Goal: Task Accomplishment & Management: Complete application form

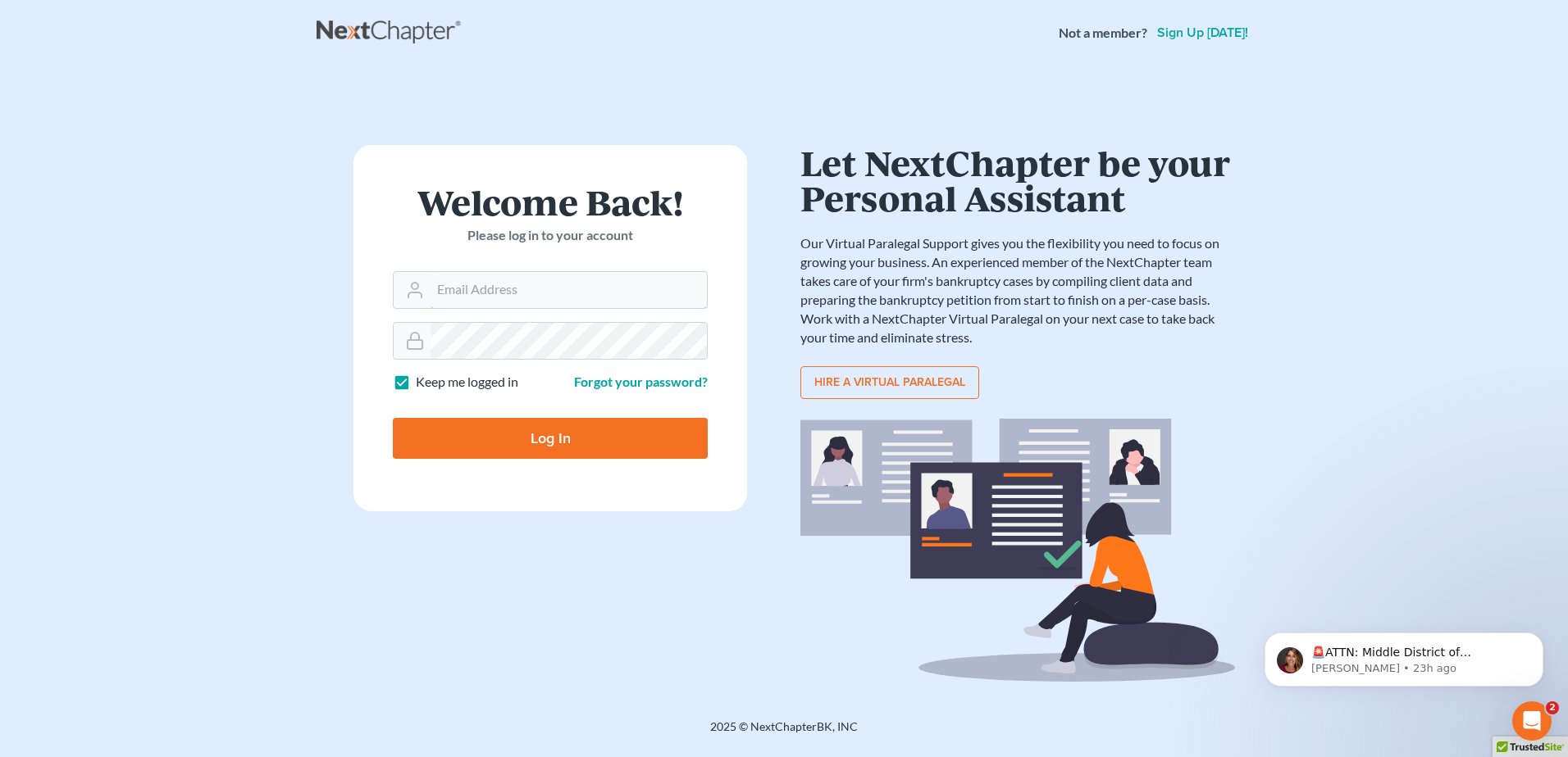
type input "[PERSON_NAME][EMAIL_ADDRESS][DOMAIN_NAME]"
click at [1476, 140] on main "× Sorry, but you don't have permission to access this page Welcome Back! Please…" at bounding box center [784, 373] width 1568 height 614
click at [570, 451] on input "Log In" at bounding box center [550, 438] width 314 height 41
type input "Thinking..."
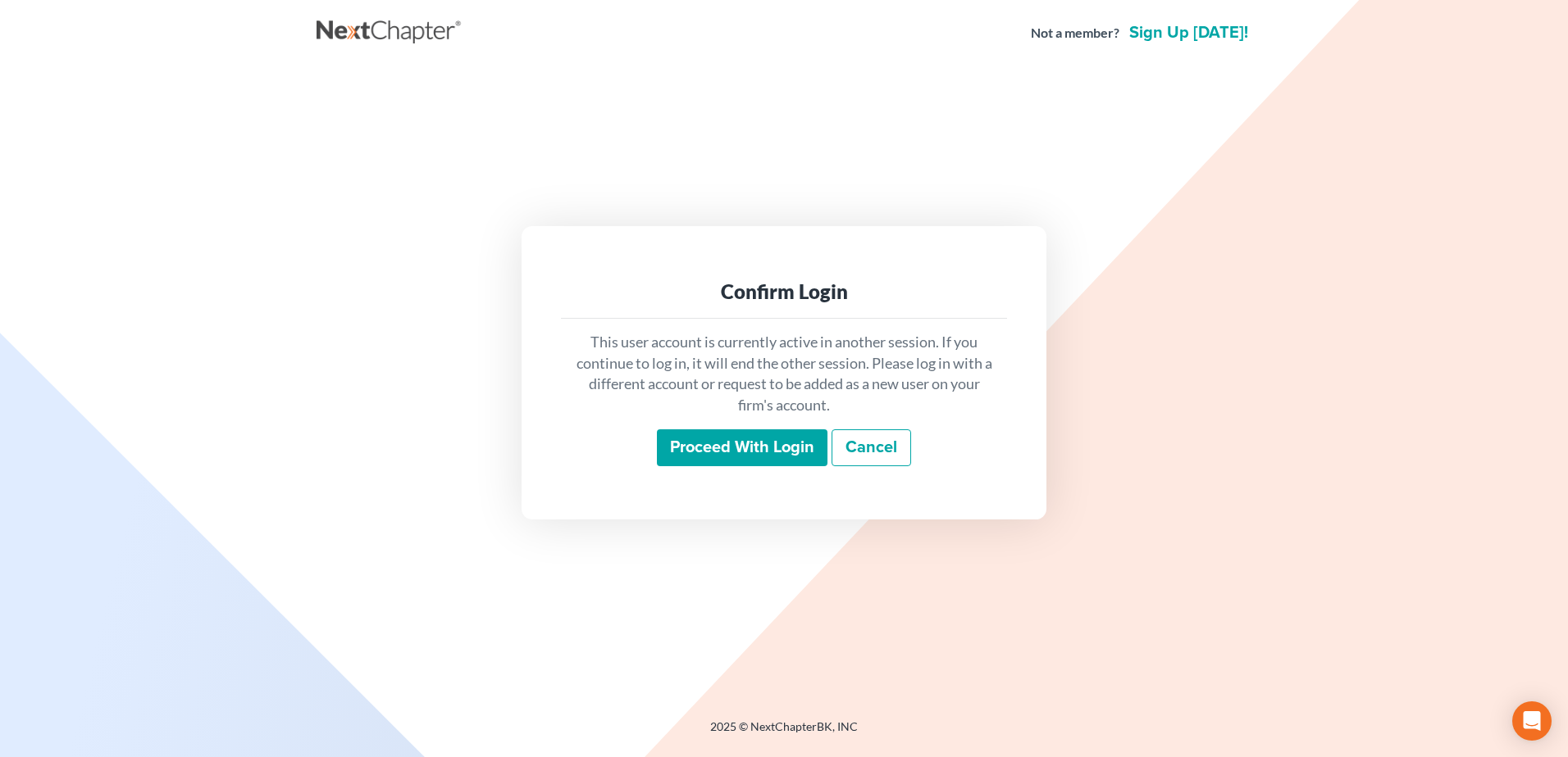
click at [770, 444] on input "Proceed with login" at bounding box center [741, 448] width 170 height 38
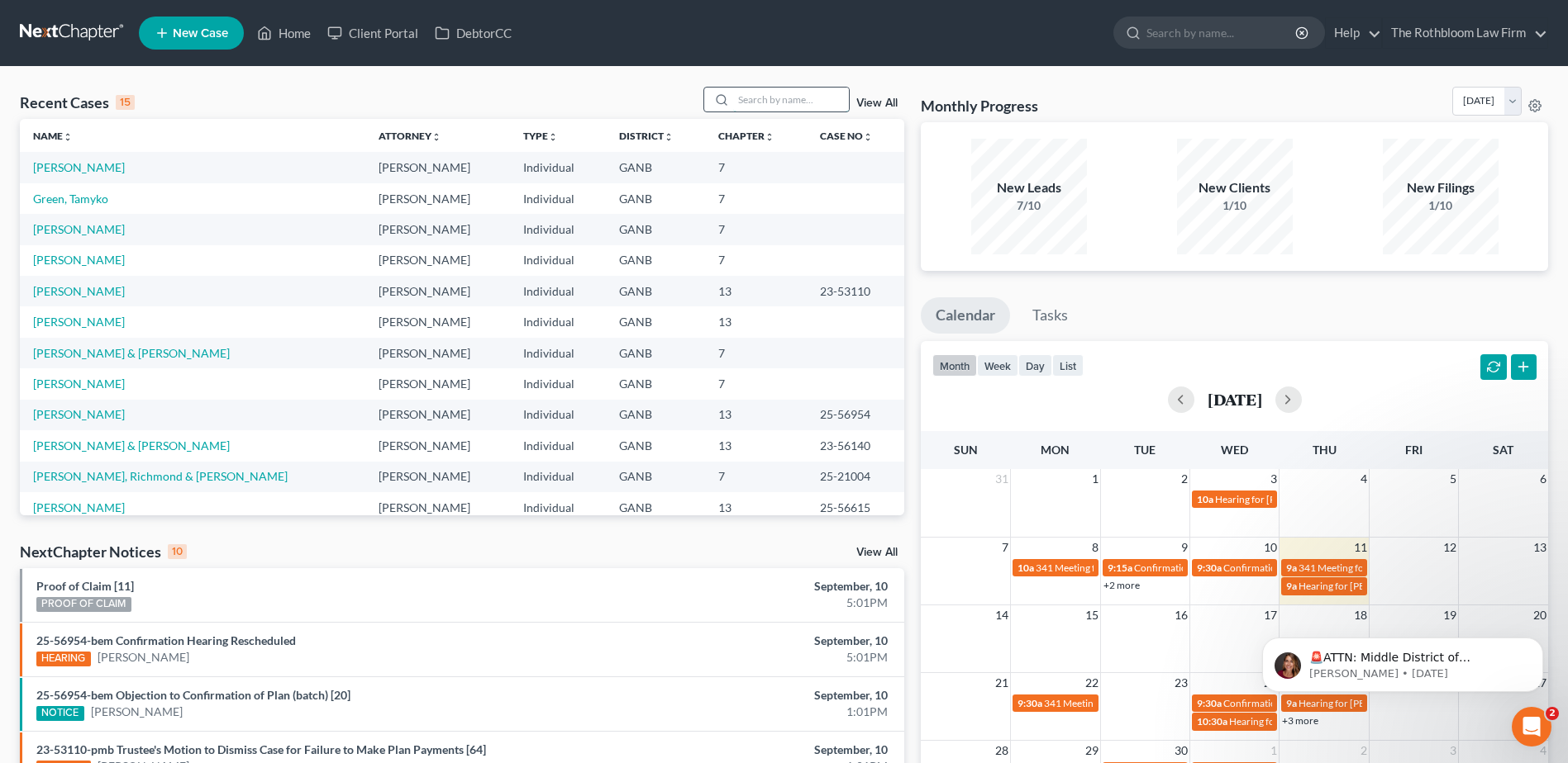
click at [758, 107] on input "search" at bounding box center [791, 99] width 116 height 24
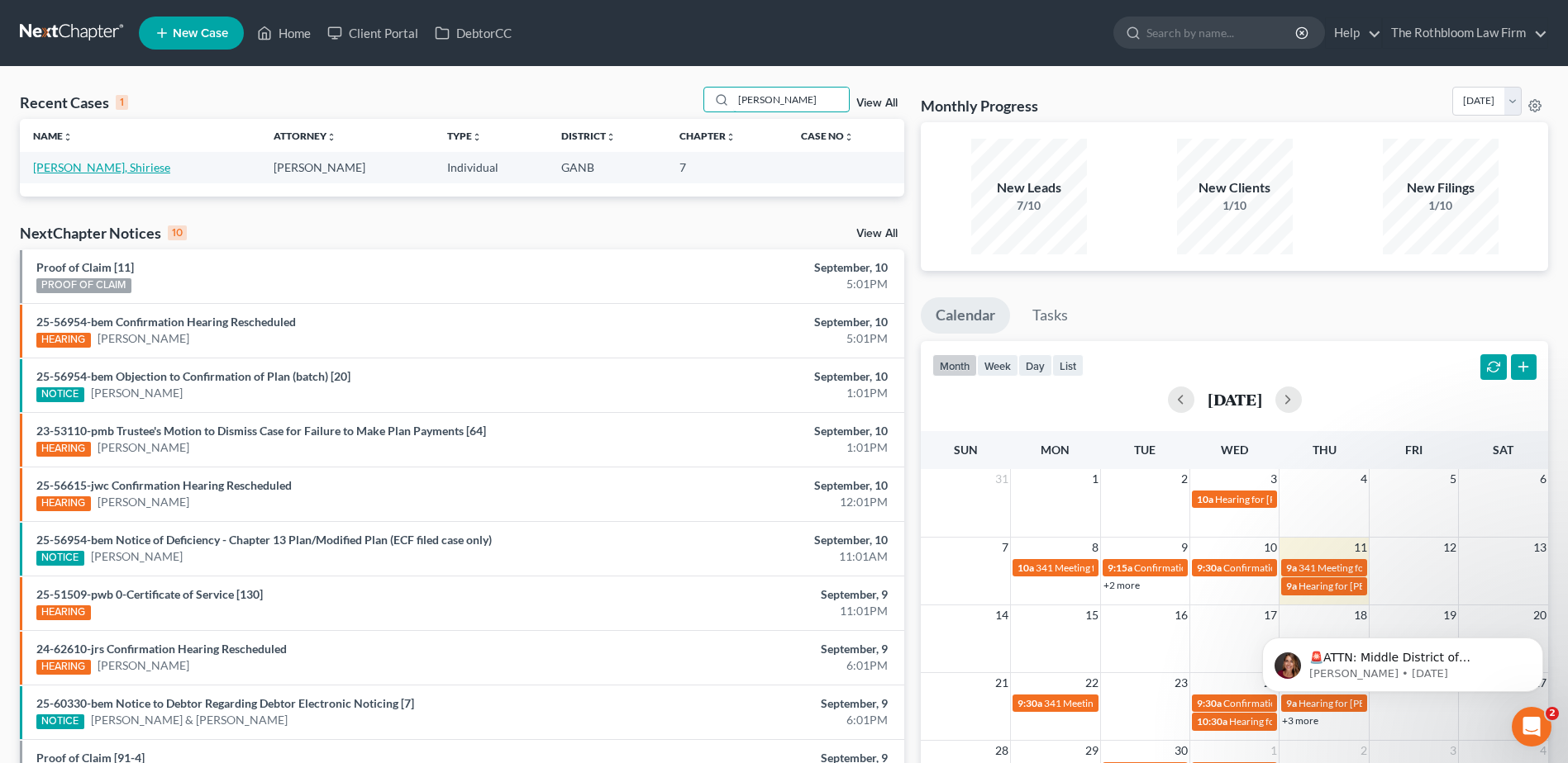
type input "[PERSON_NAME]"
click at [88, 167] on link "[PERSON_NAME], Shiriese" at bounding box center [101, 167] width 137 height 14
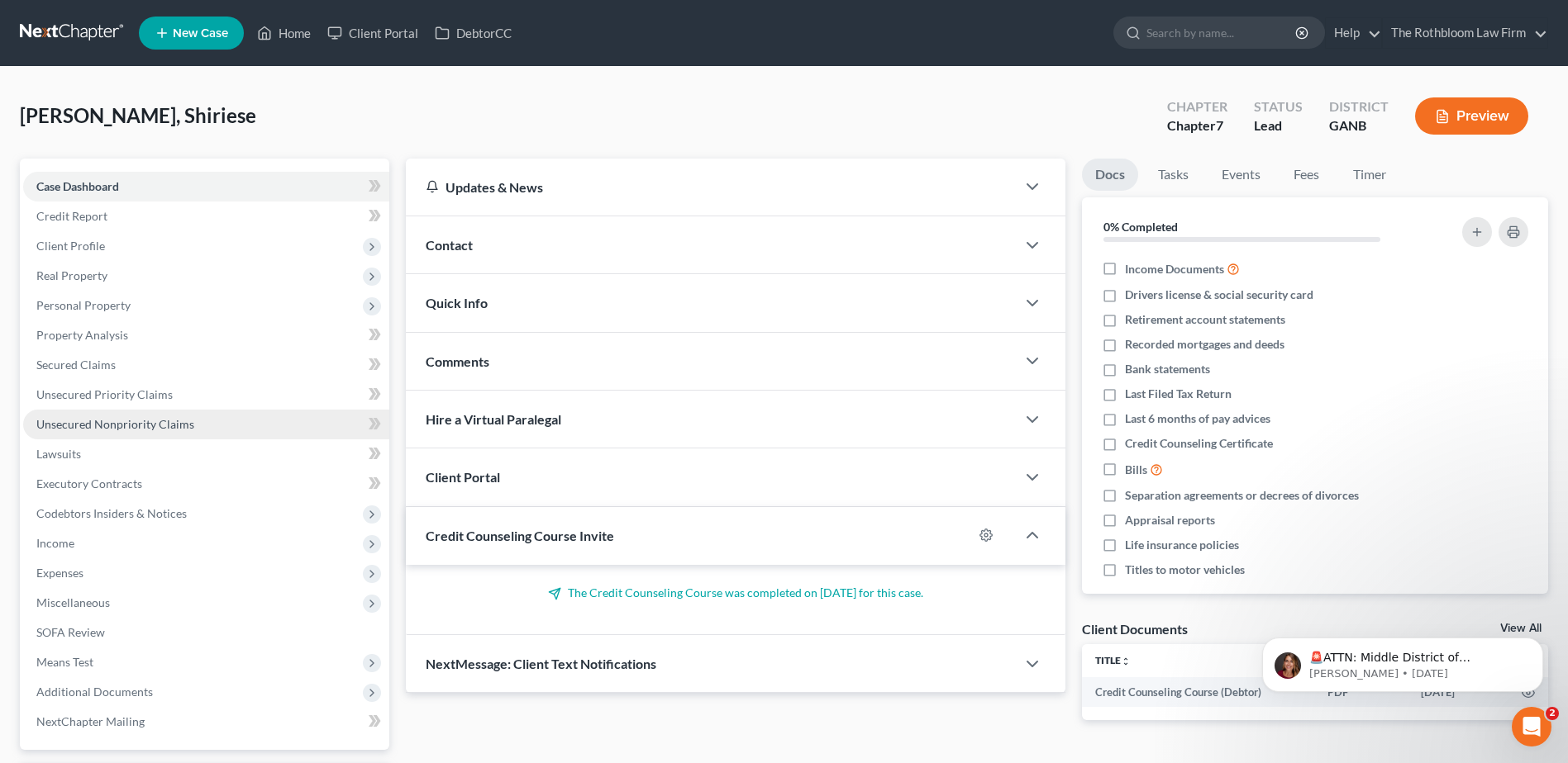
click at [104, 429] on span "Unsecured Nonpriority Claims" at bounding box center [115, 424] width 158 height 14
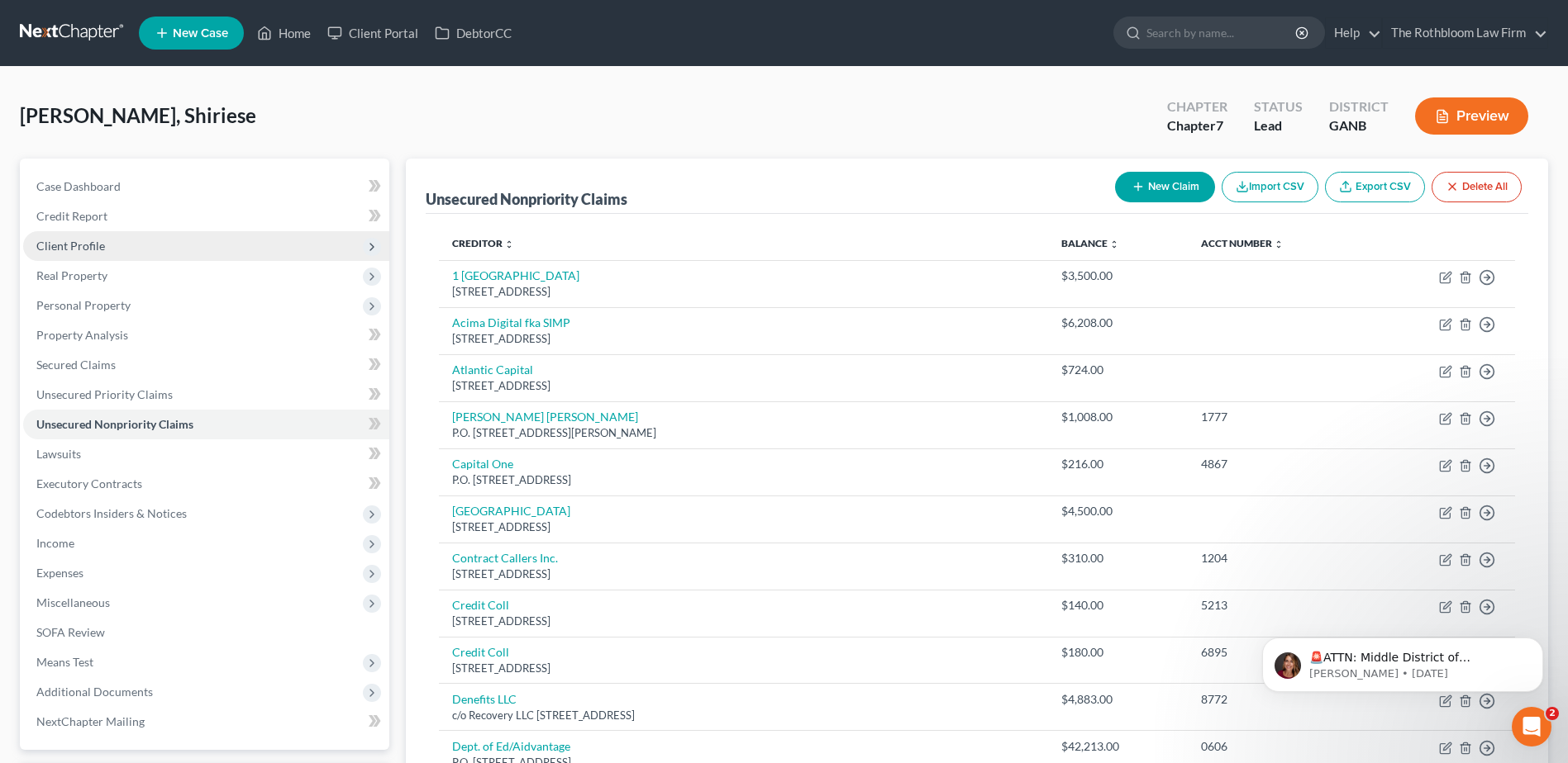
click at [73, 247] on span "Client Profile" at bounding box center [71, 245] width 69 height 14
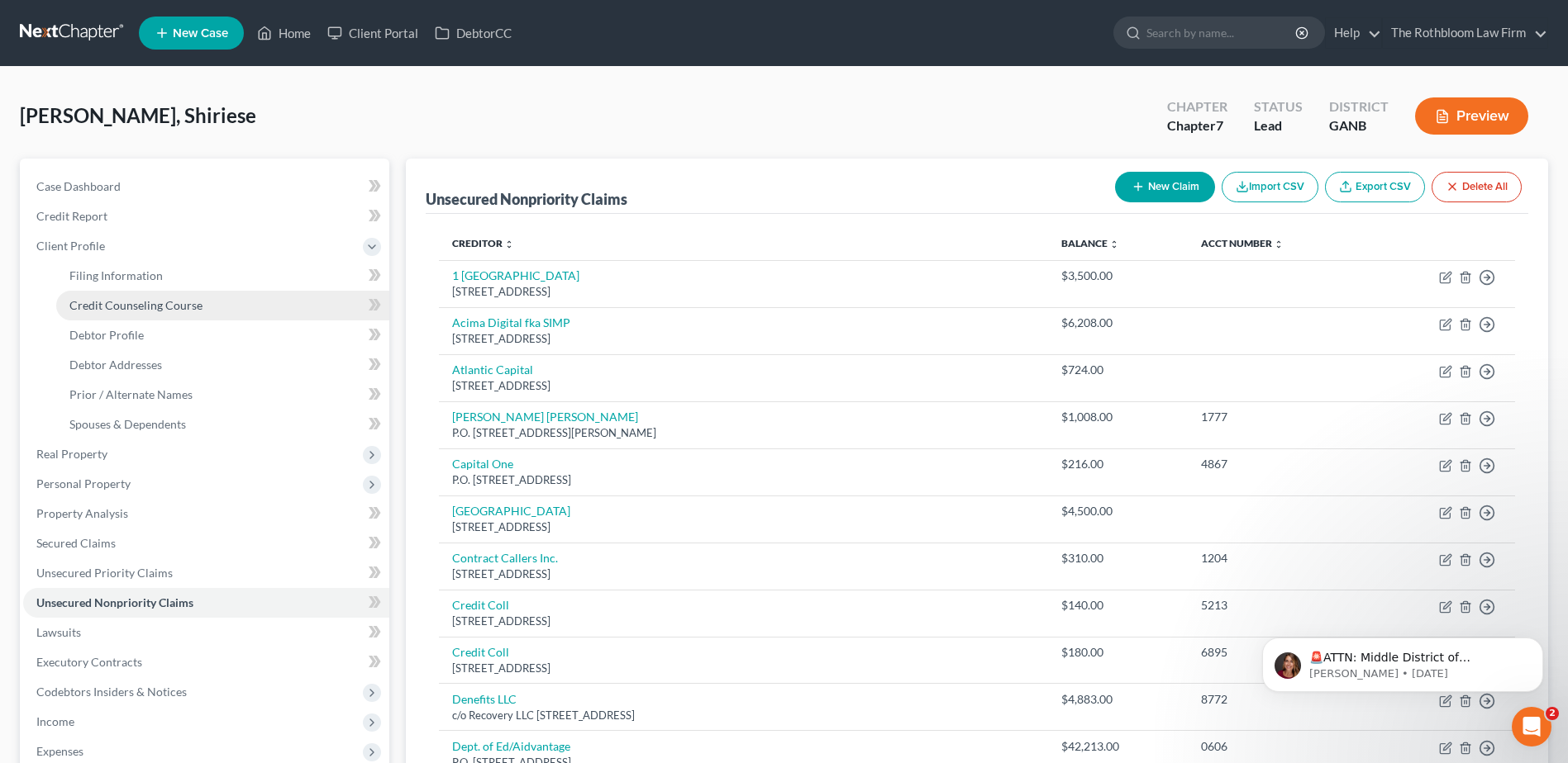
click at [145, 304] on span "Credit Counseling Course" at bounding box center [136, 305] width 133 height 14
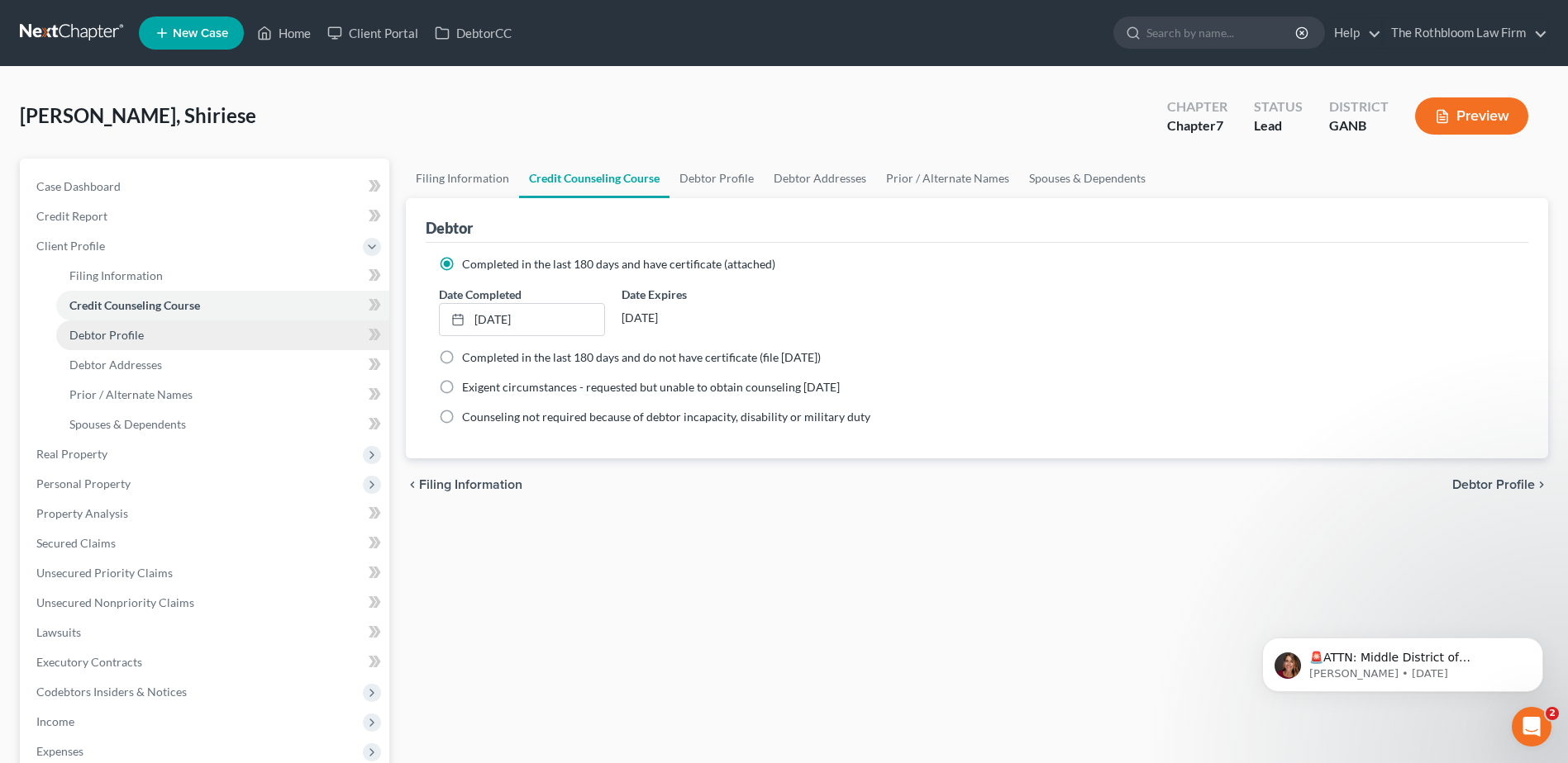
click at [124, 330] on span "Debtor Profile" at bounding box center [107, 334] width 74 height 14
select select "0"
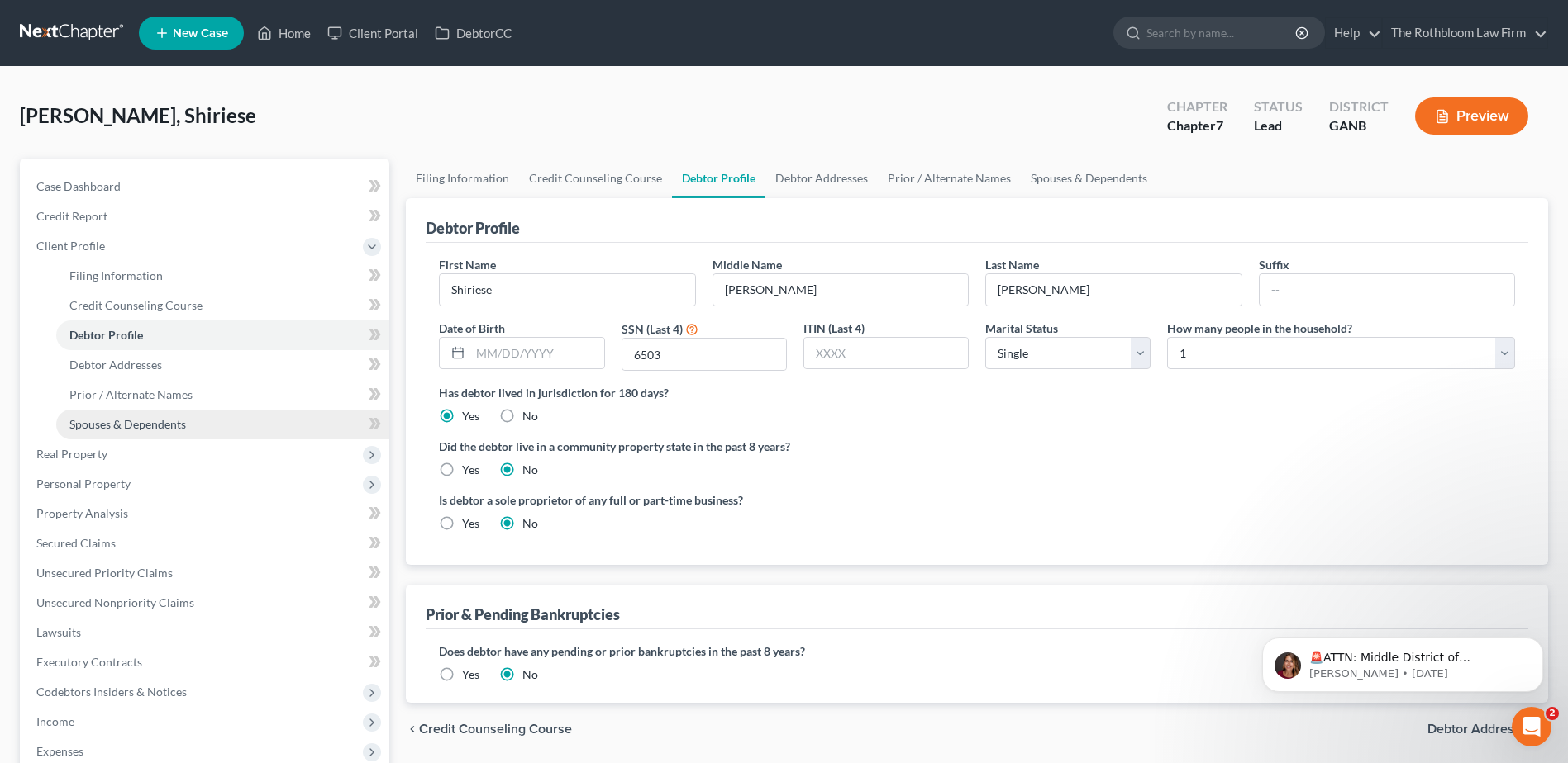
click at [129, 421] on span "Spouses & Dependents" at bounding box center [128, 424] width 117 height 14
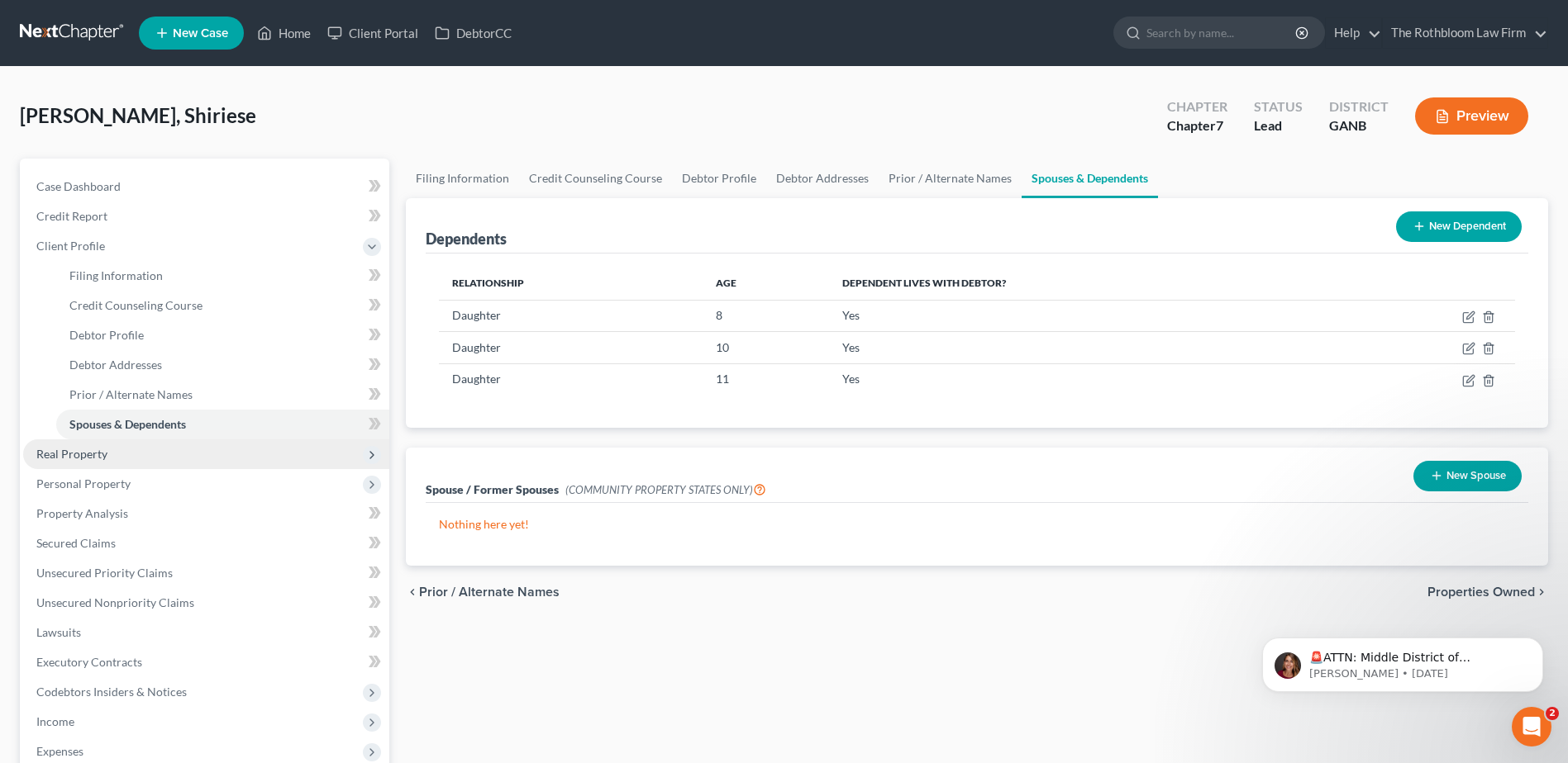
click at [91, 451] on span "Real Property" at bounding box center [71, 454] width 71 height 14
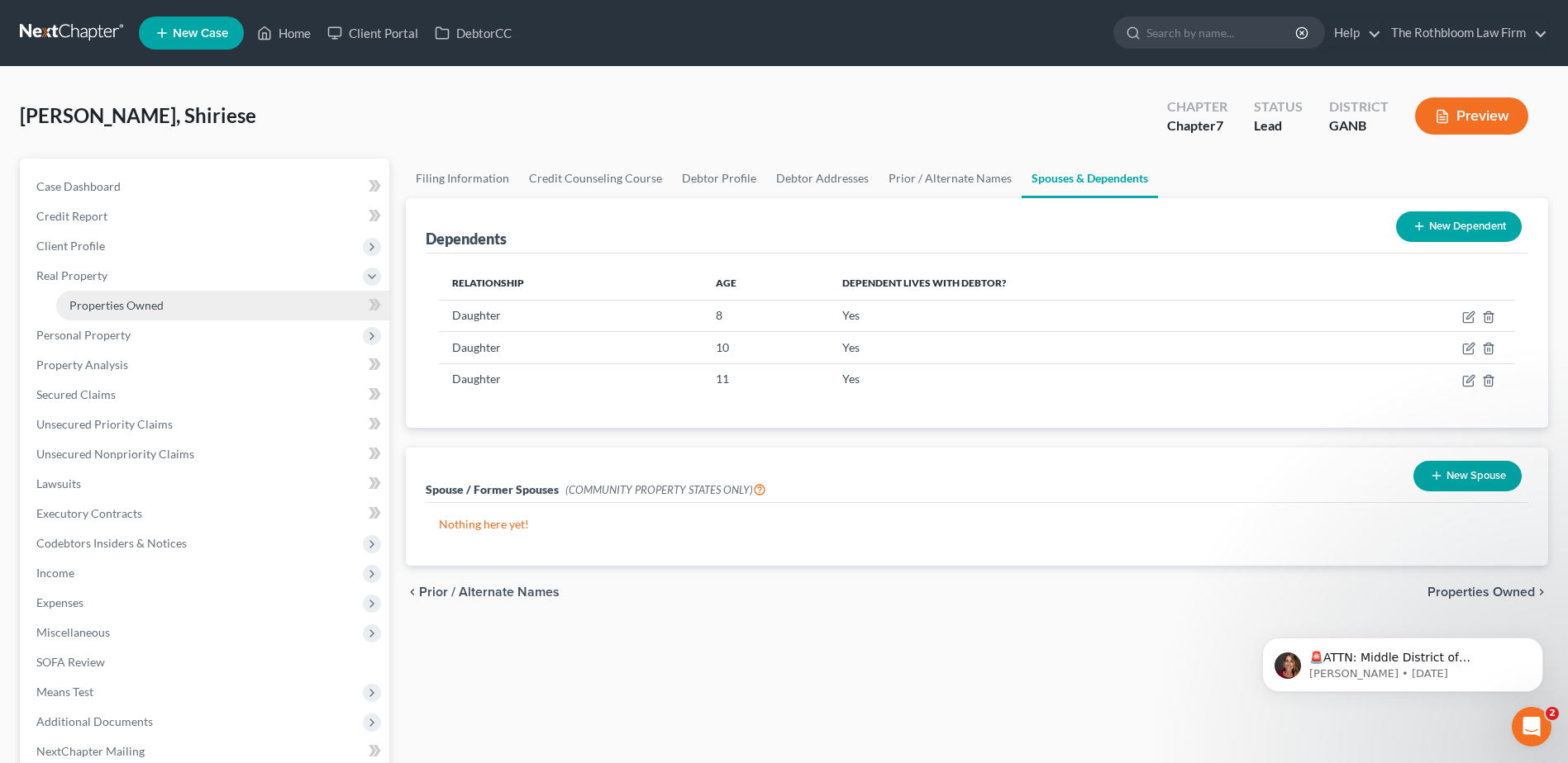
click at [146, 301] on span "Properties Owned" at bounding box center [117, 305] width 94 height 14
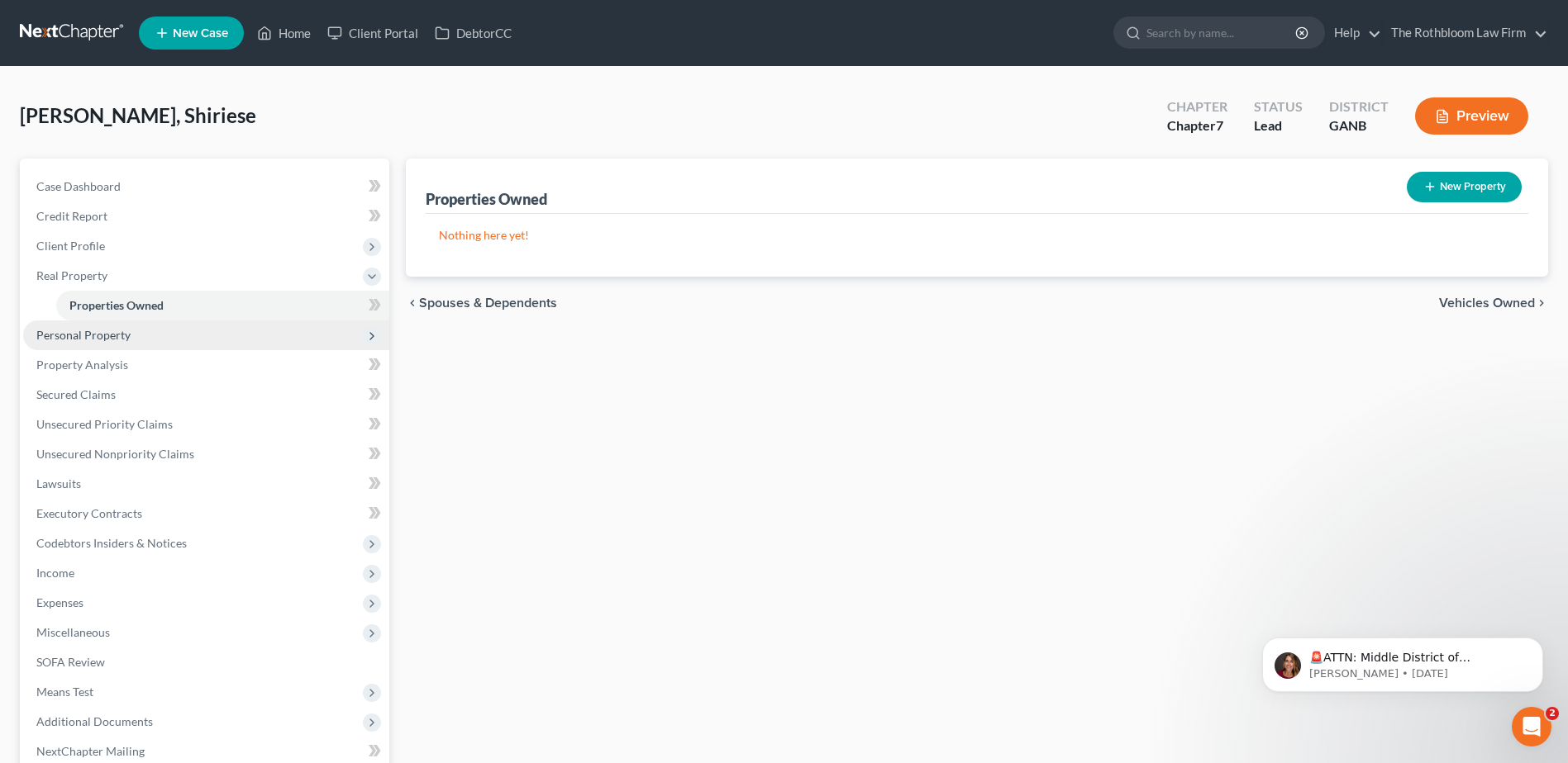
click at [100, 344] on span "Personal Property" at bounding box center [206, 334] width 366 height 29
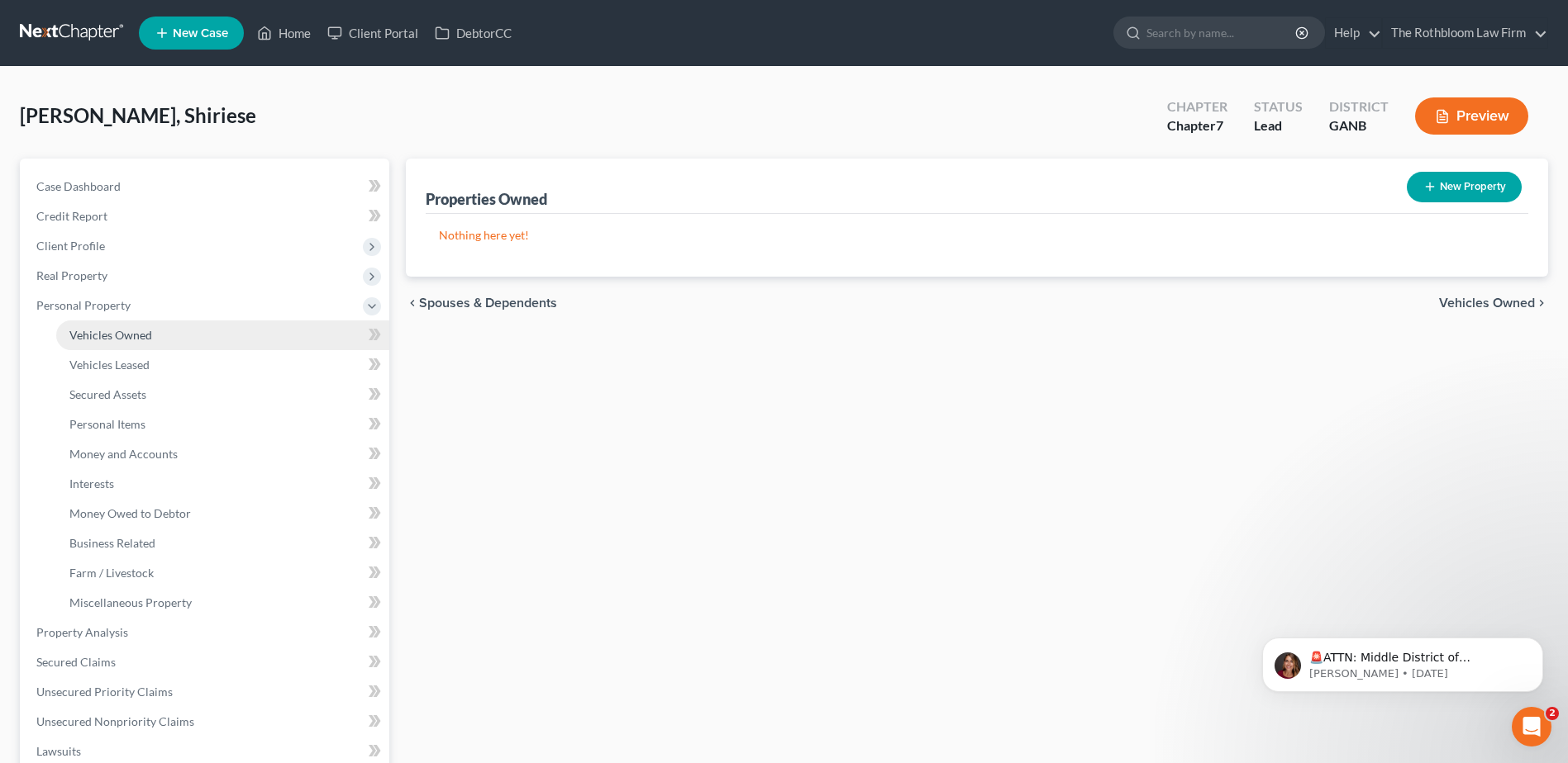
click at [127, 343] on link "Vehicles Owned" at bounding box center [223, 334] width 333 height 29
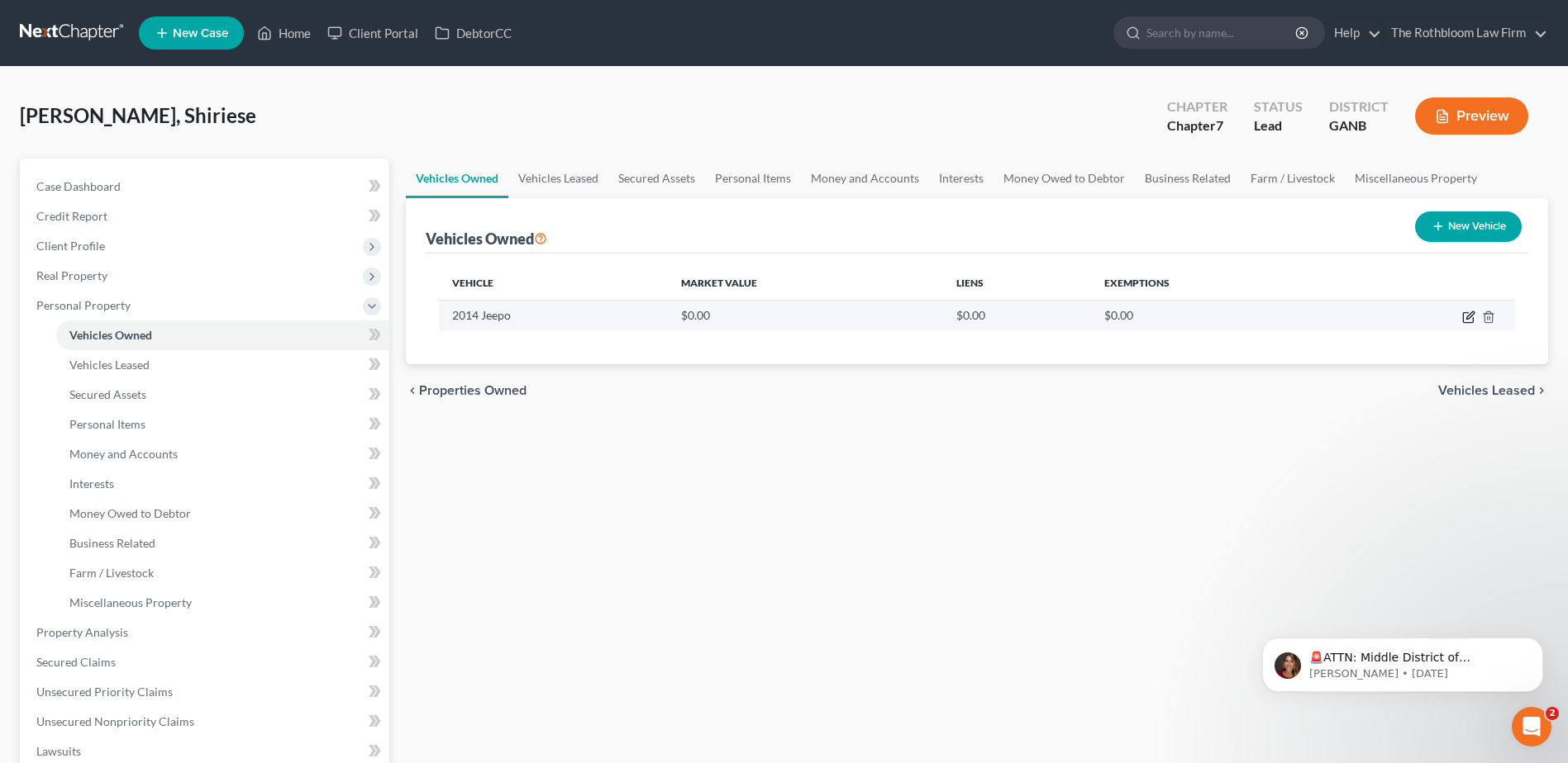
click at [1466, 318] on icon "button" at bounding box center [1470, 315] width 8 height 8
select select "0"
select select "12"
select select "0"
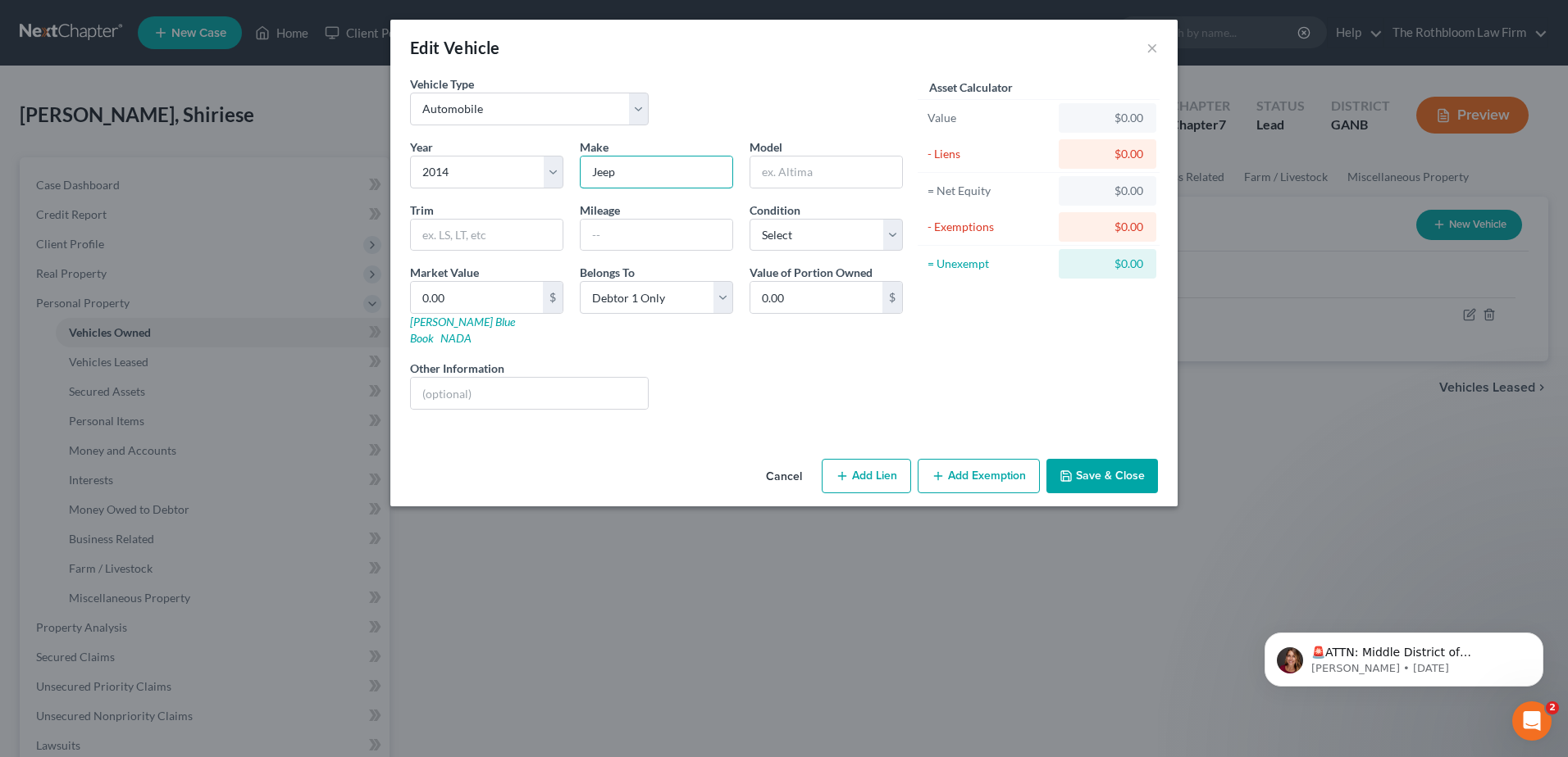
type input "Jeep"
click at [1103, 459] on button "Save & Close" at bounding box center [1102, 476] width 112 height 34
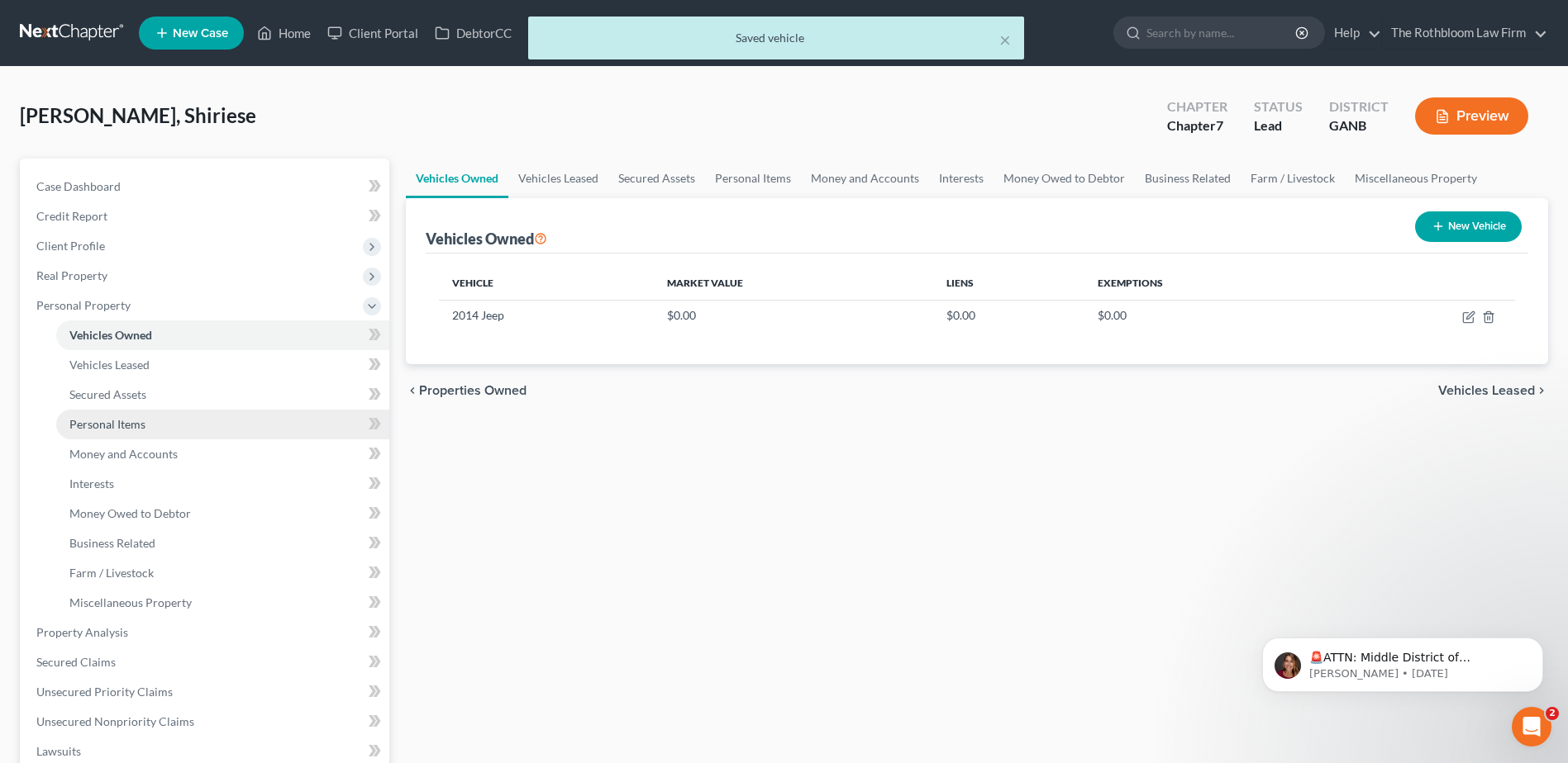
click at [137, 432] on link "Personal Items" at bounding box center [223, 424] width 333 height 29
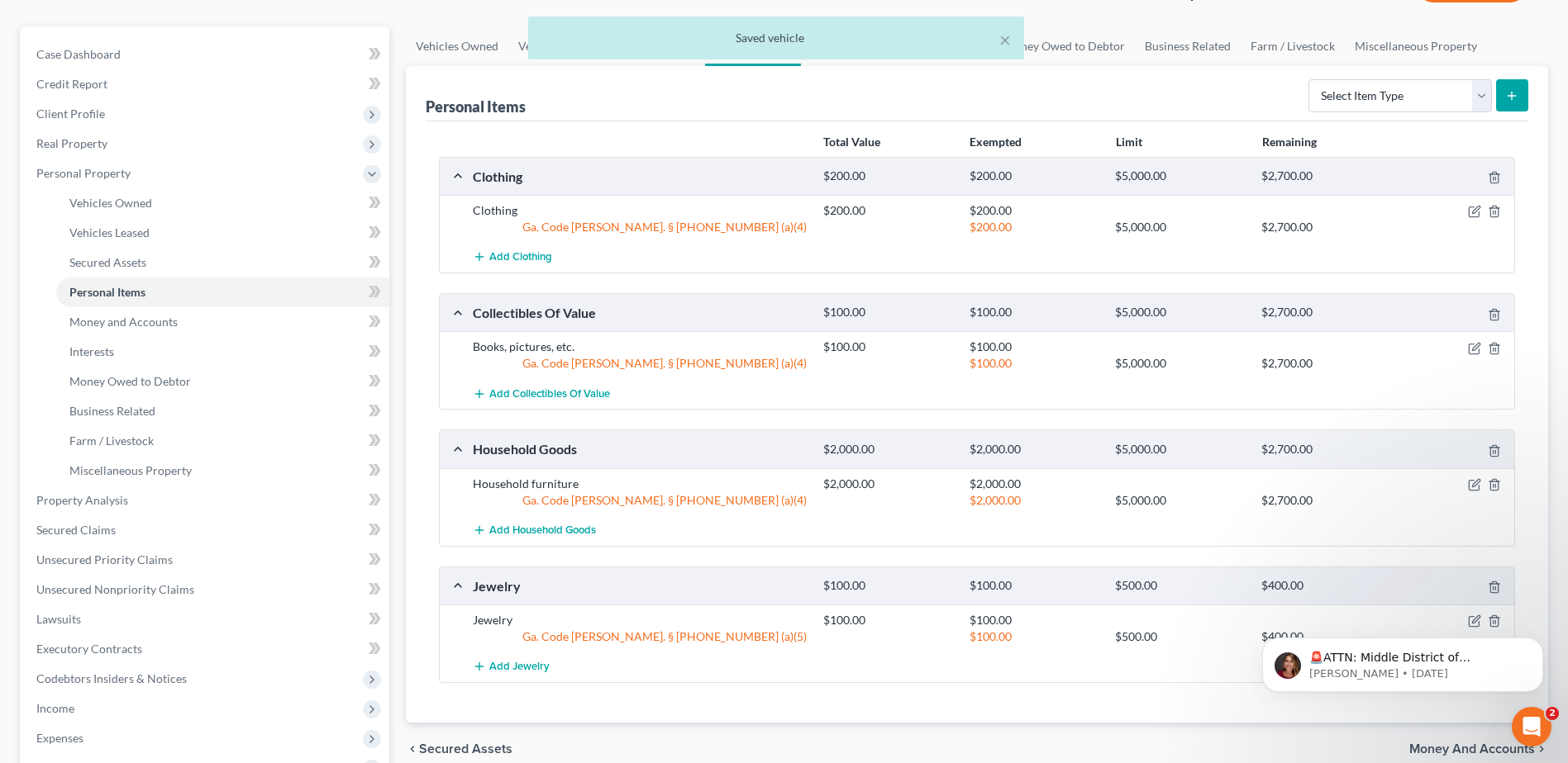
scroll to position [166, 0]
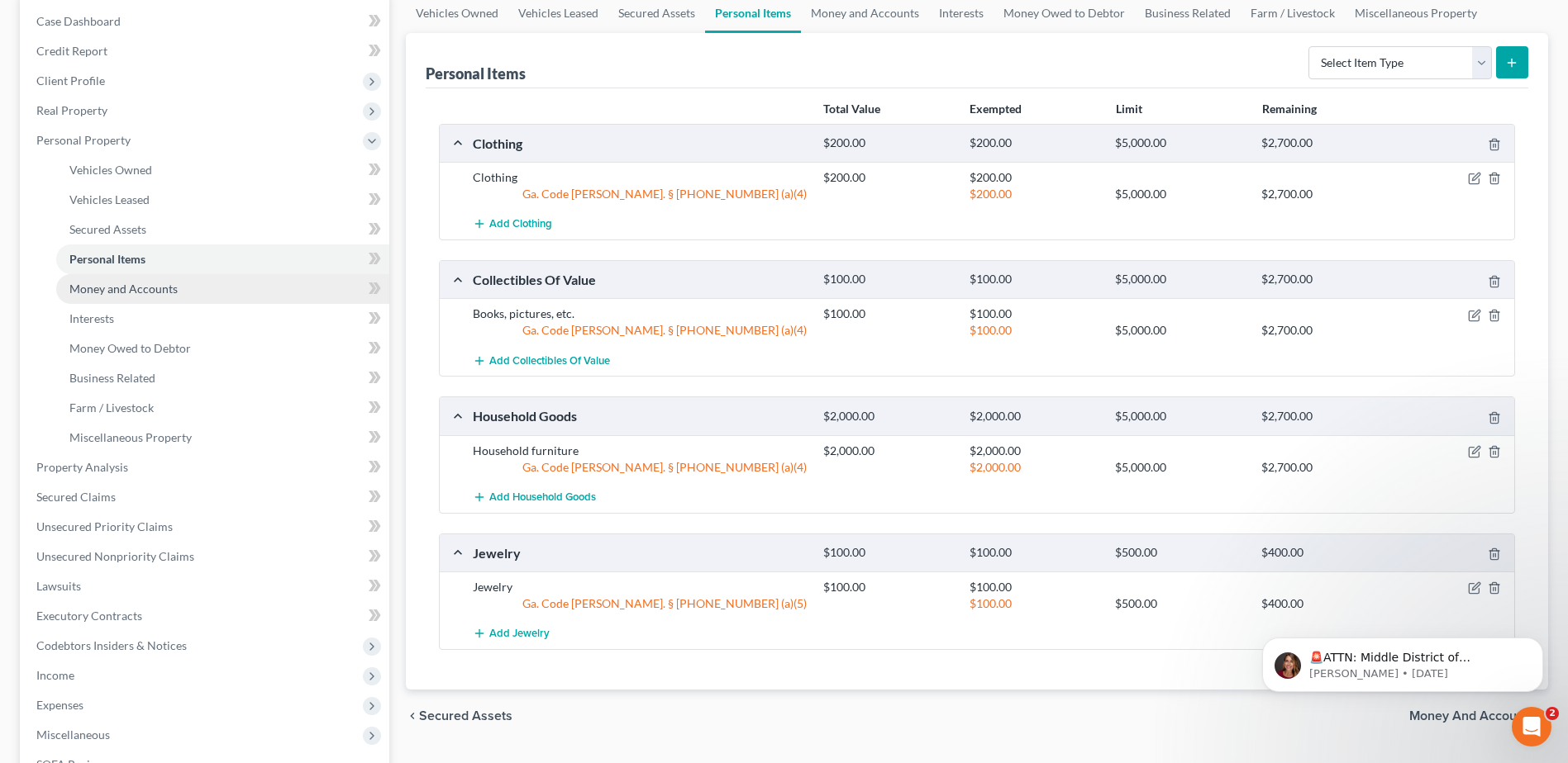
click at [152, 297] on link "Money and Accounts" at bounding box center [223, 288] width 333 height 29
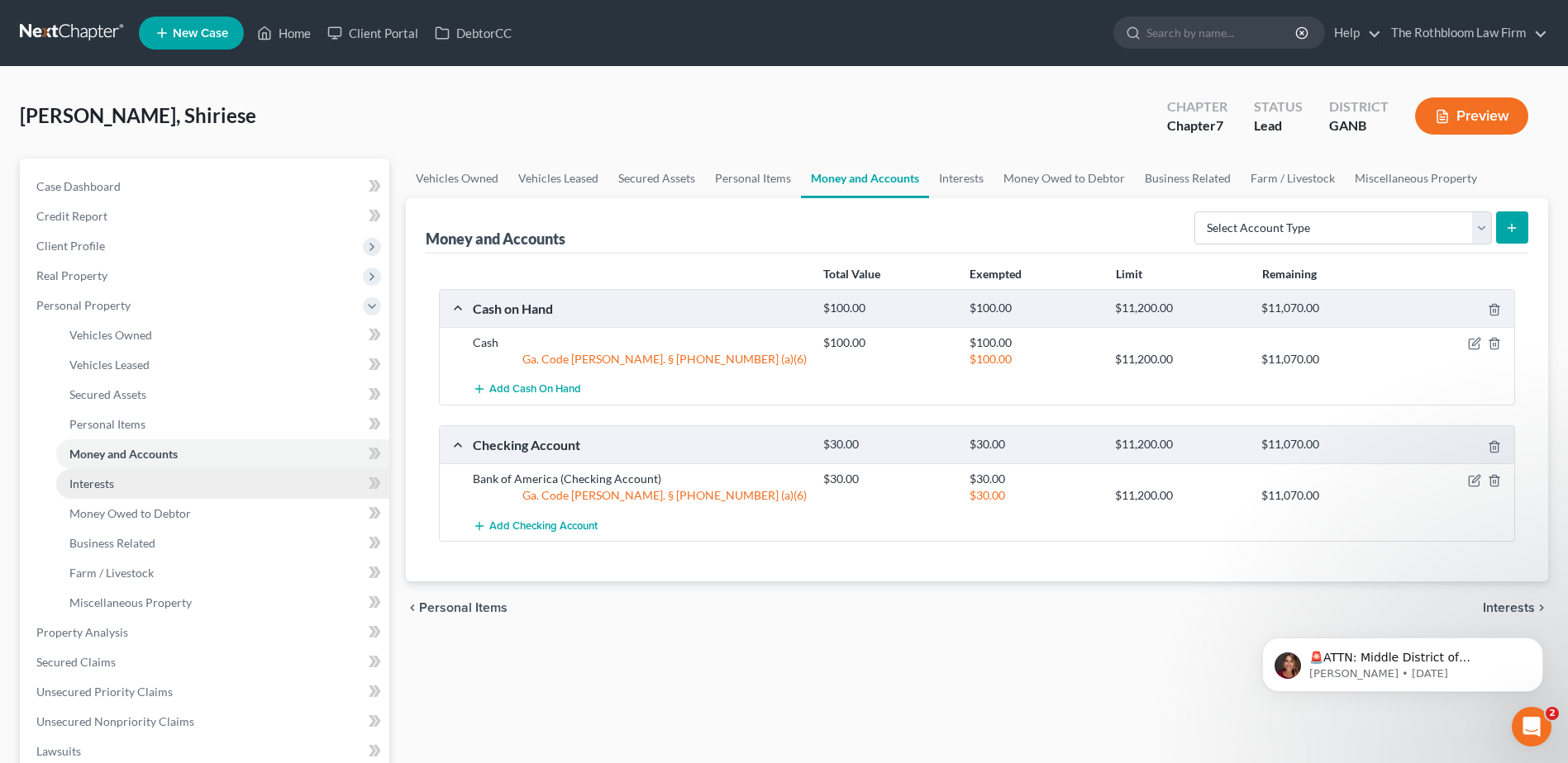
click at [115, 487] on link "Interests" at bounding box center [223, 483] width 333 height 29
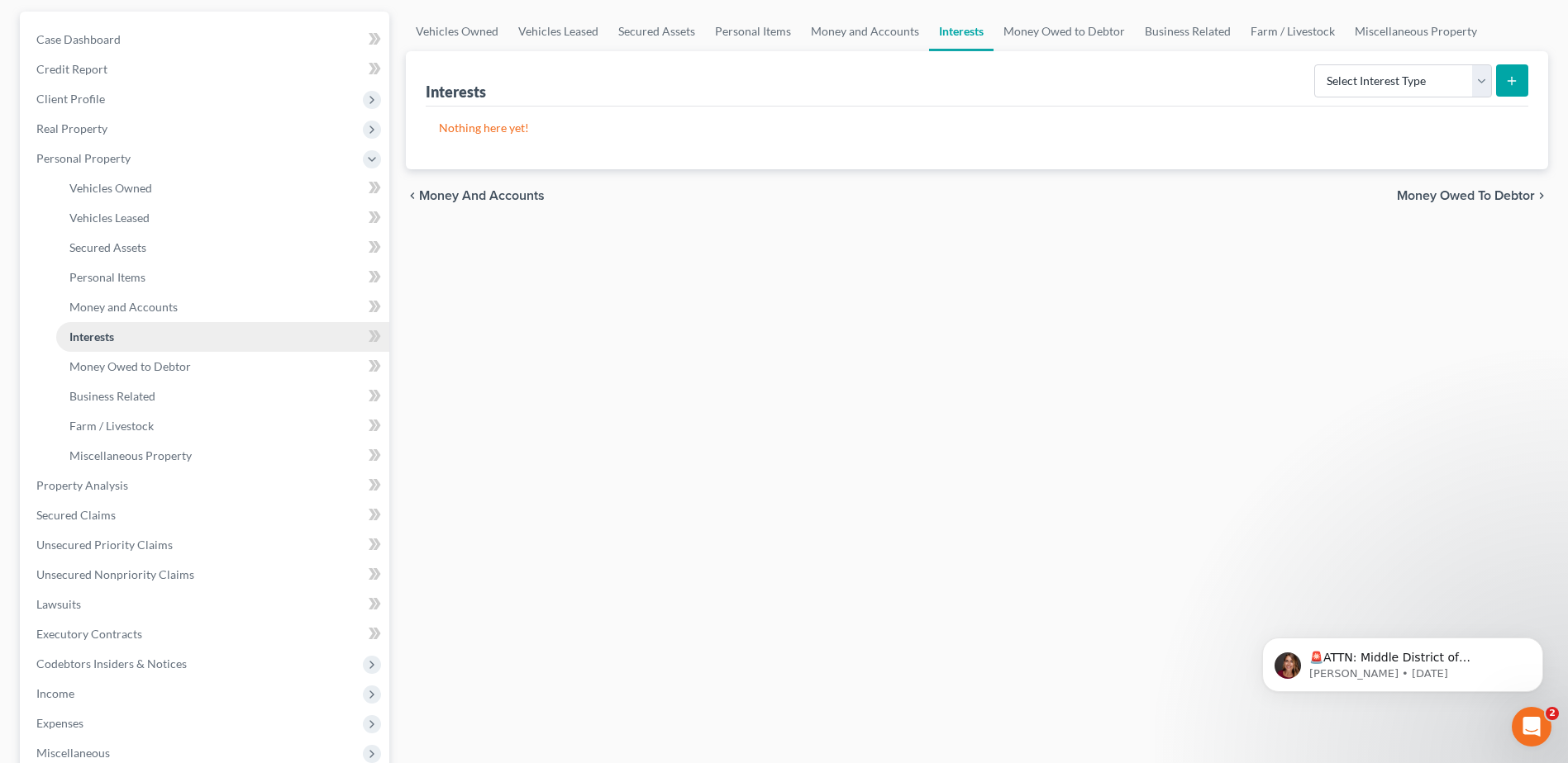
scroll to position [166, 0]
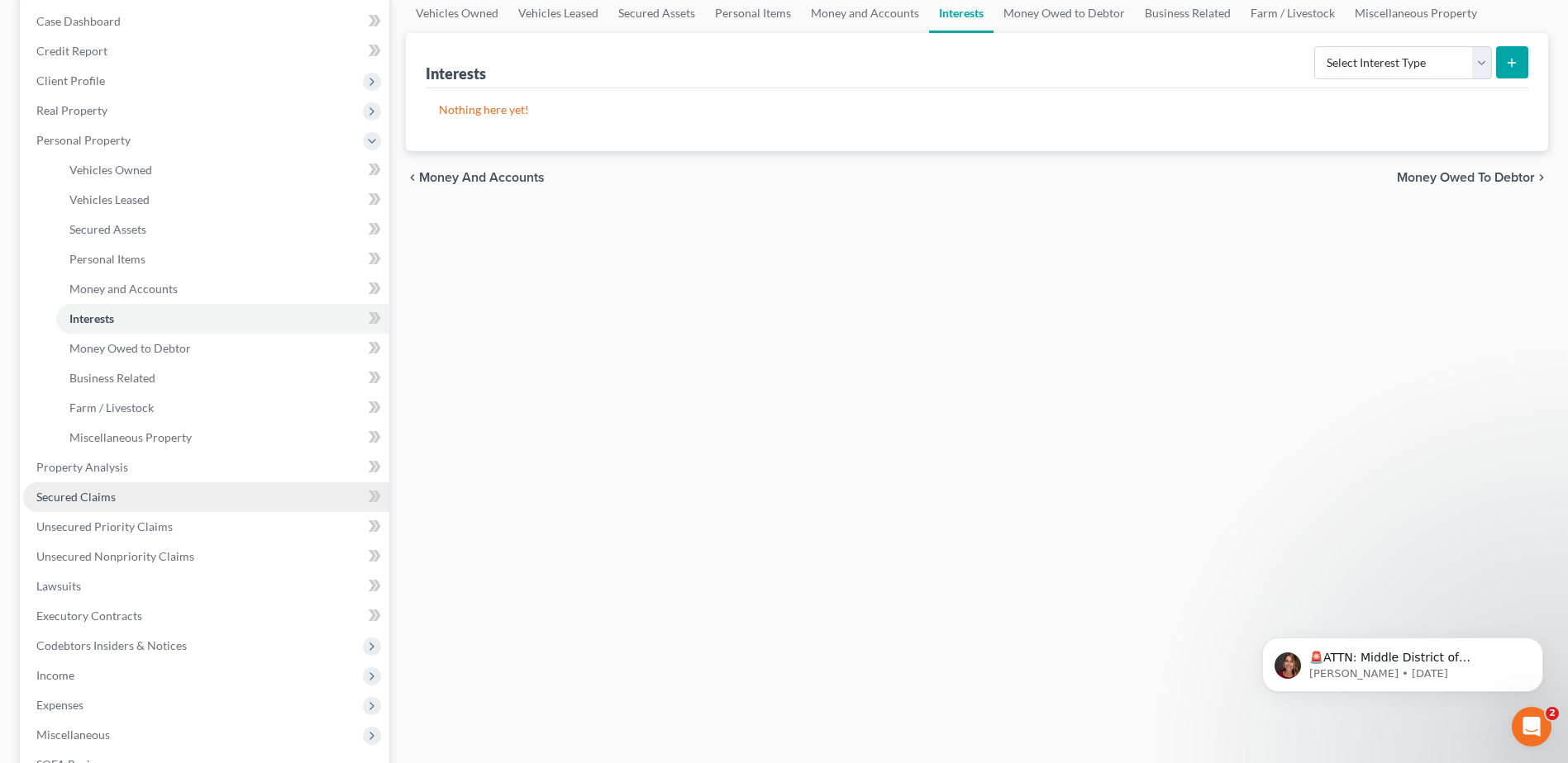
click at [83, 498] on span "Secured Claims" at bounding box center [76, 497] width 79 height 14
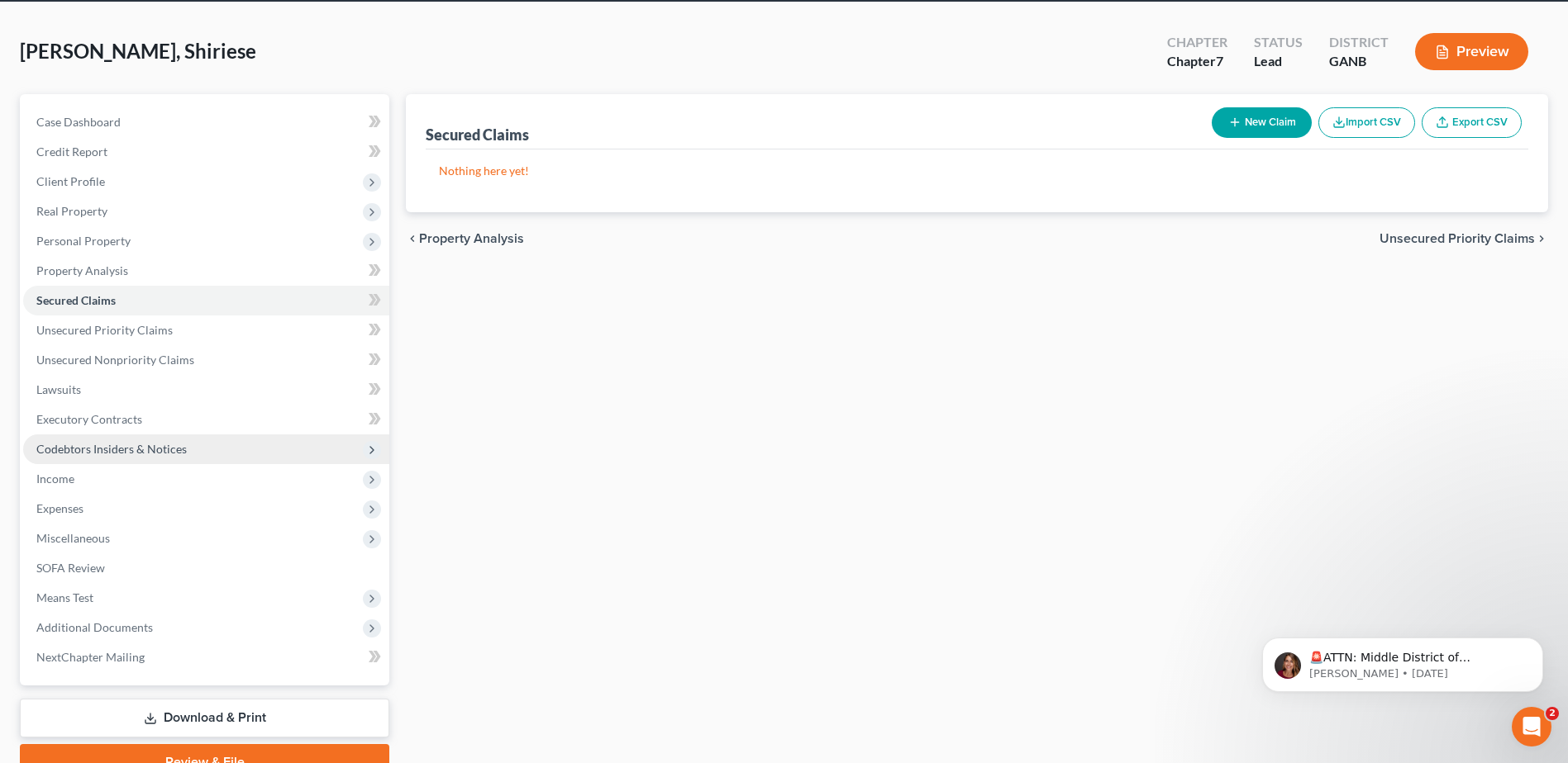
scroll to position [82, 0]
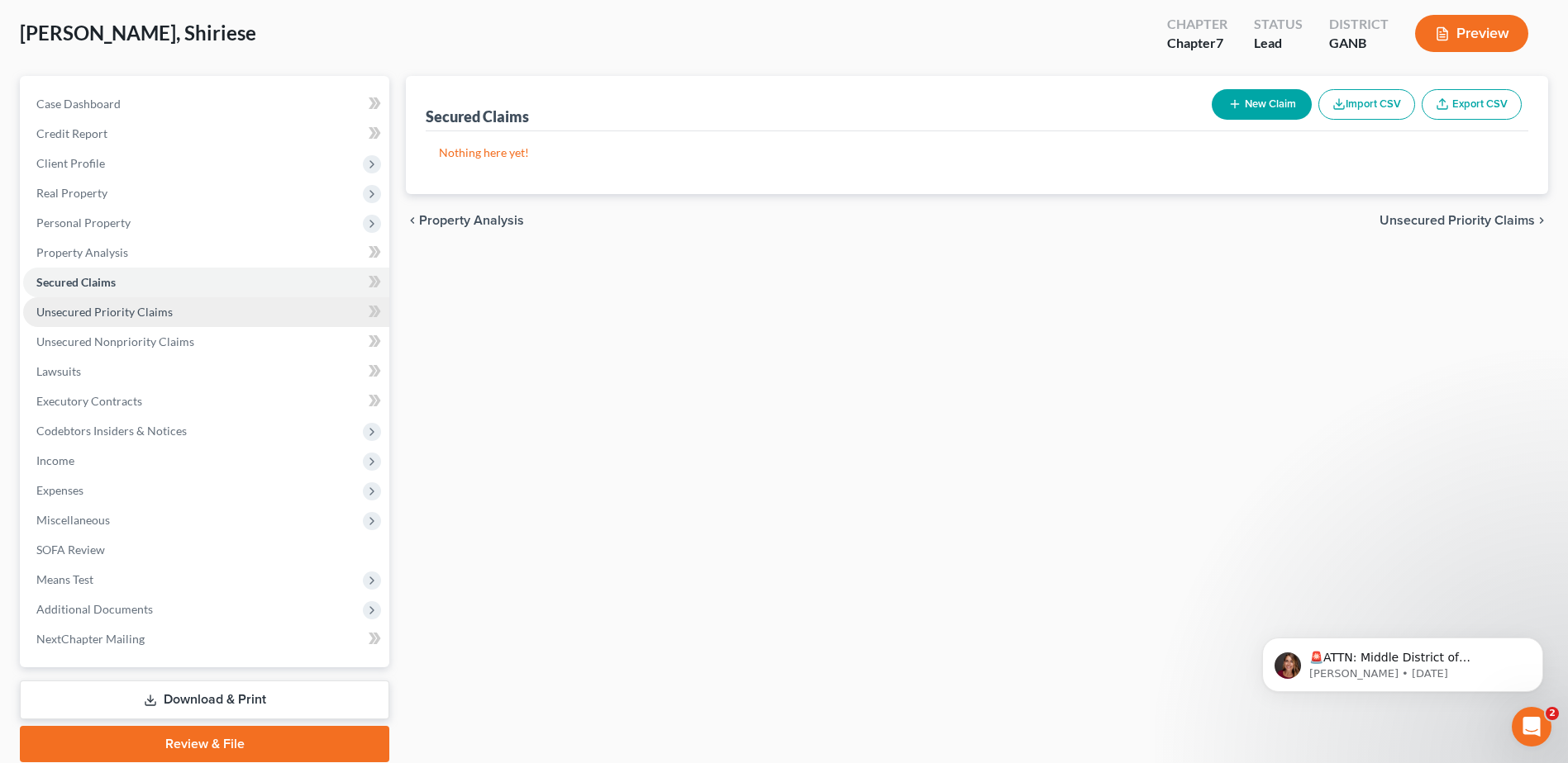
click at [124, 308] on span "Unsecured Priority Claims" at bounding box center [104, 312] width 136 height 14
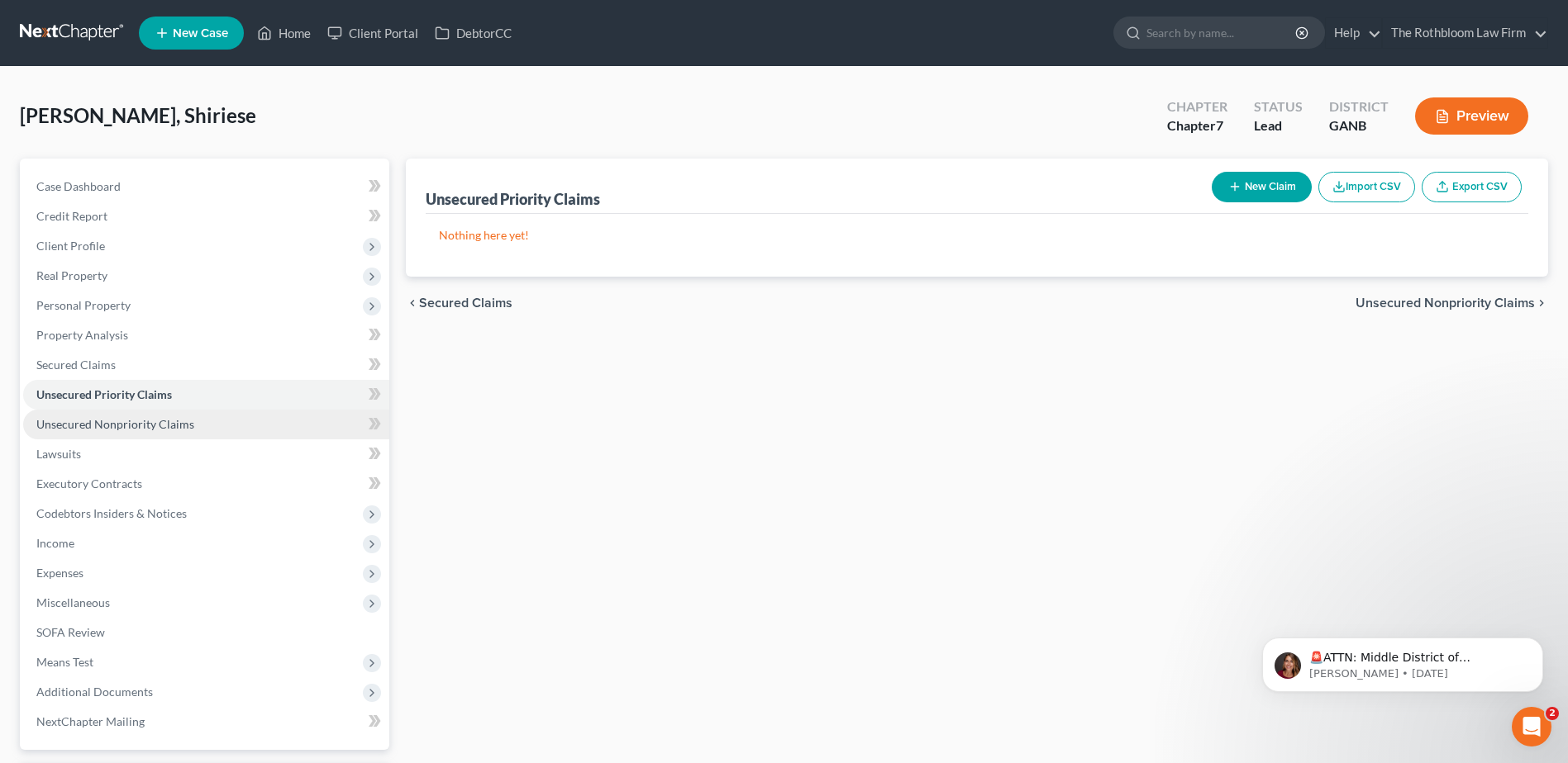
click at [74, 427] on span "Unsecured Nonpriority Claims" at bounding box center [115, 424] width 158 height 14
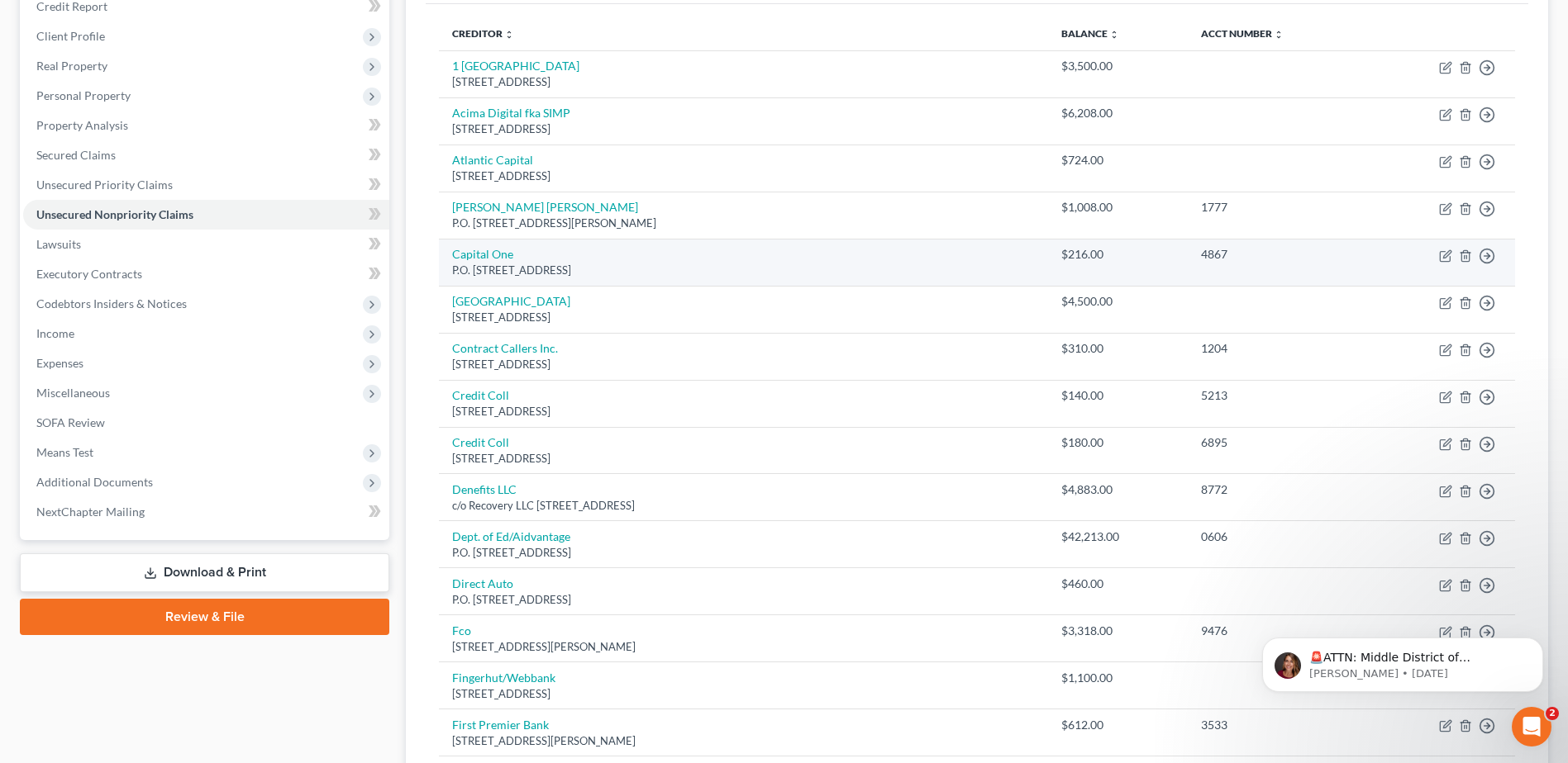
scroll to position [248, 0]
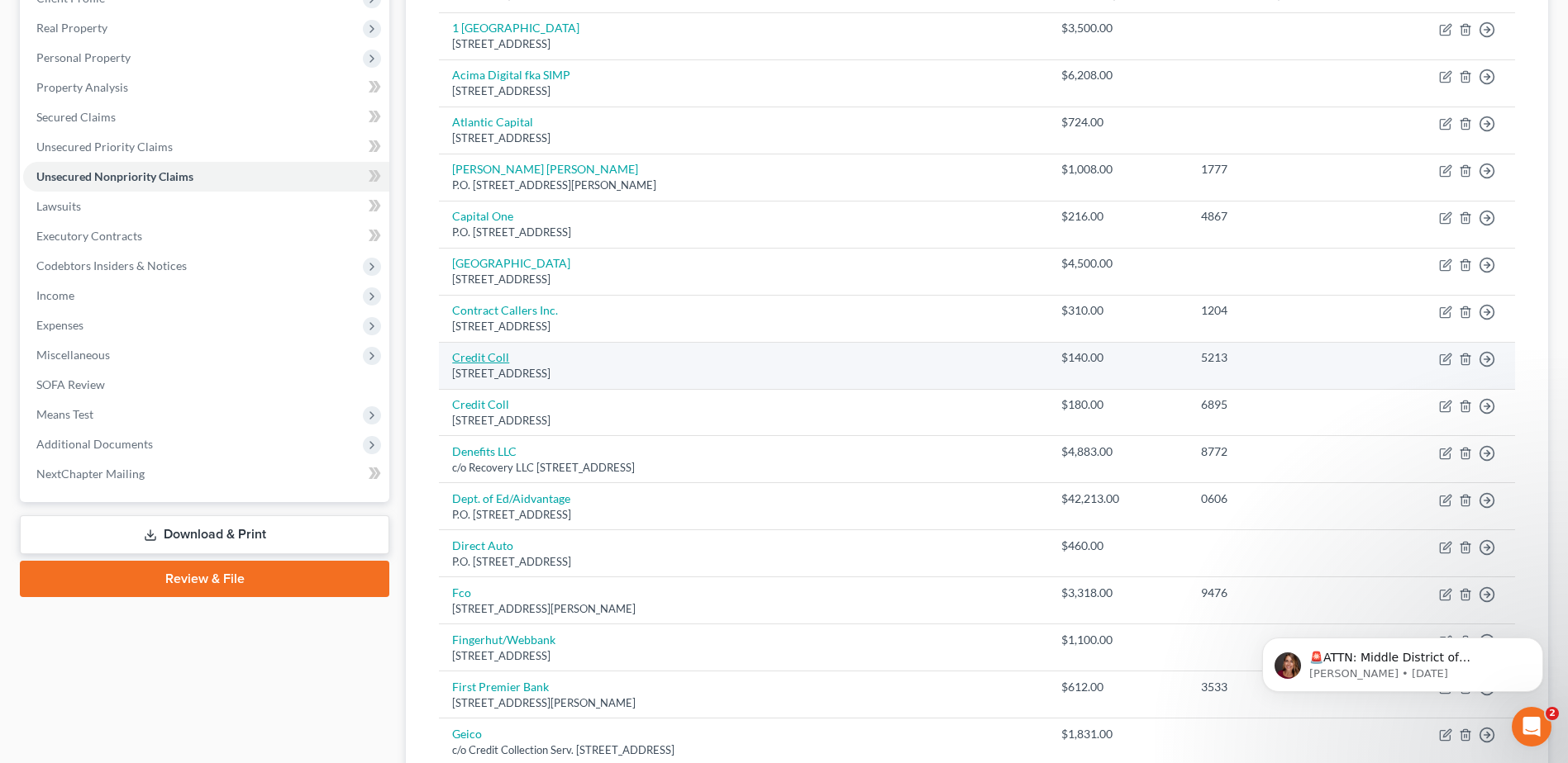
click at [482, 359] on link "Credit Coll" at bounding box center [481, 357] width 57 height 14
select select "22"
select select "0"
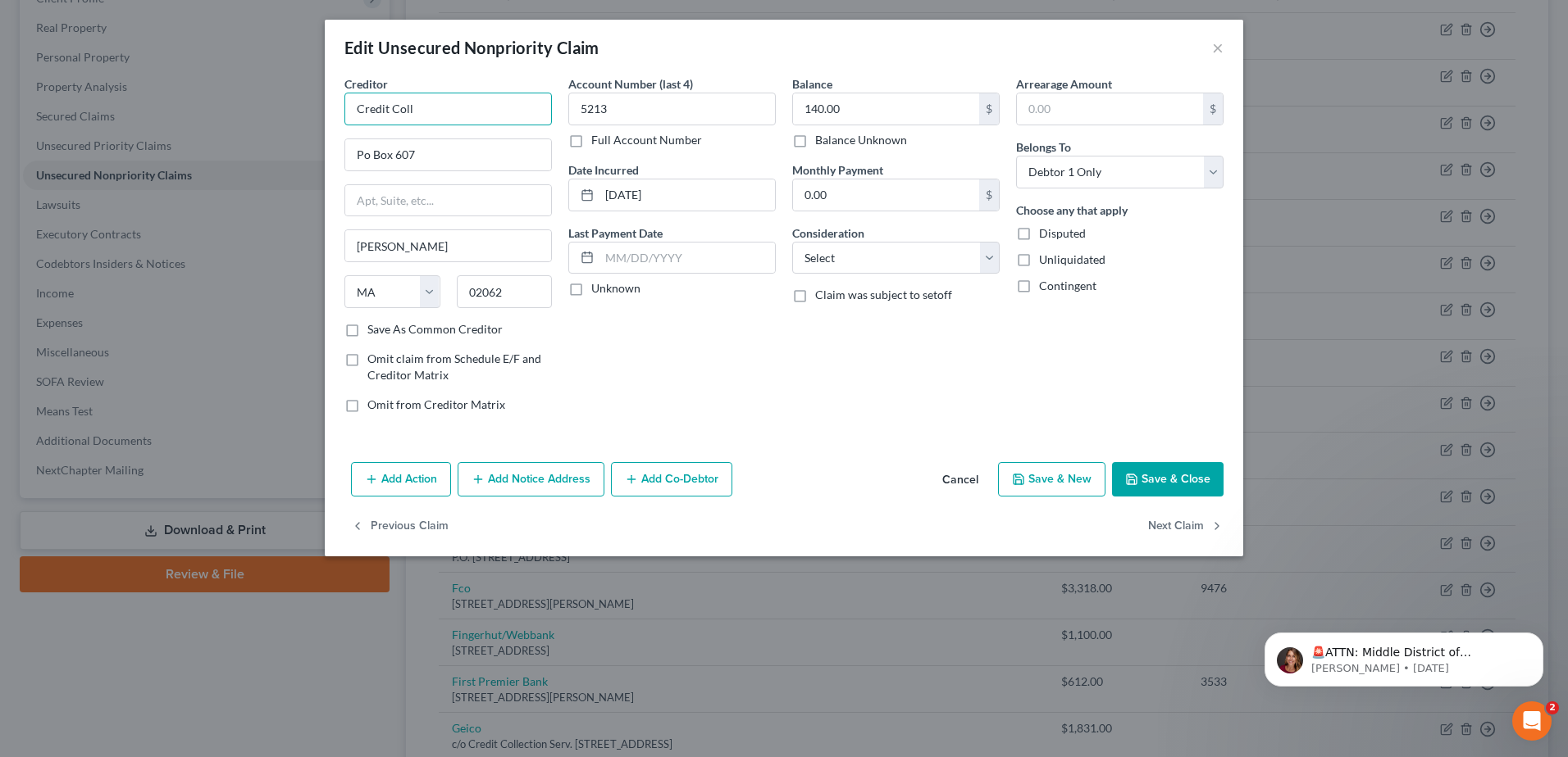
click at [460, 117] on input "Credit Coll" at bounding box center [448, 108] width 208 height 33
type input "Credit Collections"
click at [361, 157] on input "Po Box 607" at bounding box center [448, 154] width 206 height 31
type input "P.O. Box 607"
click at [1168, 474] on button "Save & Close" at bounding box center [1168, 479] width 112 height 34
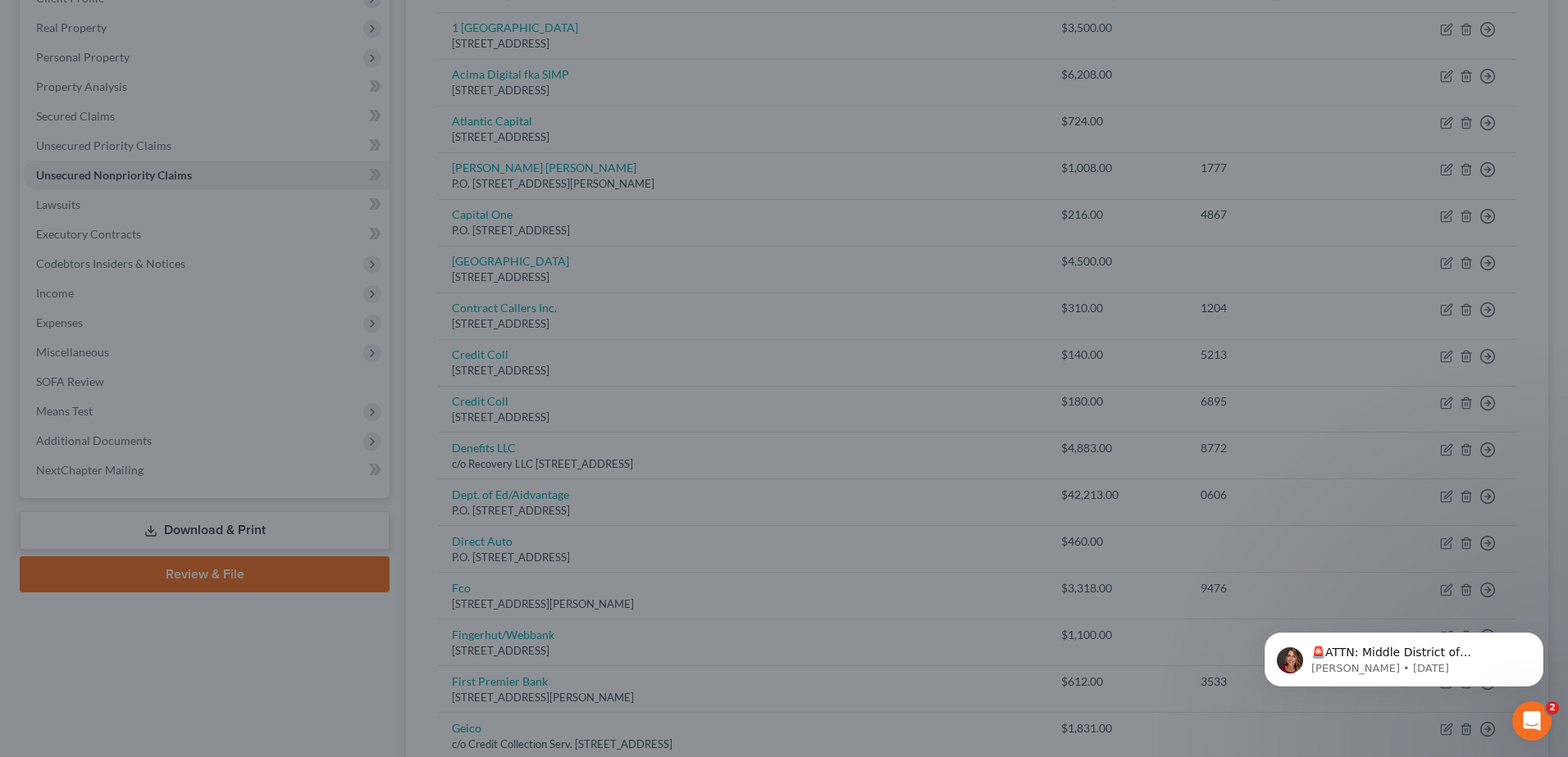
type input "0"
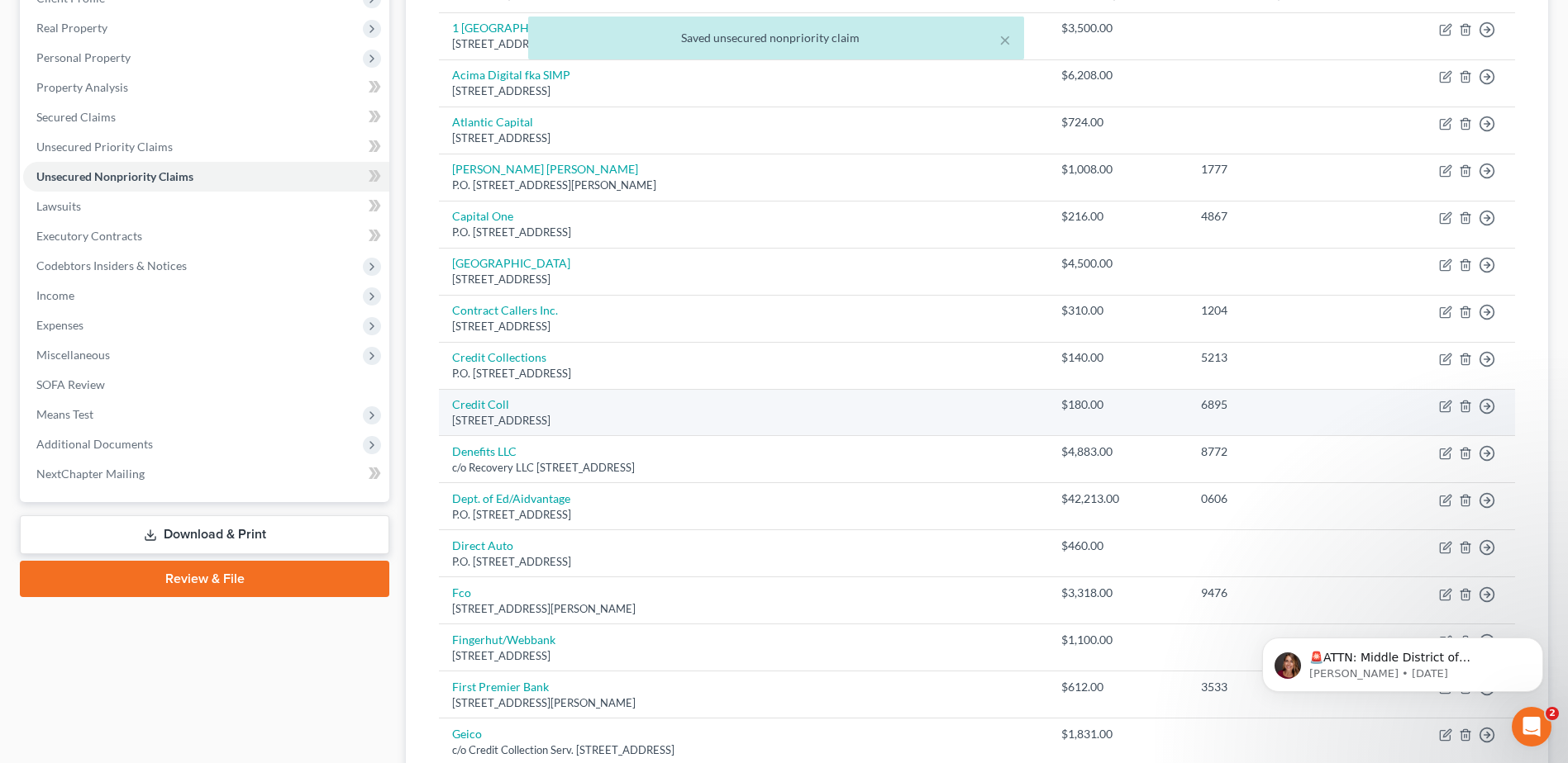
click at [474, 416] on div "Po Box 607, Norwood, MA 02062" at bounding box center [743, 421] width 583 height 16
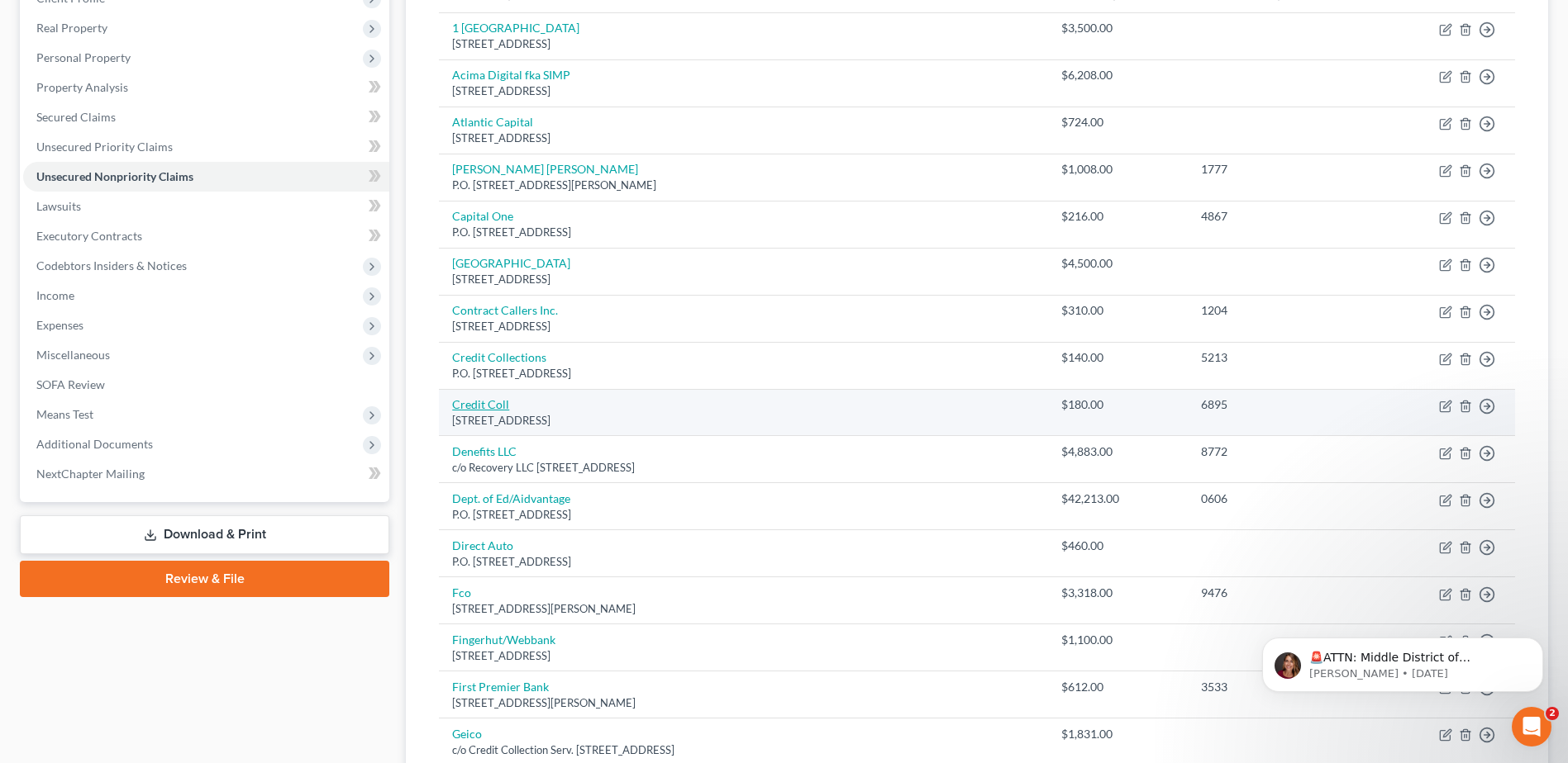
click at [475, 407] on link "Credit Coll" at bounding box center [481, 404] width 57 height 14
select select "22"
select select "0"
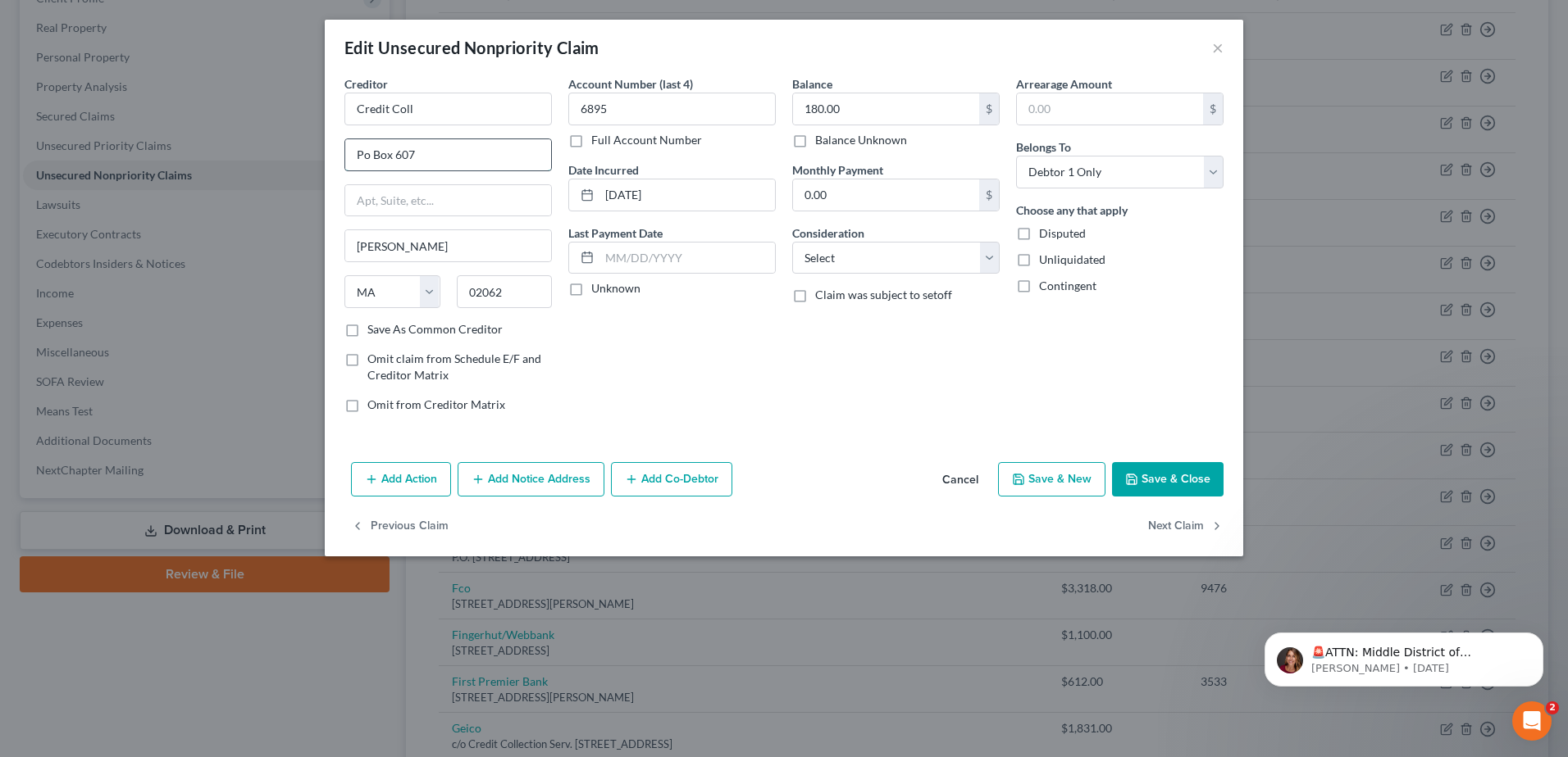
click at [364, 158] on input "Po Box 607" at bounding box center [448, 154] width 206 height 31
type input "P.O. Box 607"
click at [431, 109] on input "Credit Coll" at bounding box center [448, 108] width 208 height 33
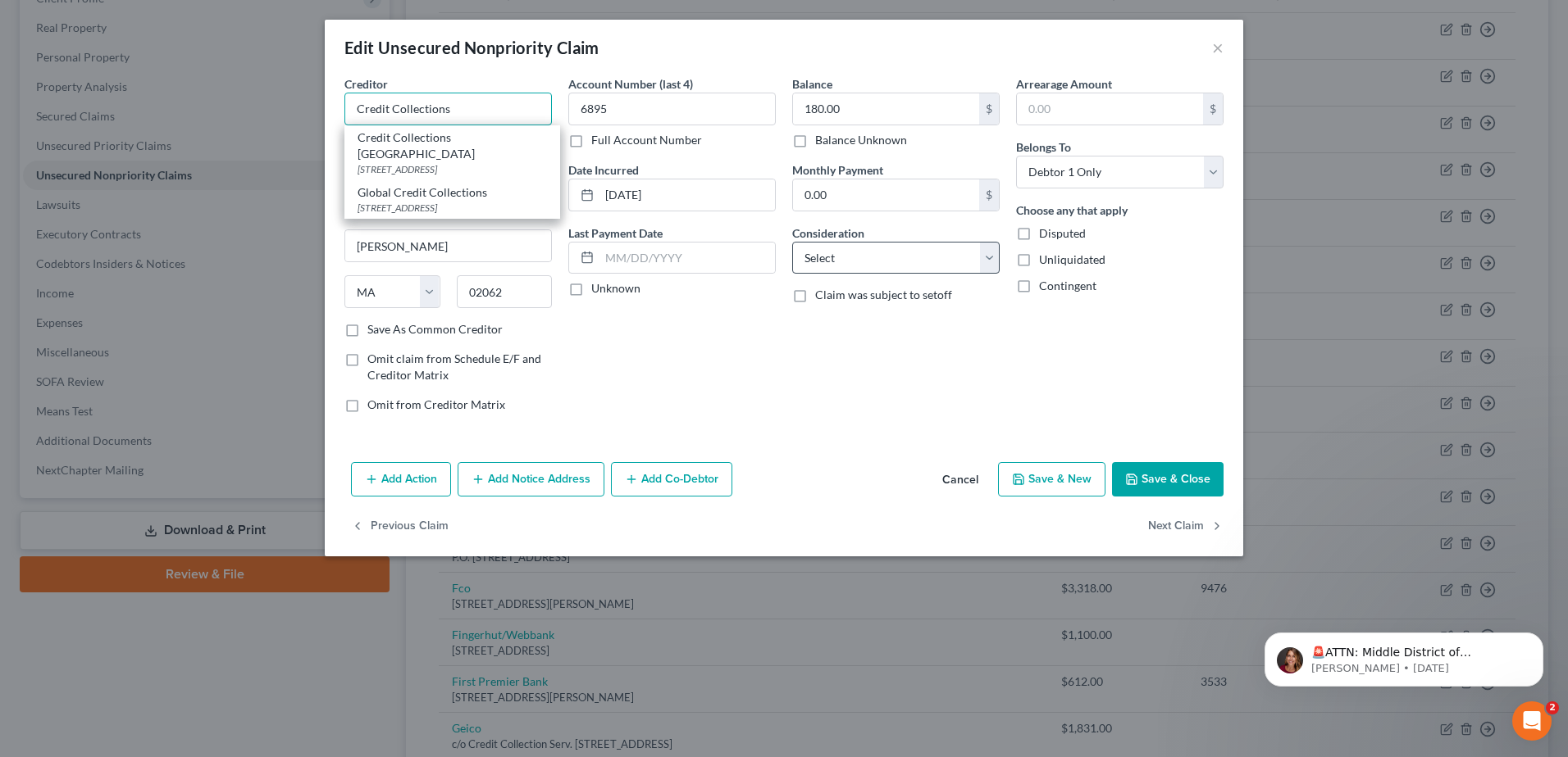
type input "Credit Collections"
click at [824, 257] on select "Select Cable / Satellite Services Collection Agency Credit Card Debt Debt Couns…" at bounding box center [896, 258] width 208 height 33
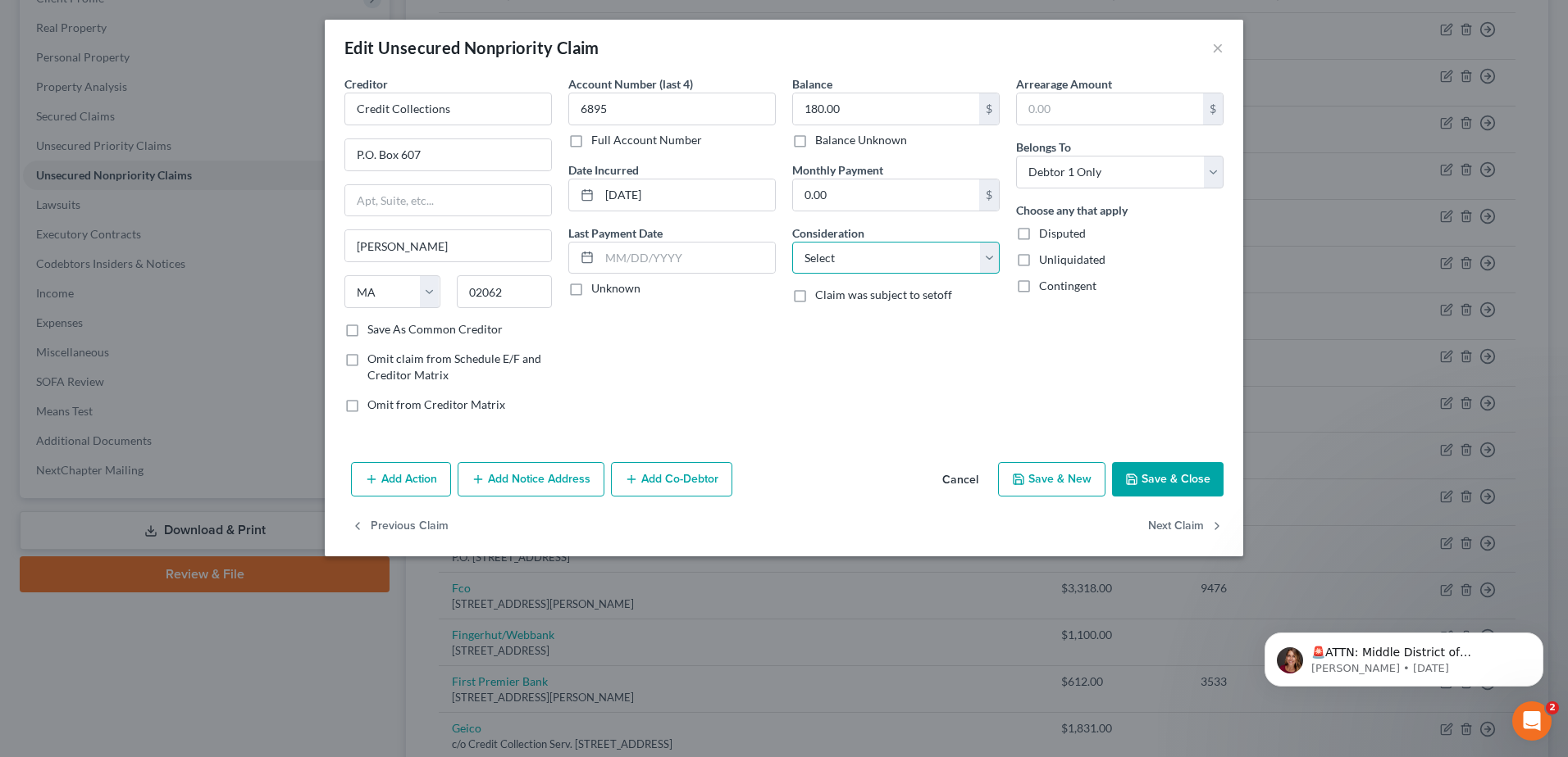
select select "1"
click at [792, 242] on select "Select Cable / Satellite Services Collection Agency Credit Card Debt Debt Couns…" at bounding box center [896, 258] width 208 height 33
click at [1149, 479] on button "Save & Close" at bounding box center [1168, 479] width 112 height 34
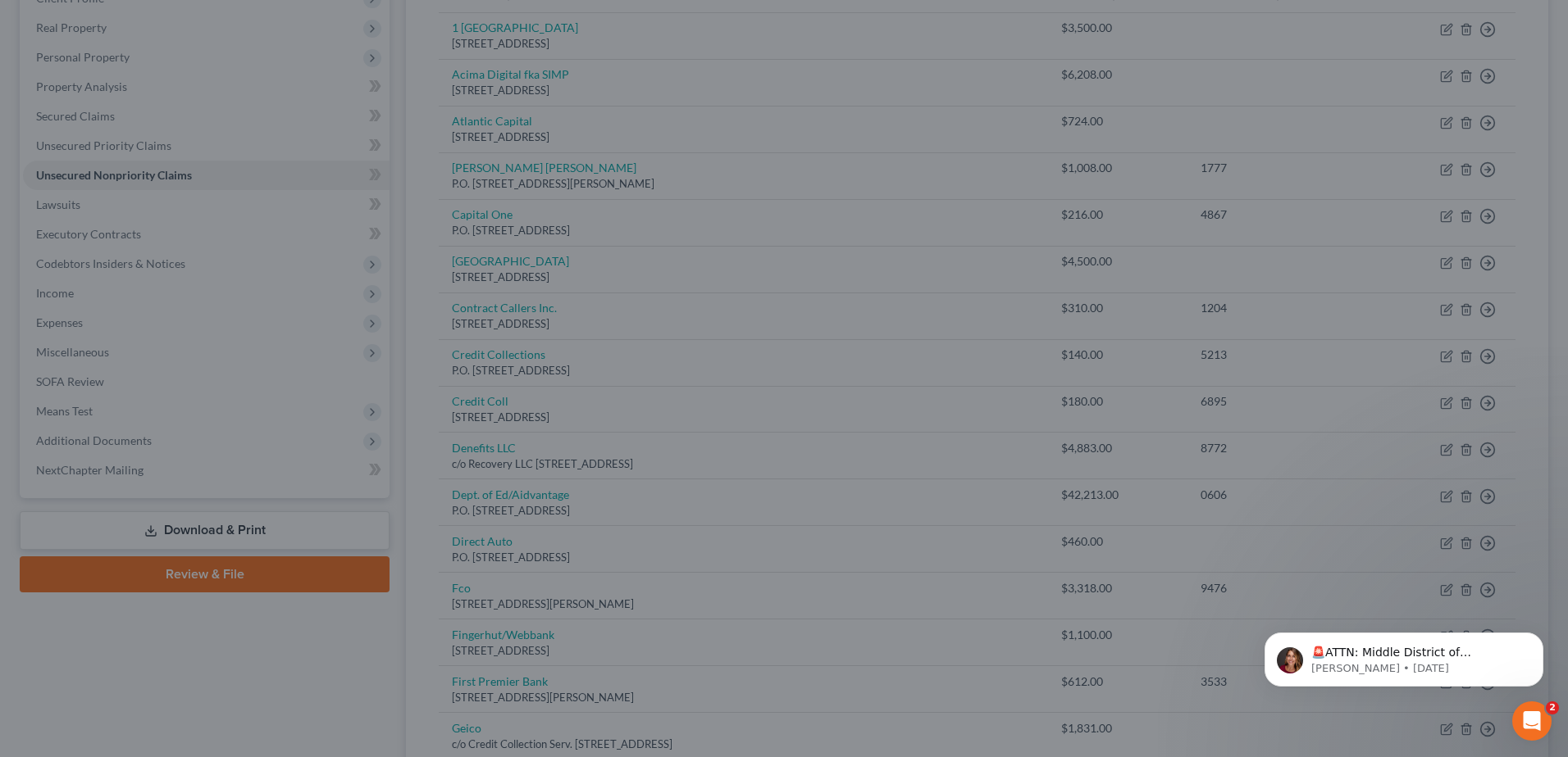
type input "0"
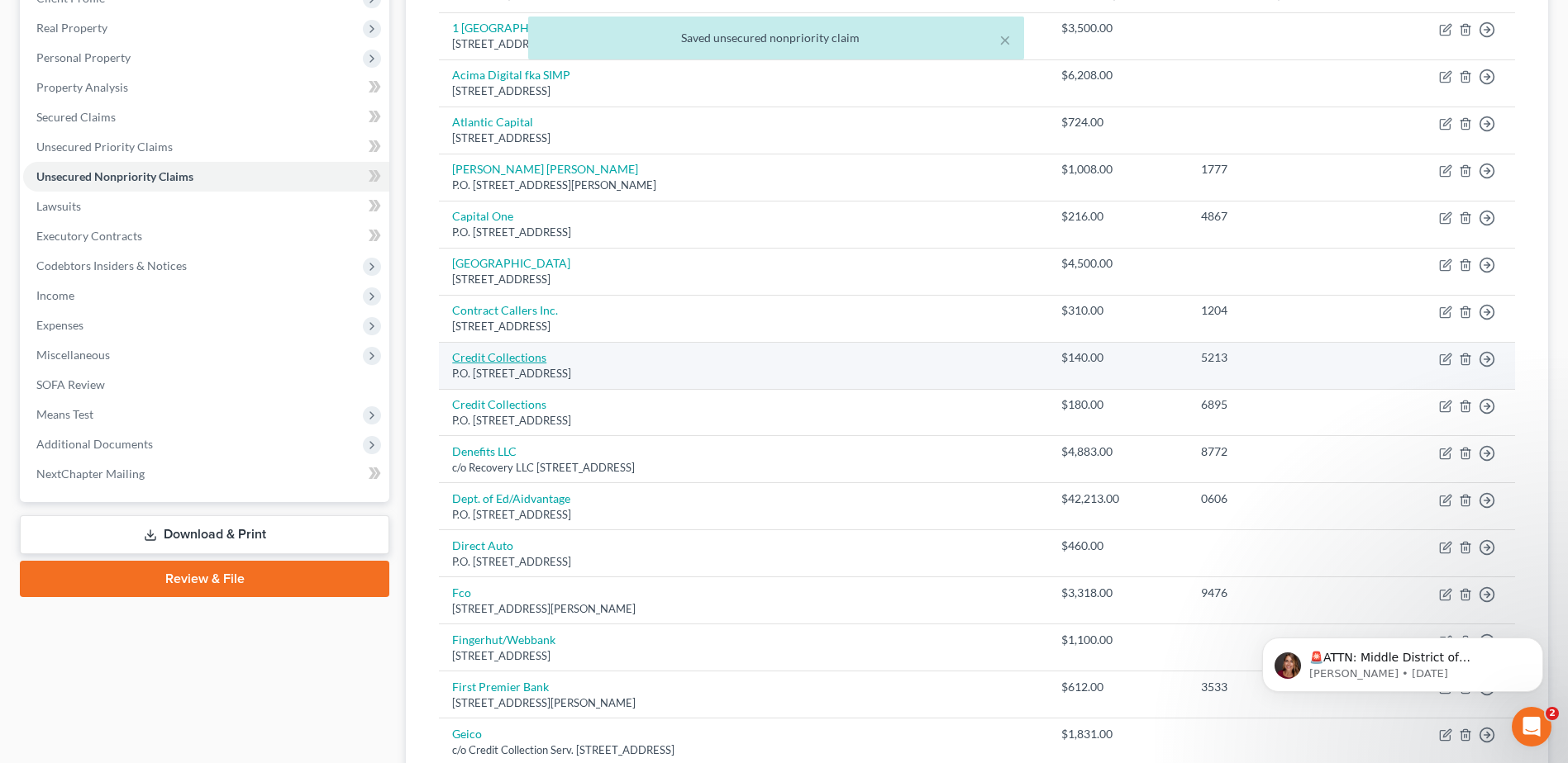
click at [489, 358] on link "Credit Collections" at bounding box center [499, 357] width 94 height 14
select select "22"
select select "0"
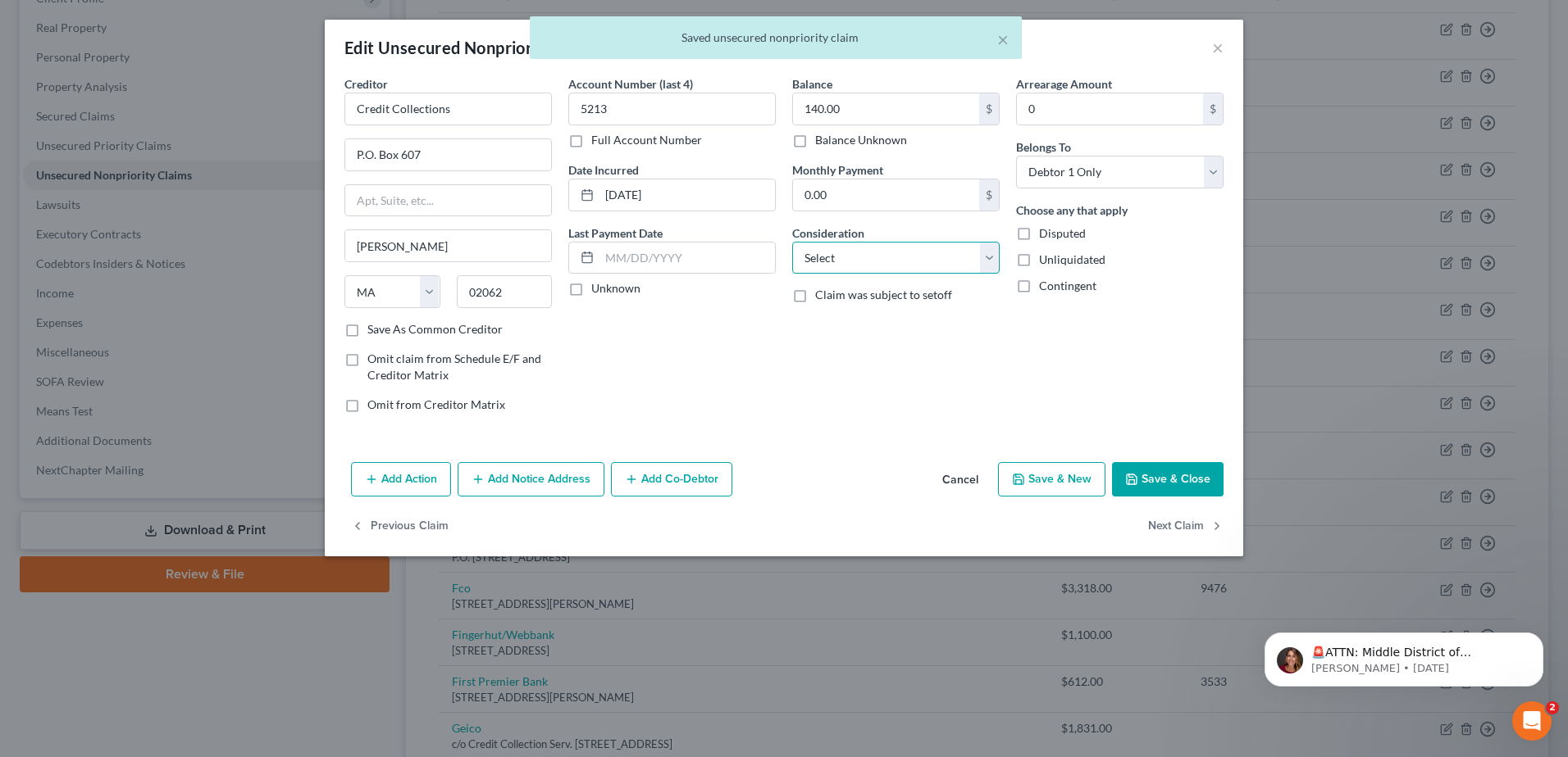
click at [989, 258] on select "Select Cable / Satellite Services Collection Agency Credit Card Debt Debt Couns…" at bounding box center [896, 258] width 208 height 33
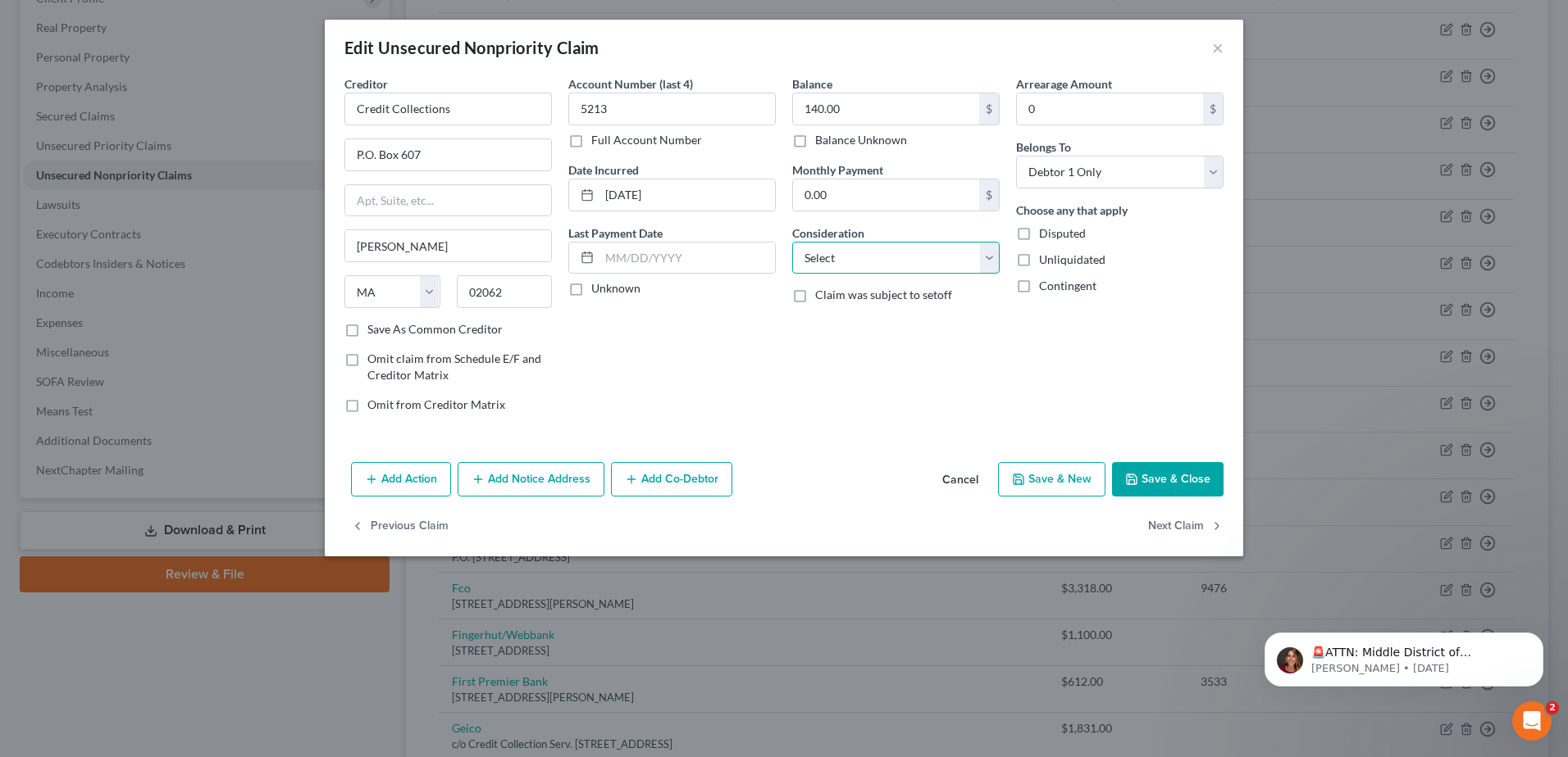
select select "1"
click at [792, 242] on select "Select Cable / Satellite Services Collection Agency Credit Card Debt Debt Couns…" at bounding box center [896, 258] width 208 height 33
click at [1177, 471] on button "Save & Close" at bounding box center [1168, 479] width 112 height 34
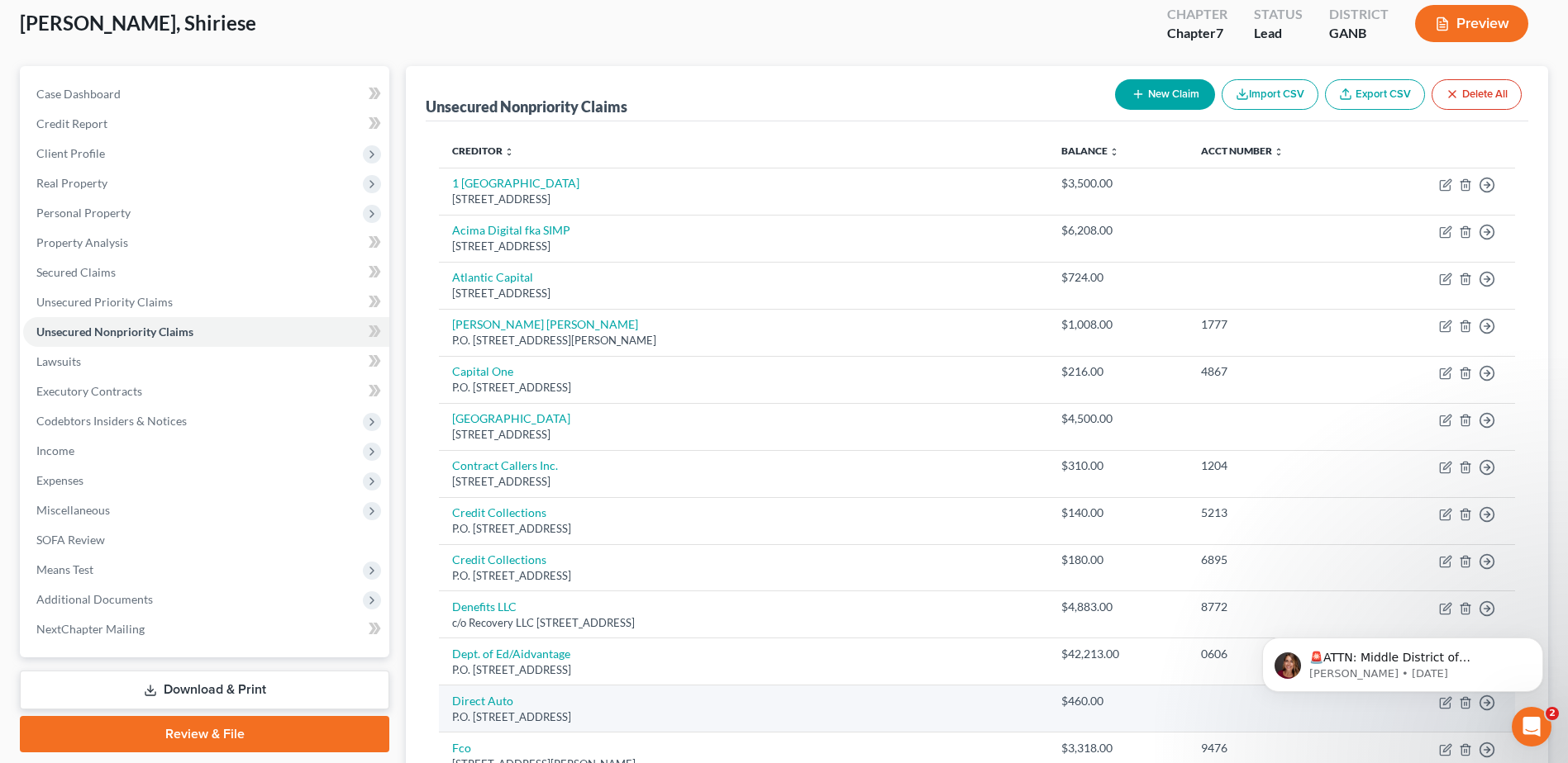
scroll to position [82, 0]
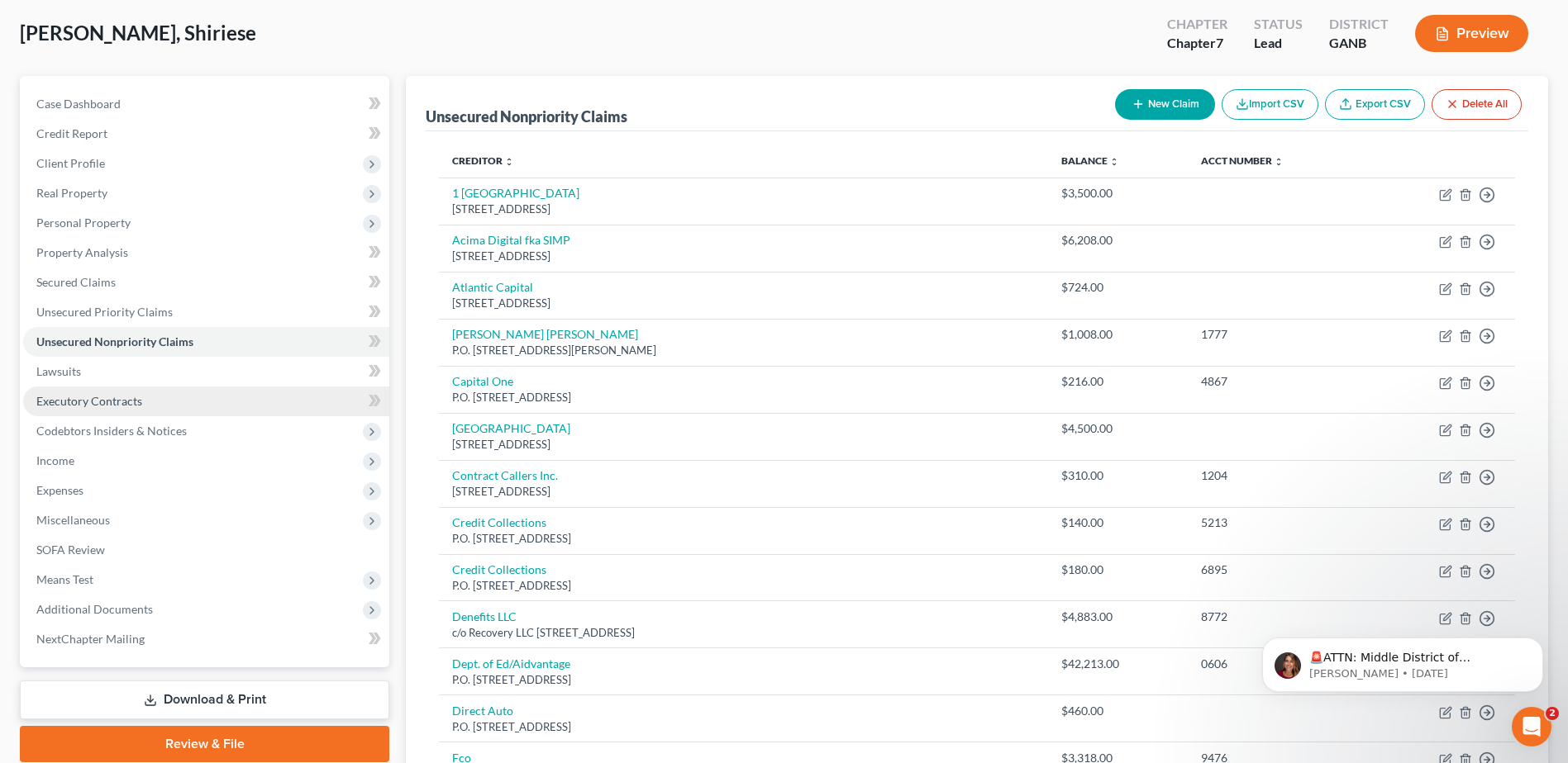
click at [98, 405] on span "Executory Contracts" at bounding box center [89, 401] width 106 height 14
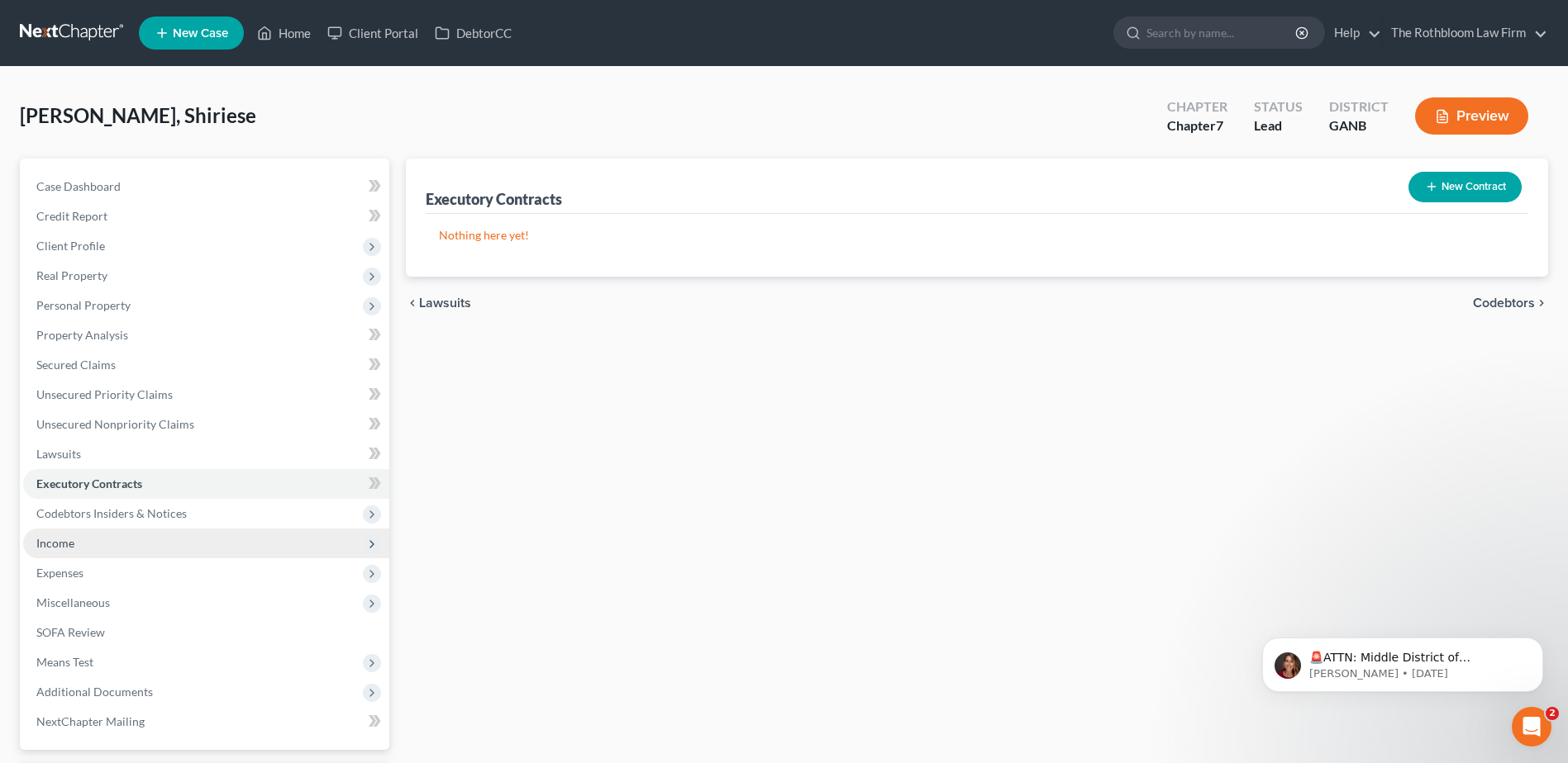
click at [72, 545] on span "Income" at bounding box center [55, 543] width 38 height 14
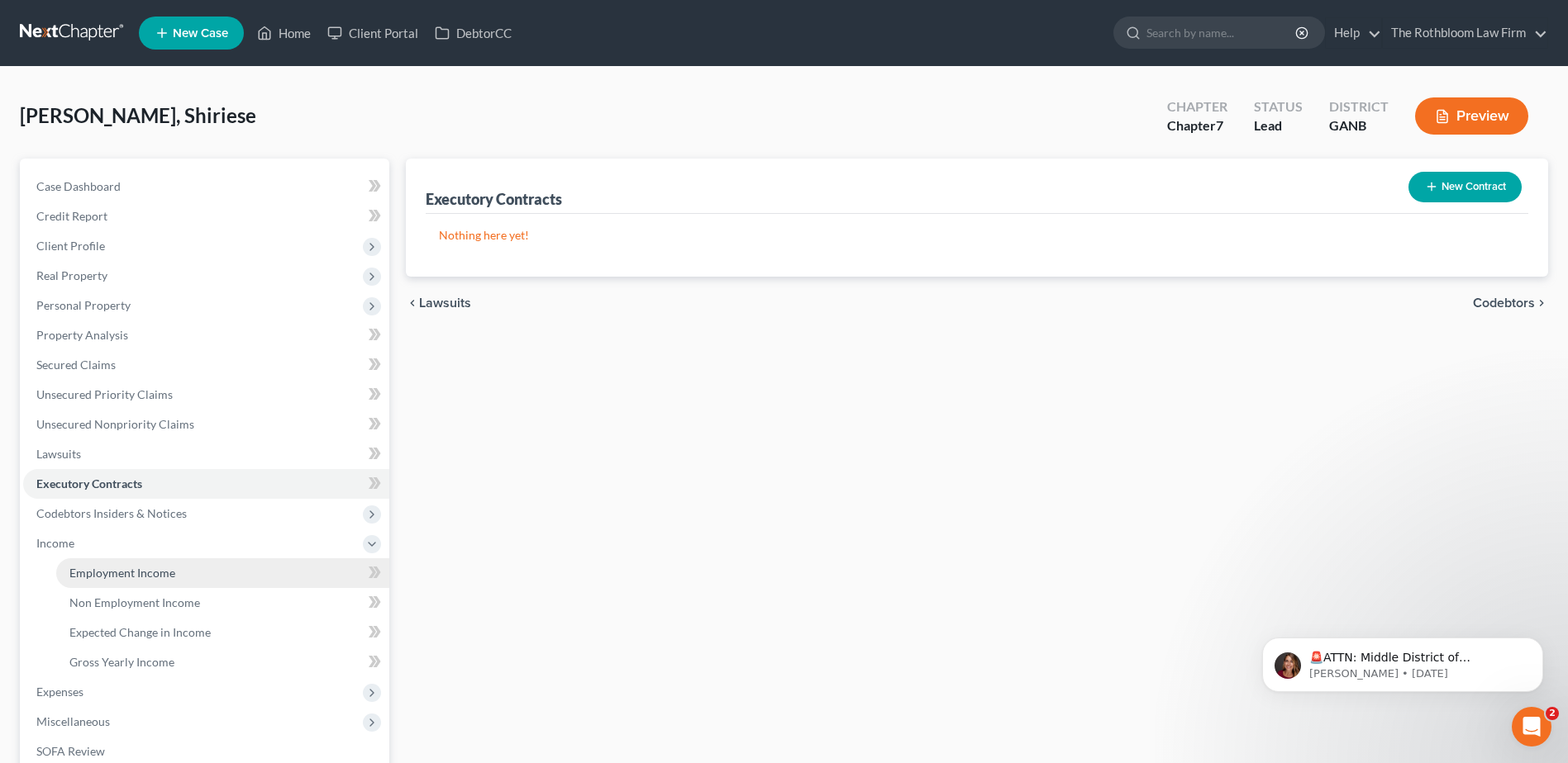
click at [95, 573] on span "Employment Income" at bounding box center [123, 572] width 106 height 14
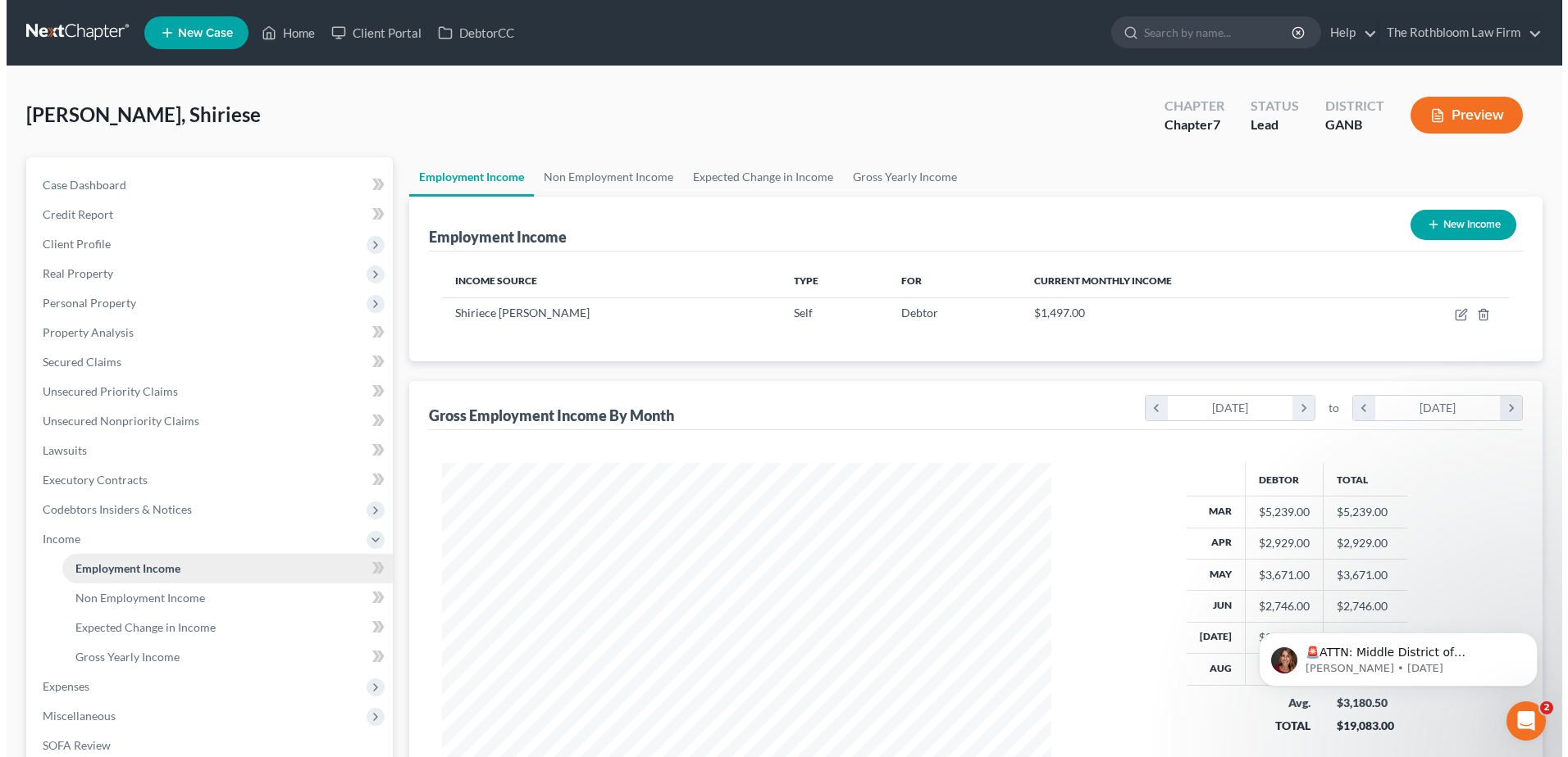
scroll to position [304, 641]
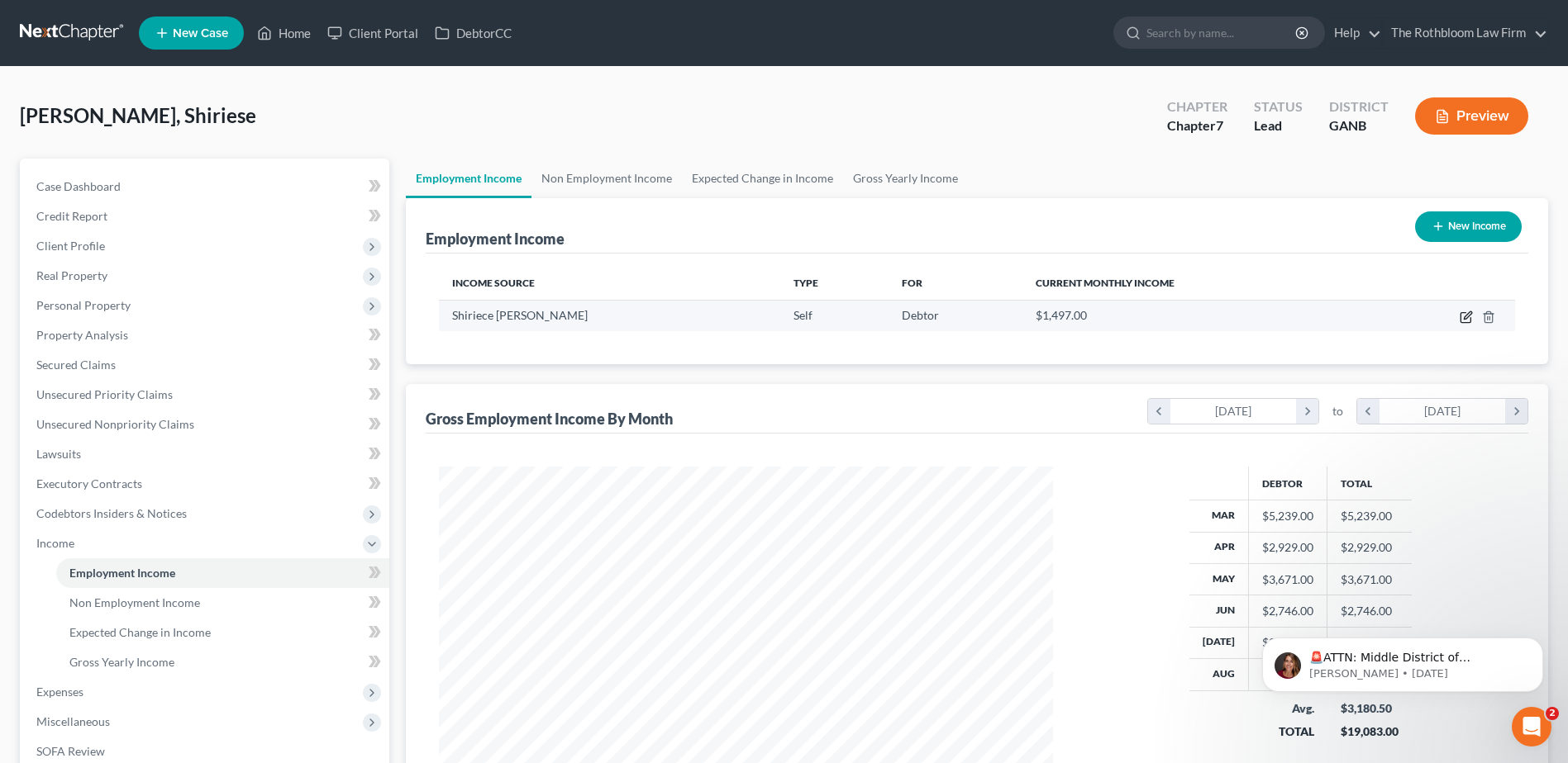
click at [1469, 322] on icon "button" at bounding box center [1465, 318] width 10 height 10
select select "1"
select select "10"
select select "0"
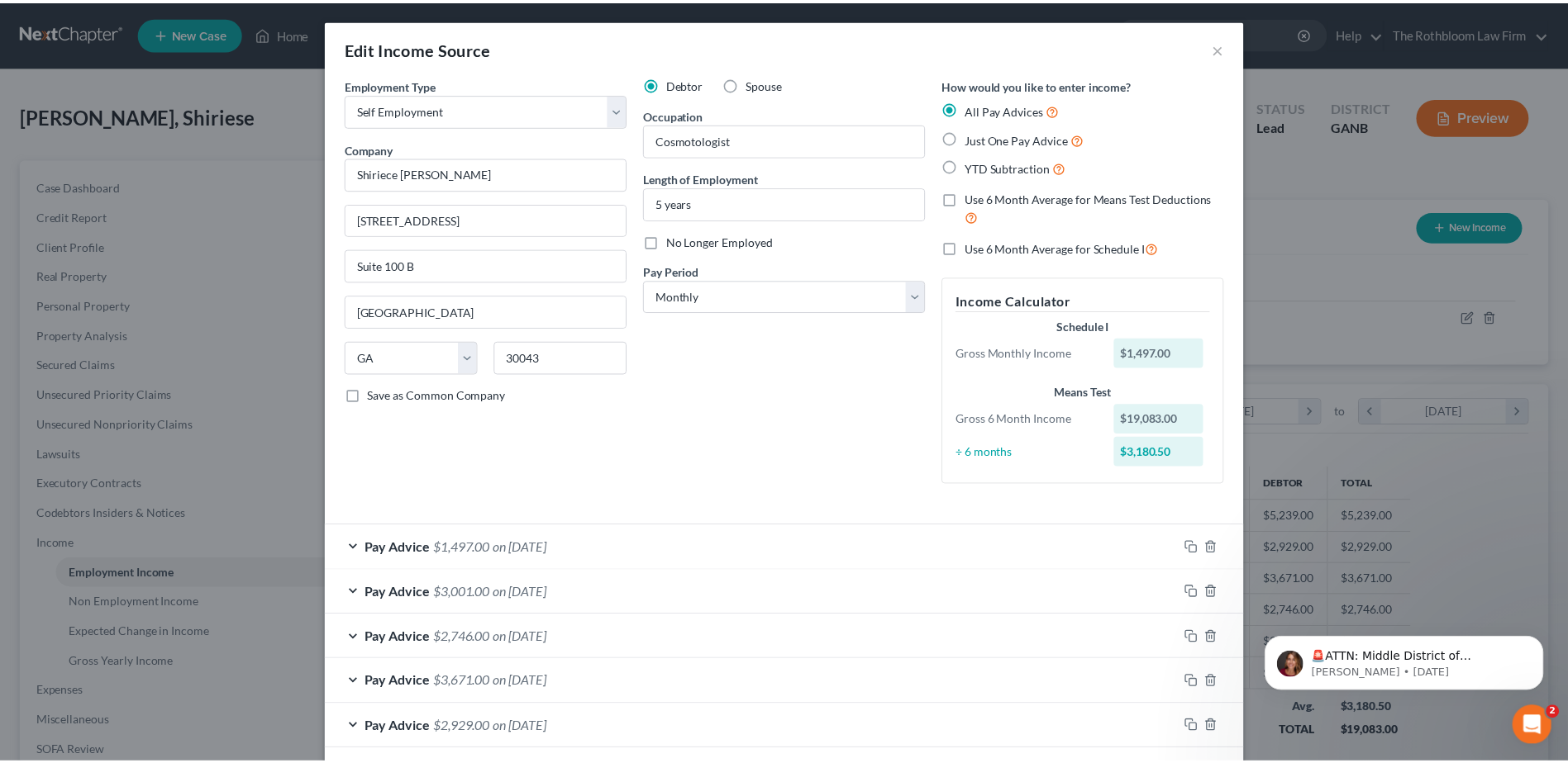
scroll to position [122, 0]
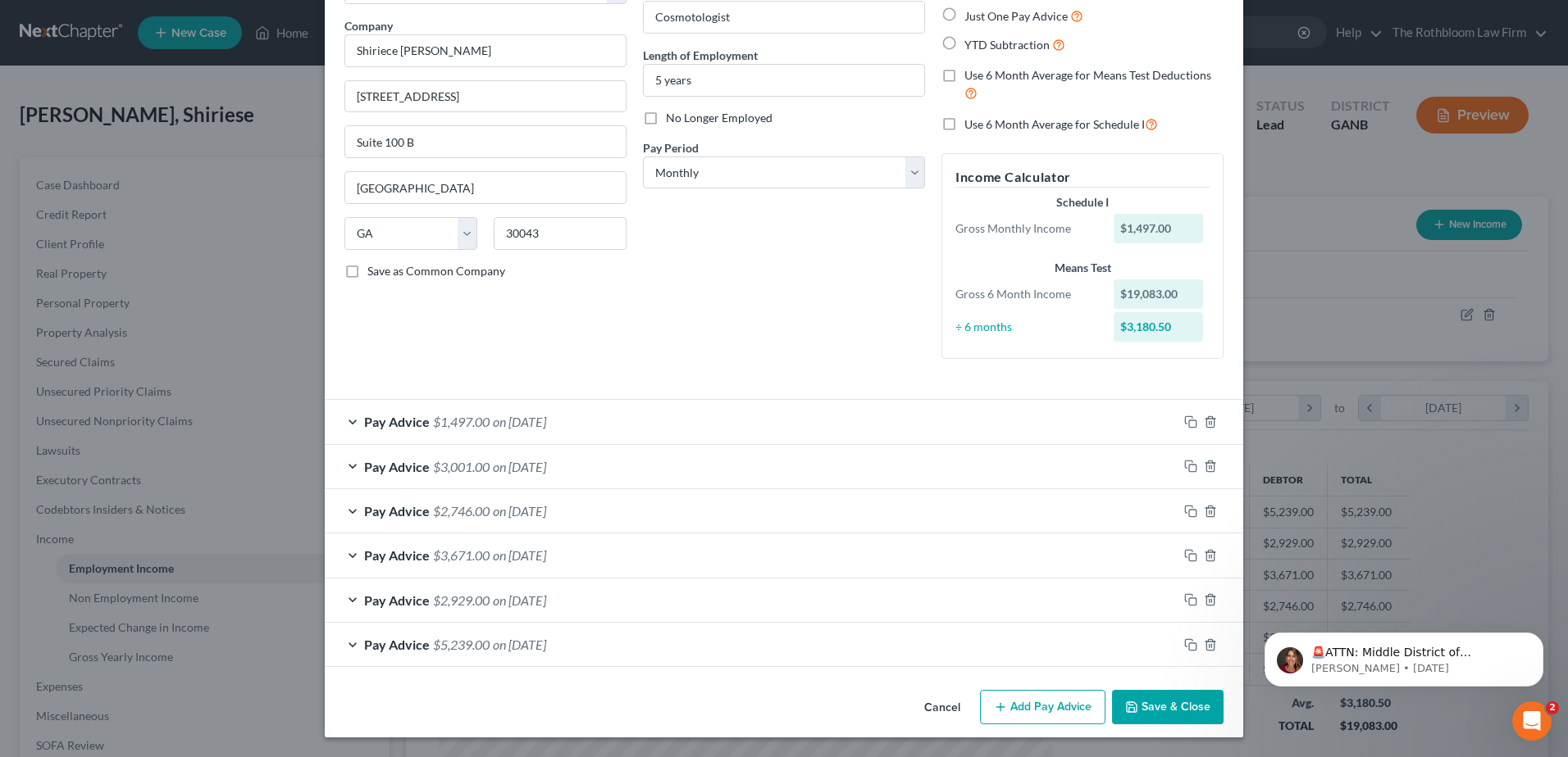
click at [949, 709] on button "Cancel" at bounding box center [942, 708] width 63 height 33
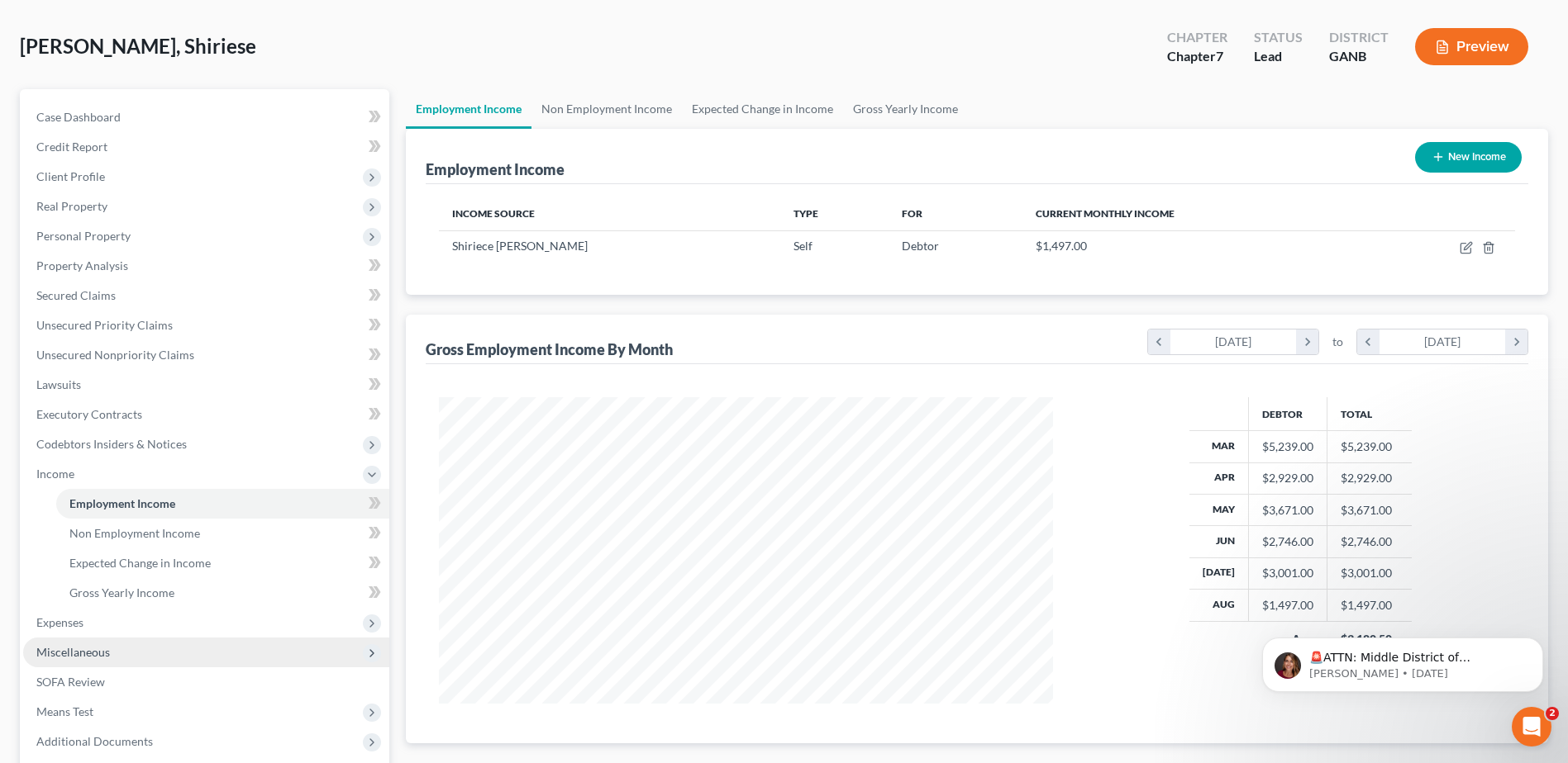
scroll to position [166, 0]
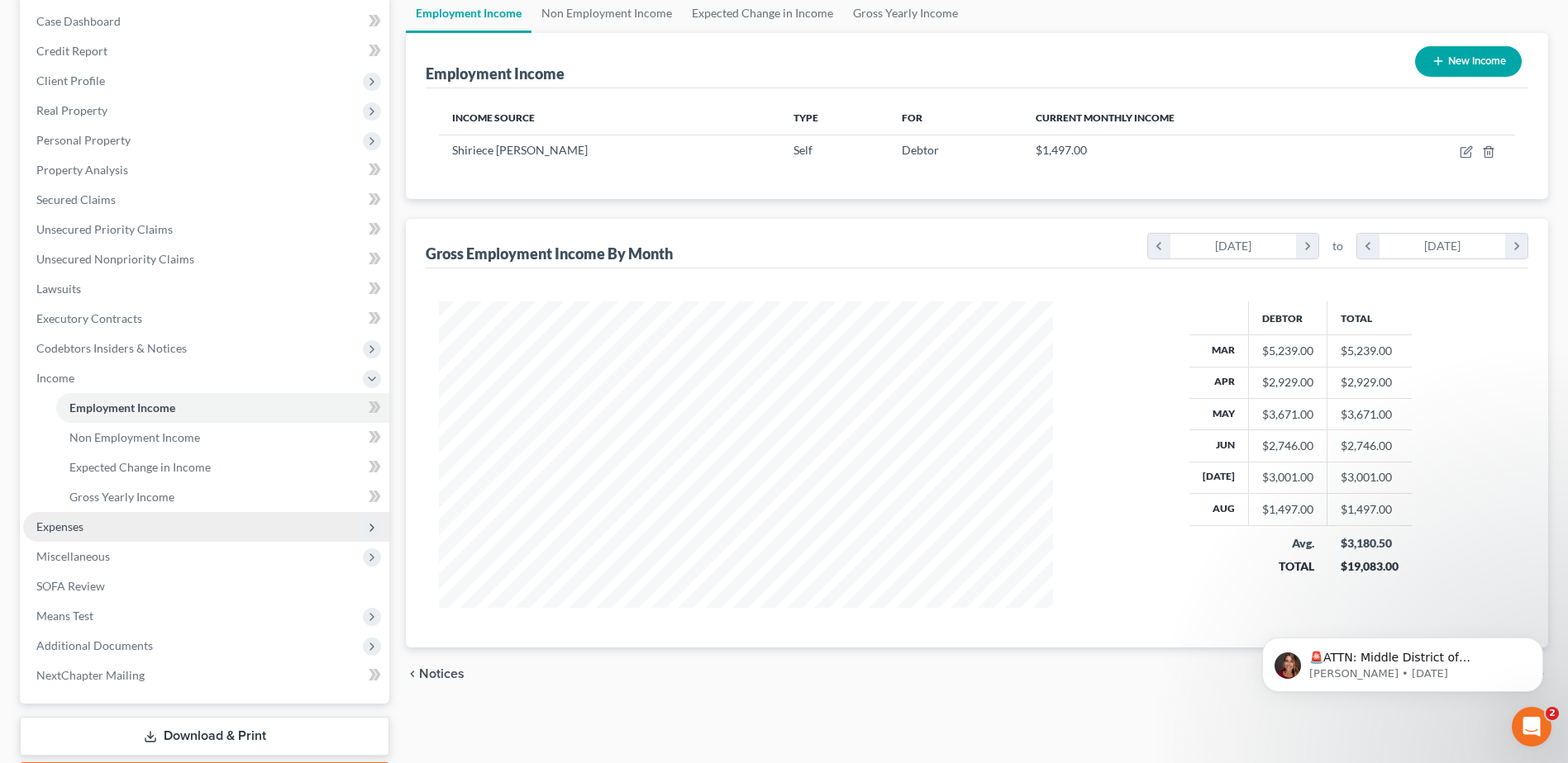
click at [74, 521] on span "Expenses" at bounding box center [60, 526] width 47 height 14
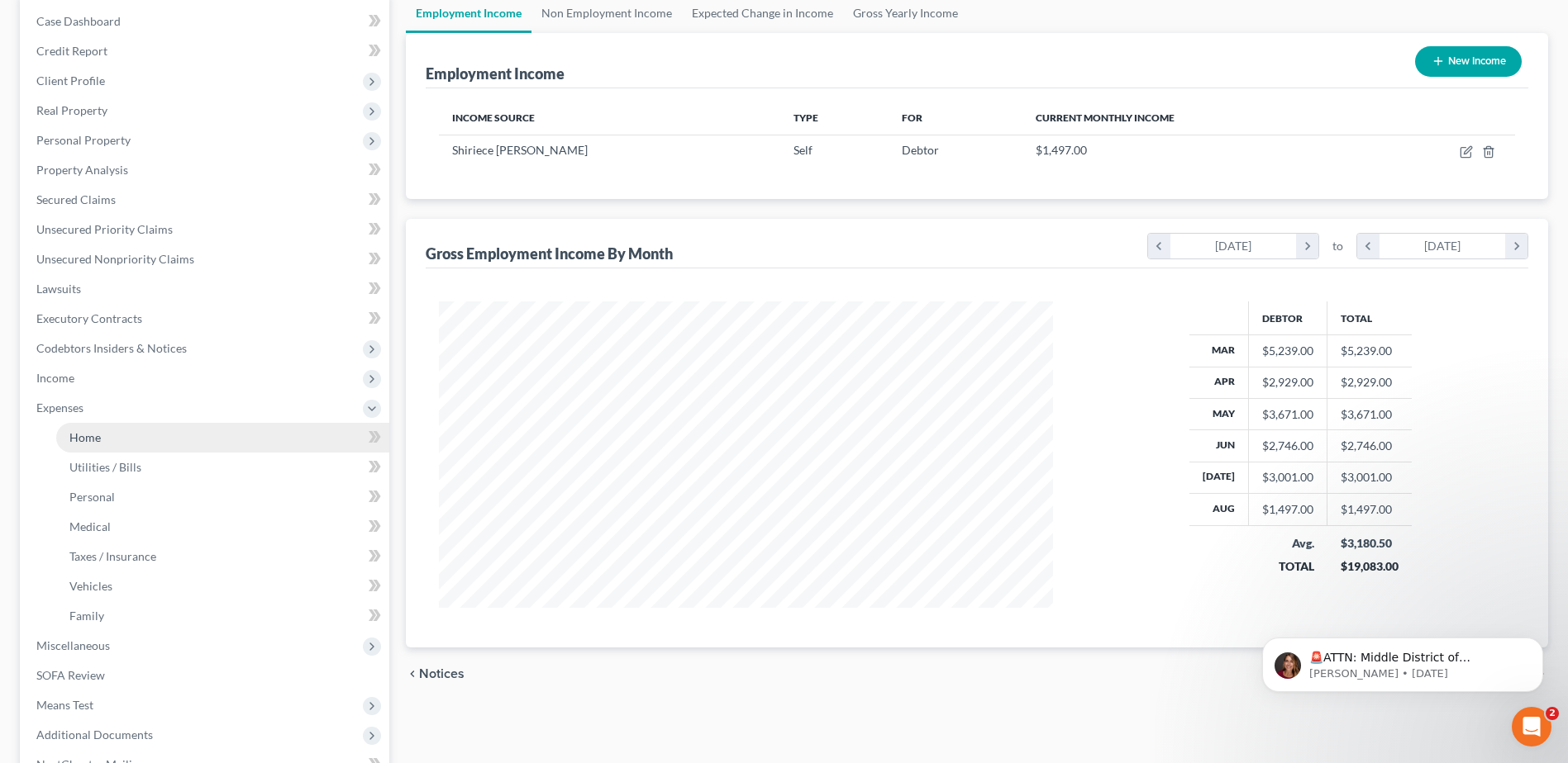
click at [82, 437] on span "Home" at bounding box center [85, 437] width 31 height 14
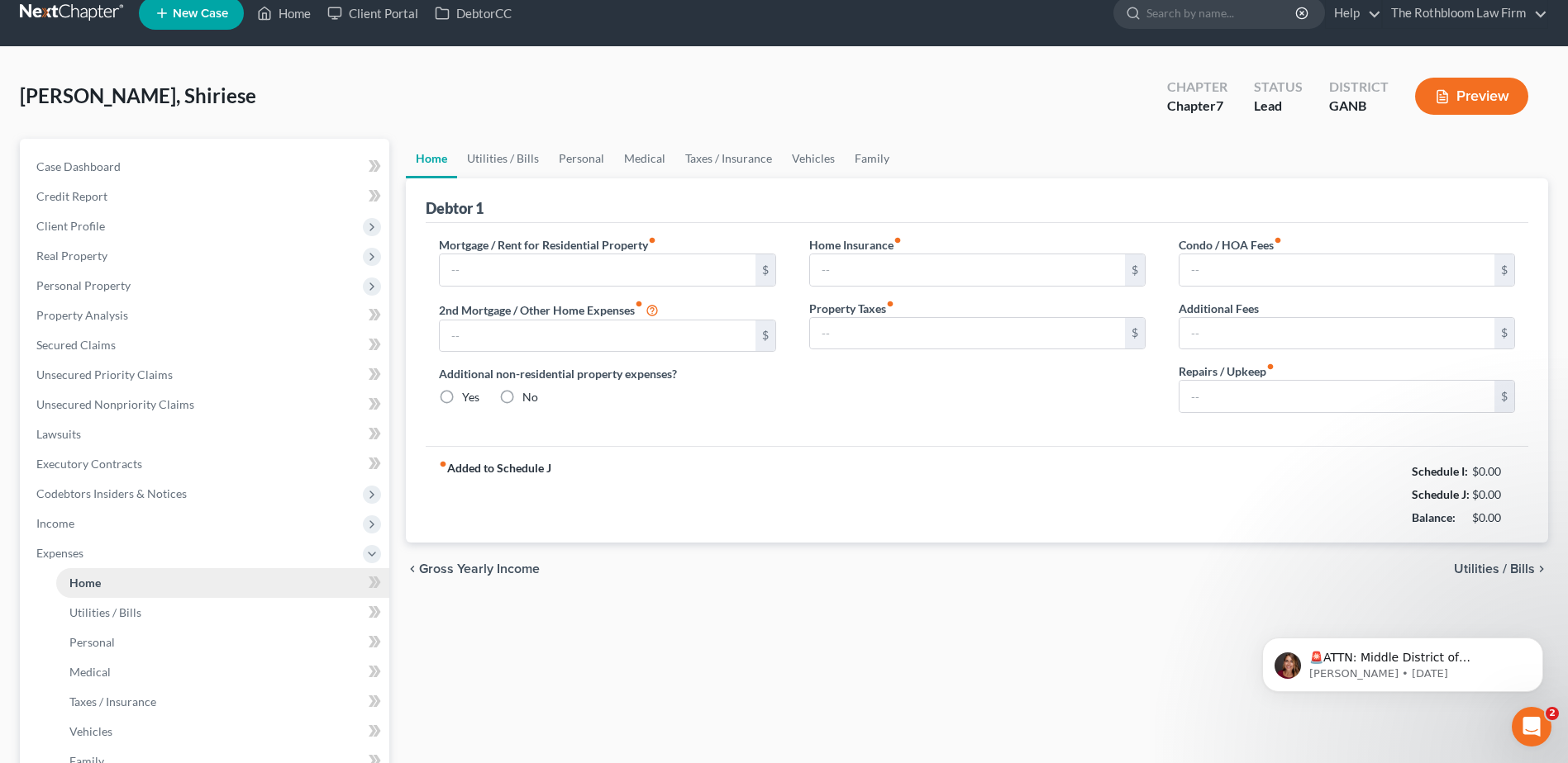
type input "500.00"
type input "0.00"
radio input "true"
type input "0.00"
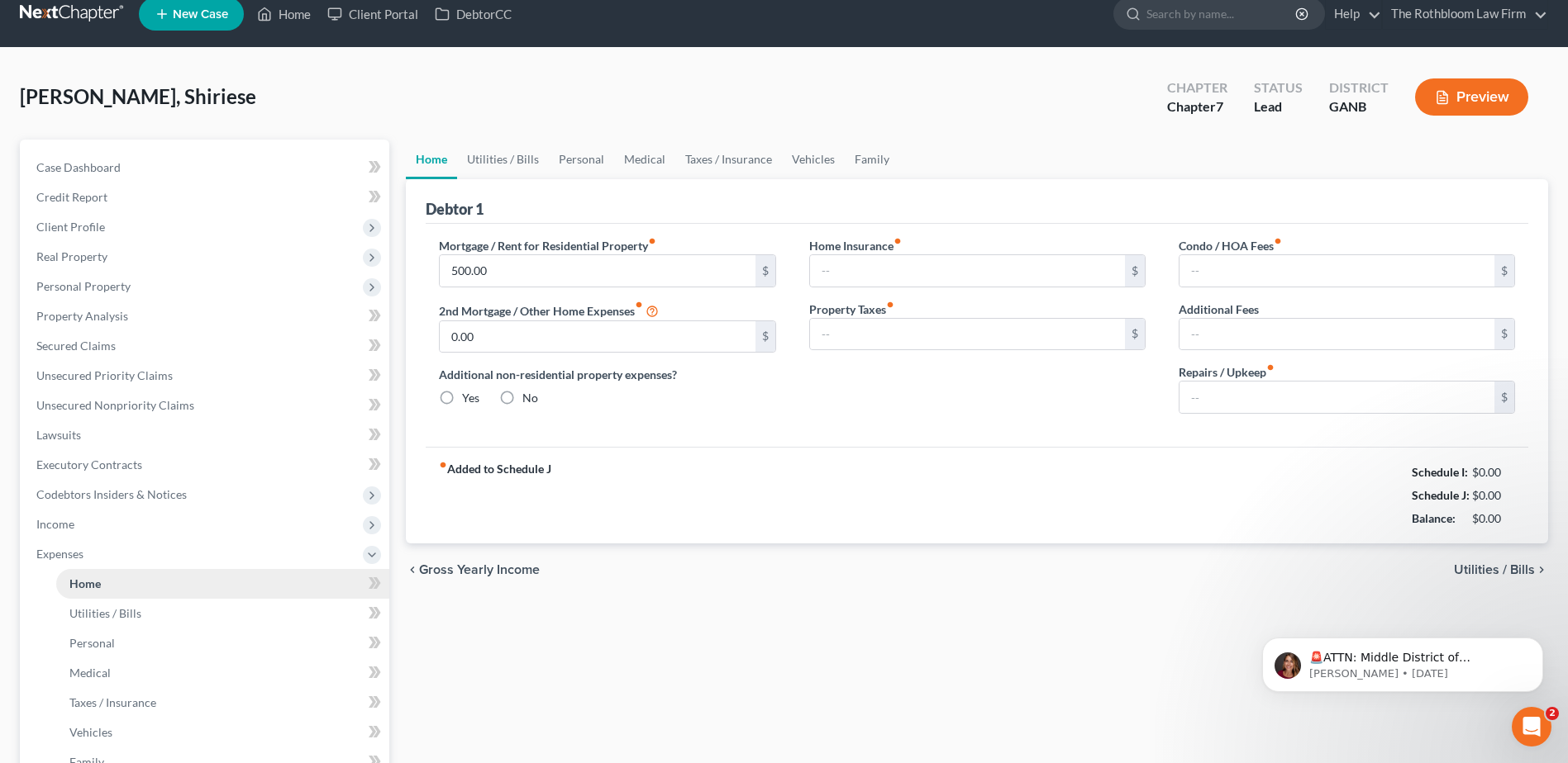
type input "0.00"
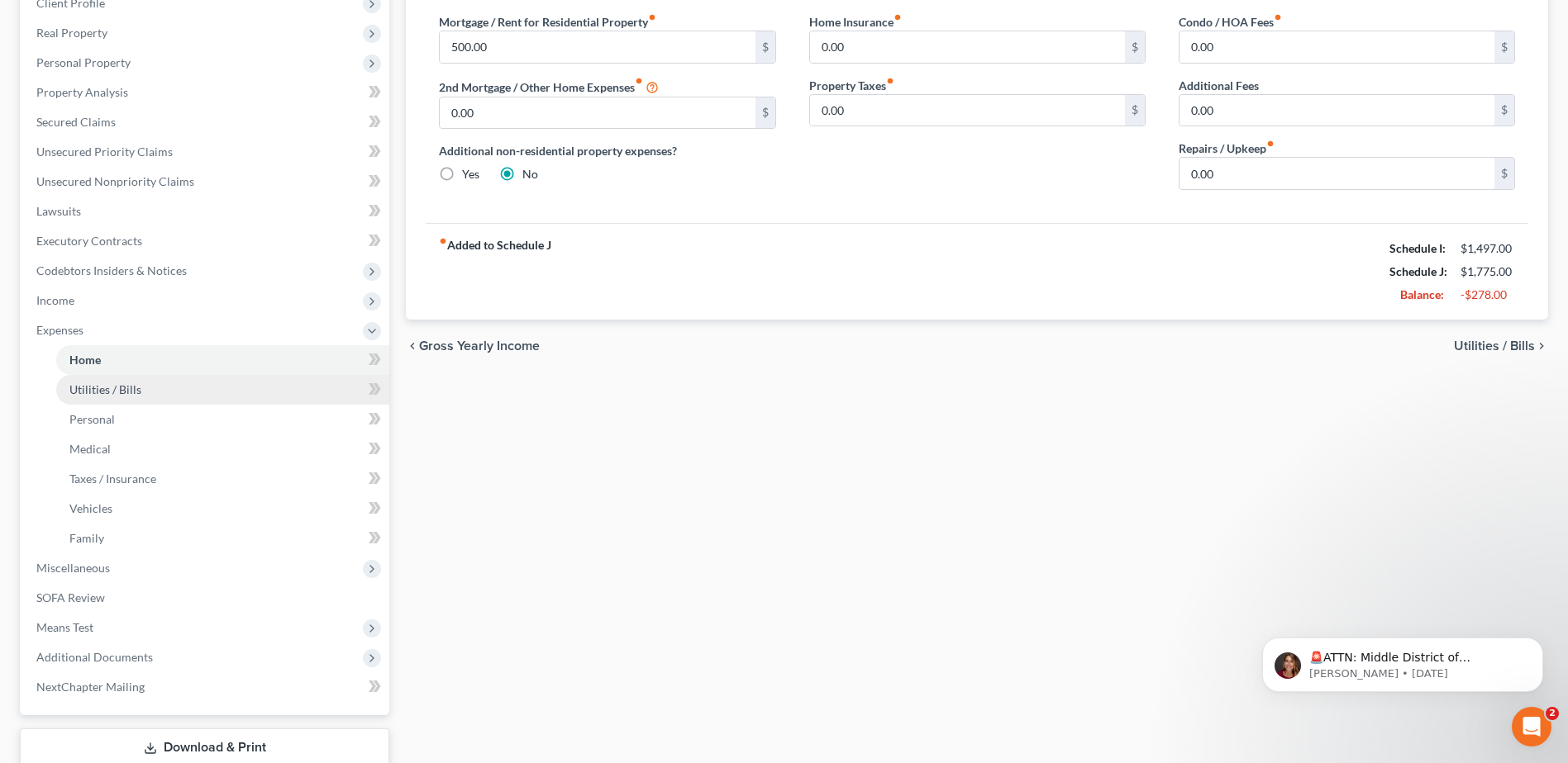
scroll to position [248, 0]
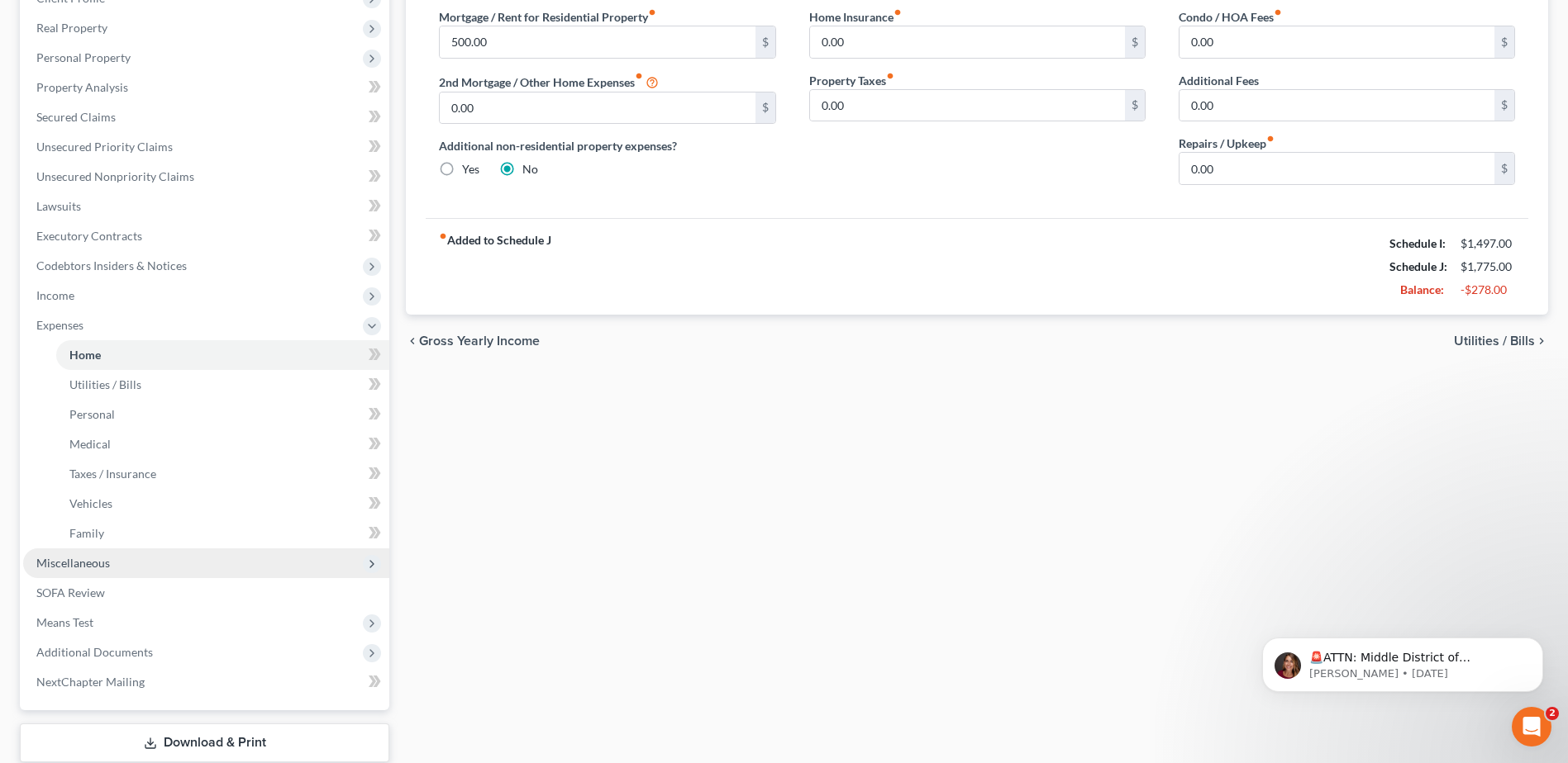
click at [76, 566] on span "Miscellaneous" at bounding box center [72, 563] width 73 height 14
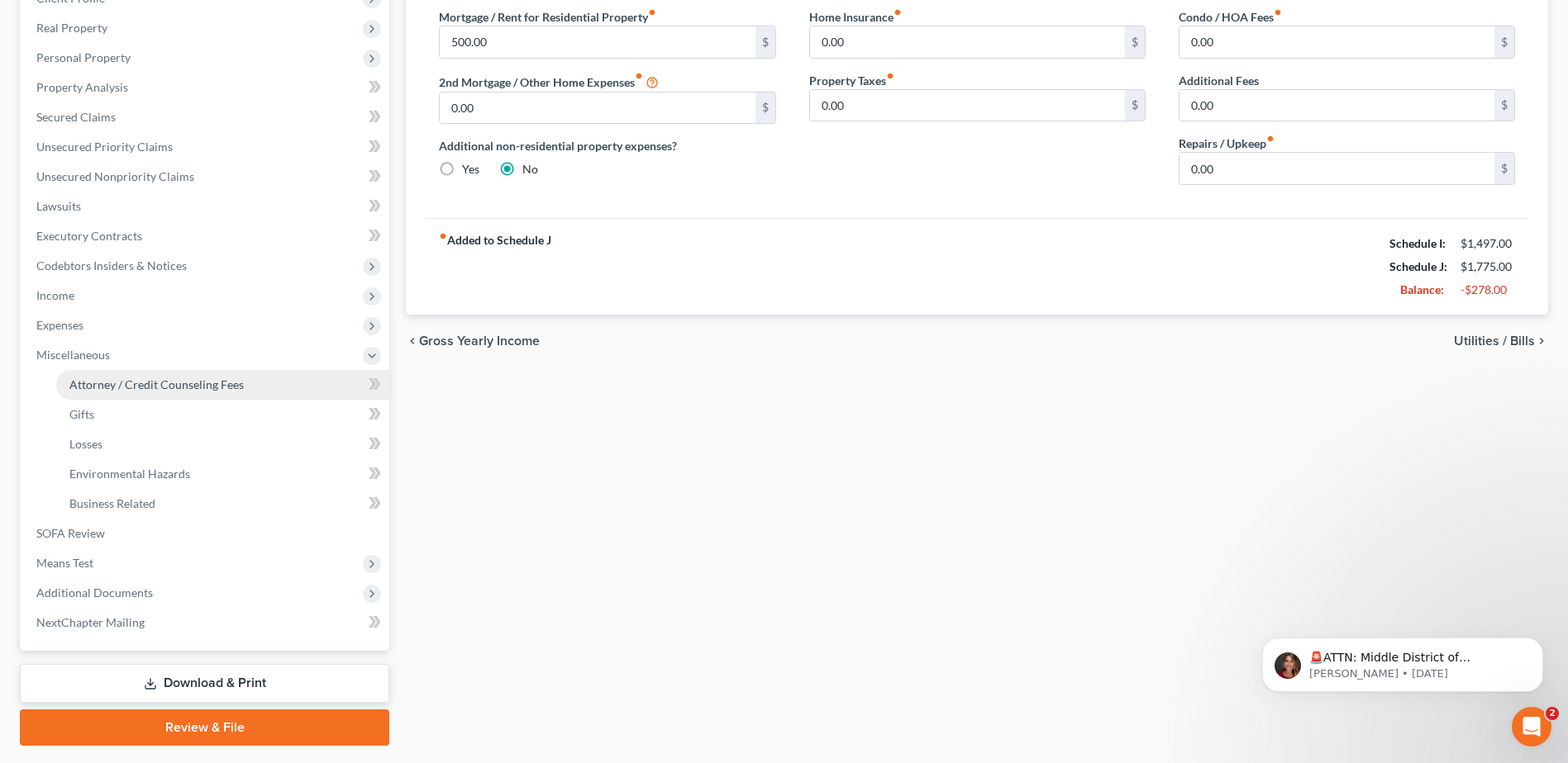
click at [122, 390] on span "Attorney / Credit Counseling Fees" at bounding box center [156, 384] width 174 height 14
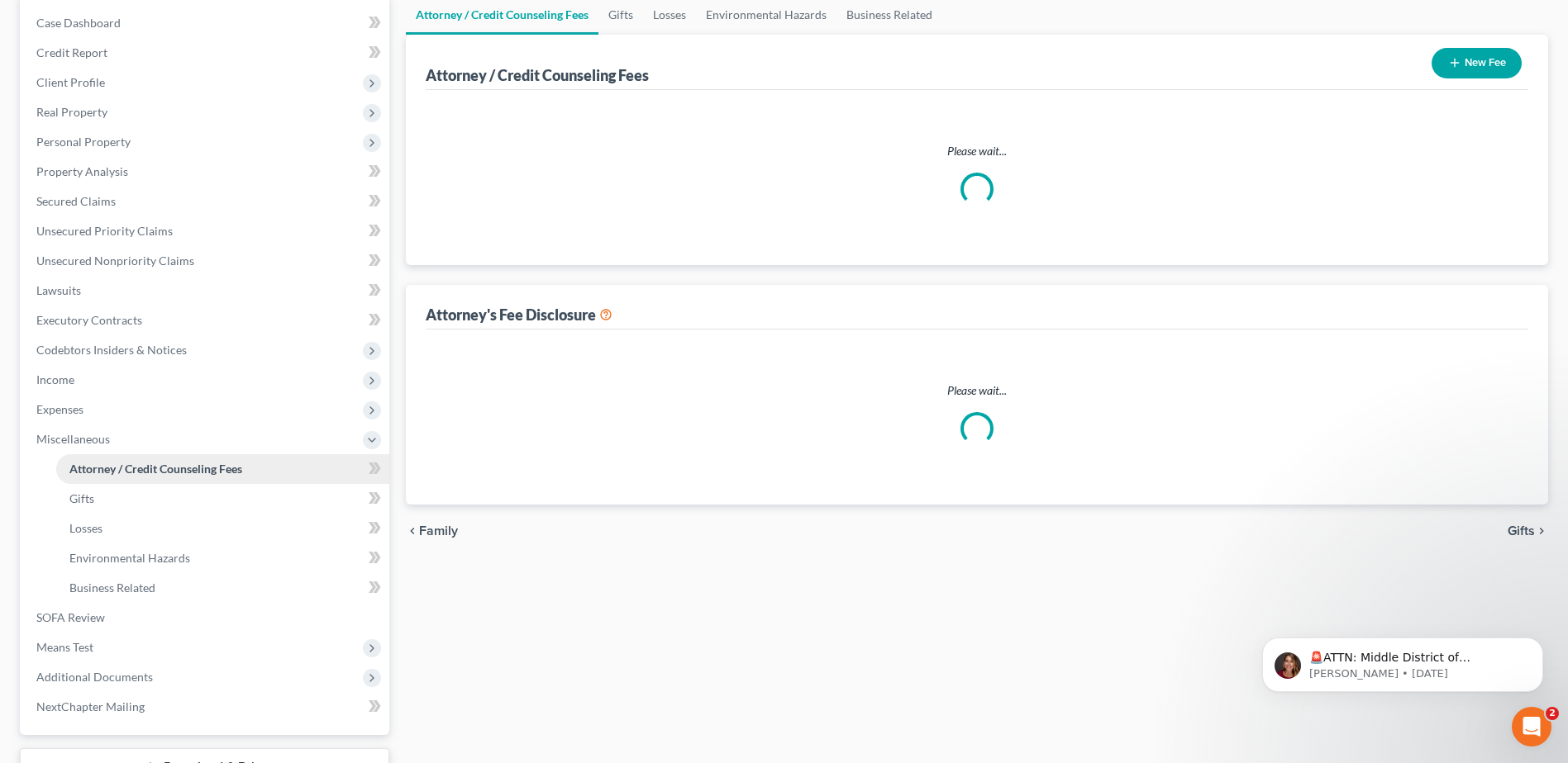
scroll to position [18, 0]
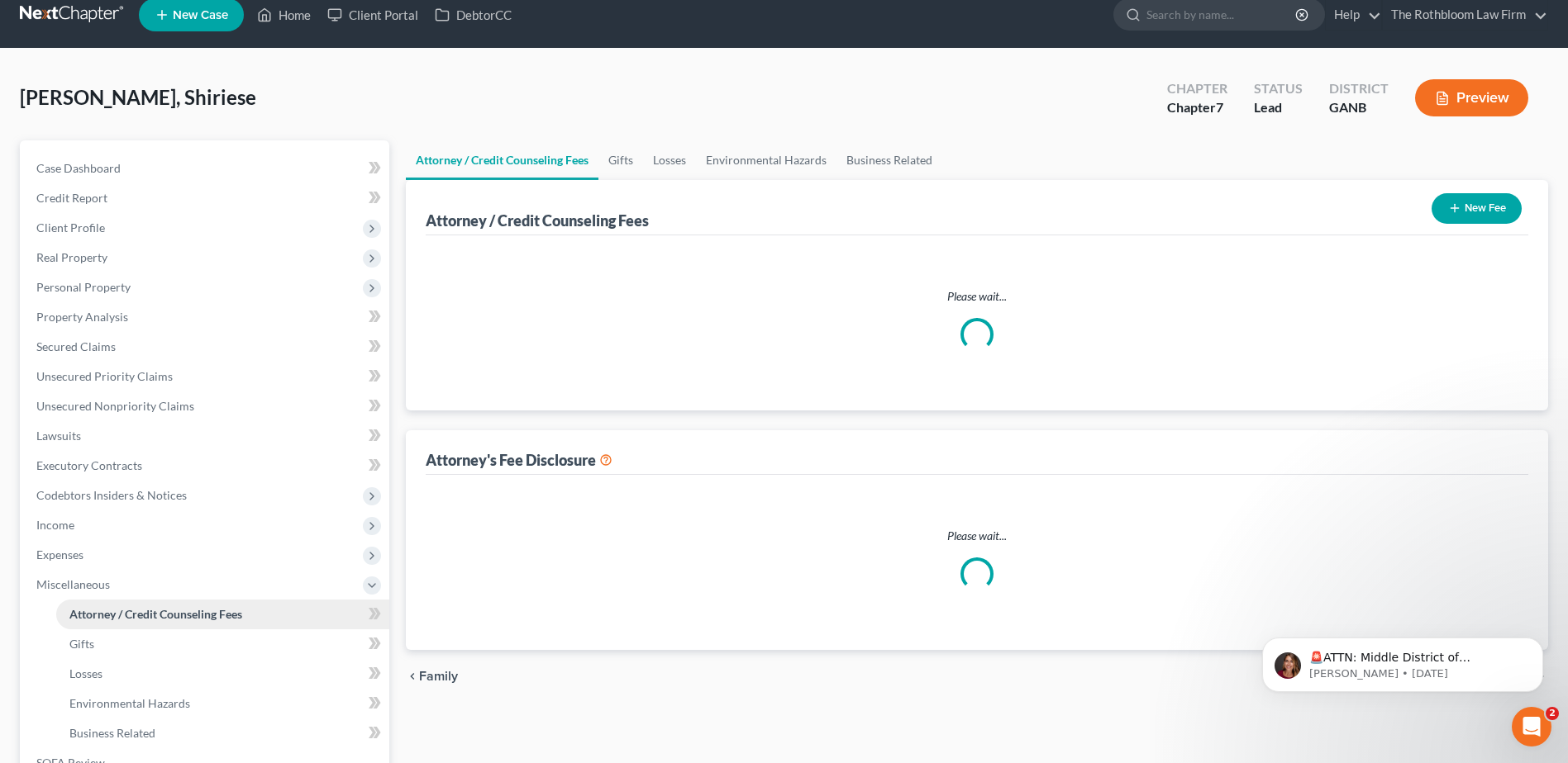
select select "10"
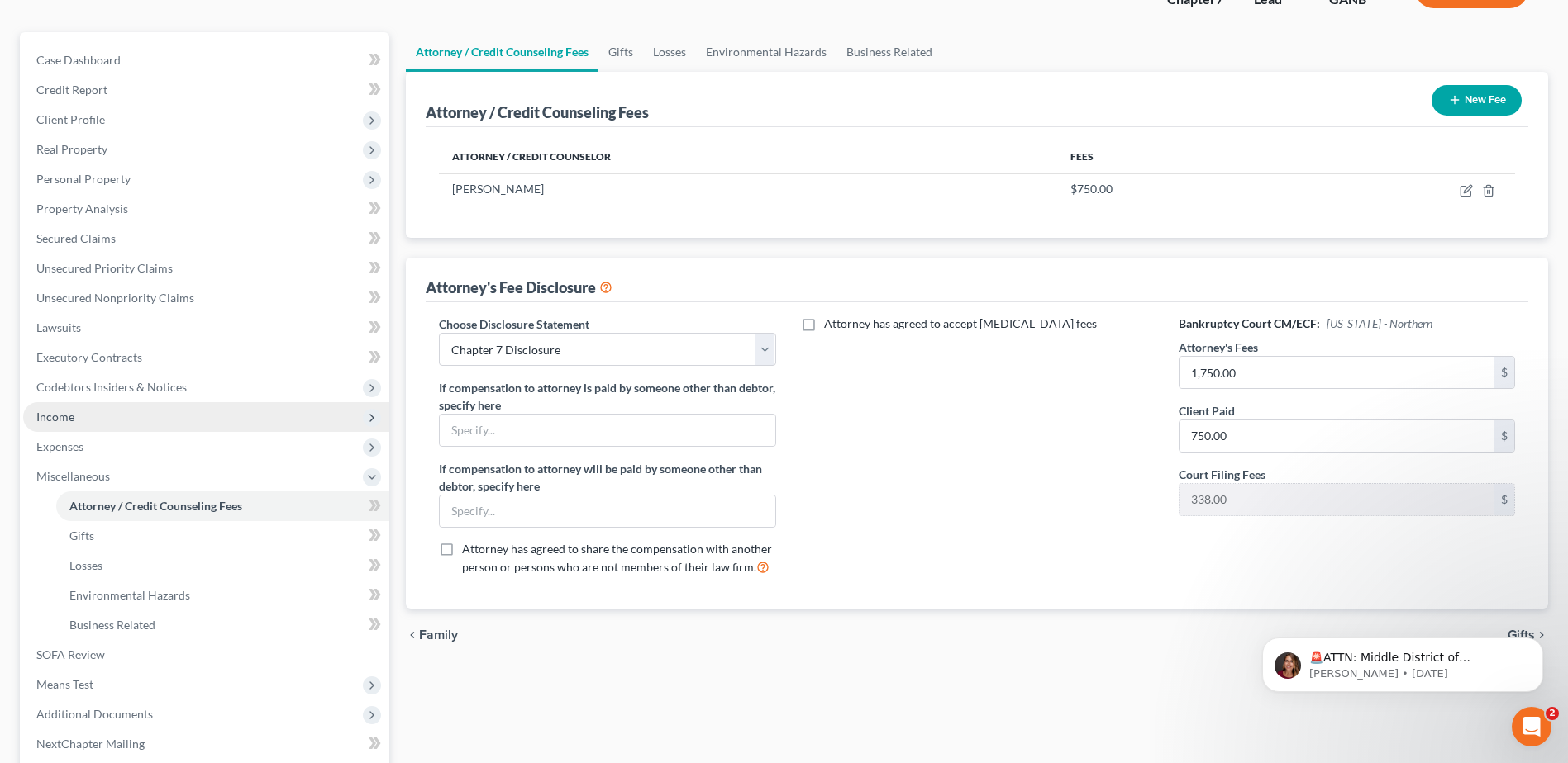
scroll to position [293, 0]
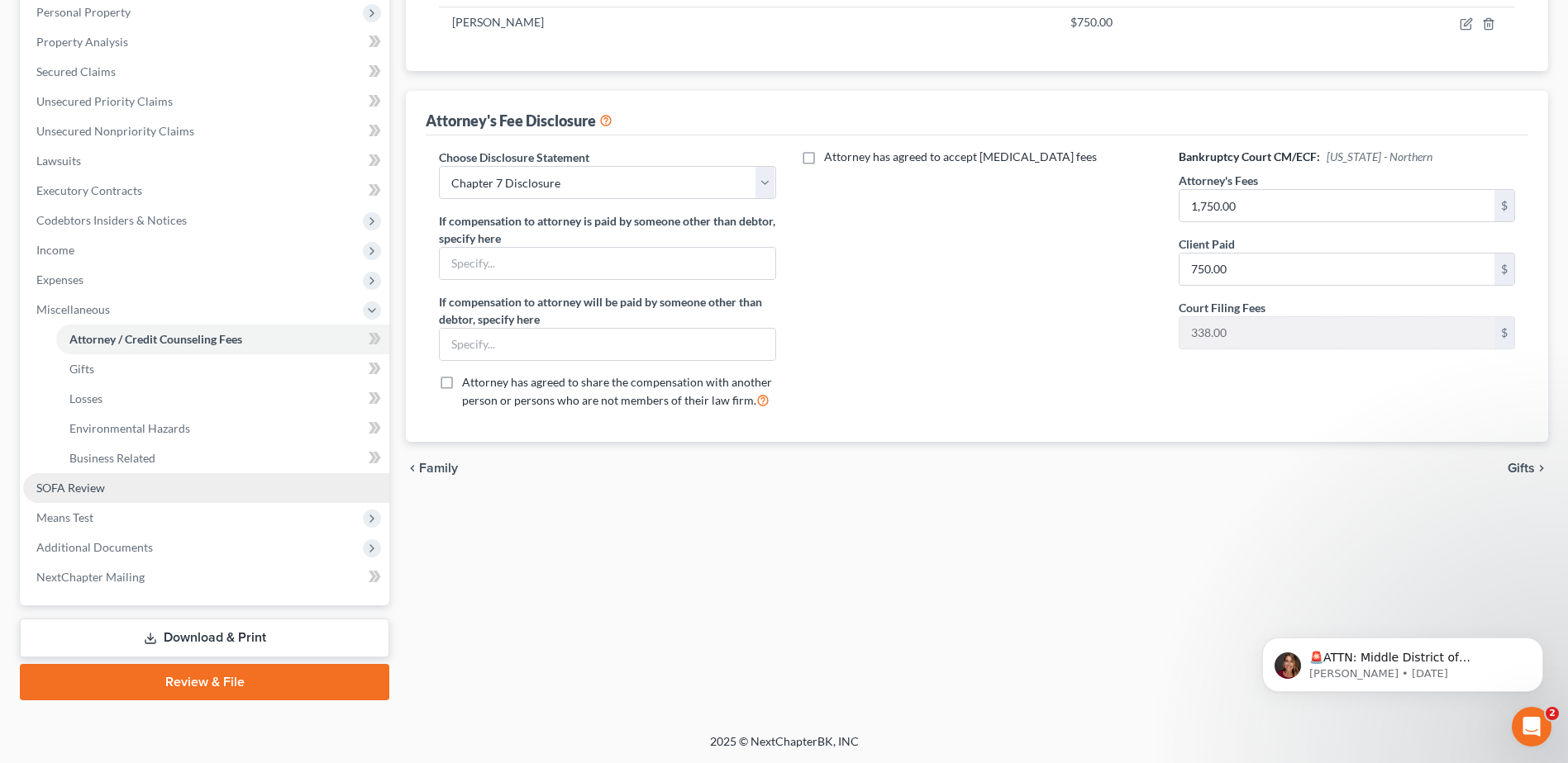
click at [77, 484] on span "SOFA Review" at bounding box center [71, 487] width 69 height 14
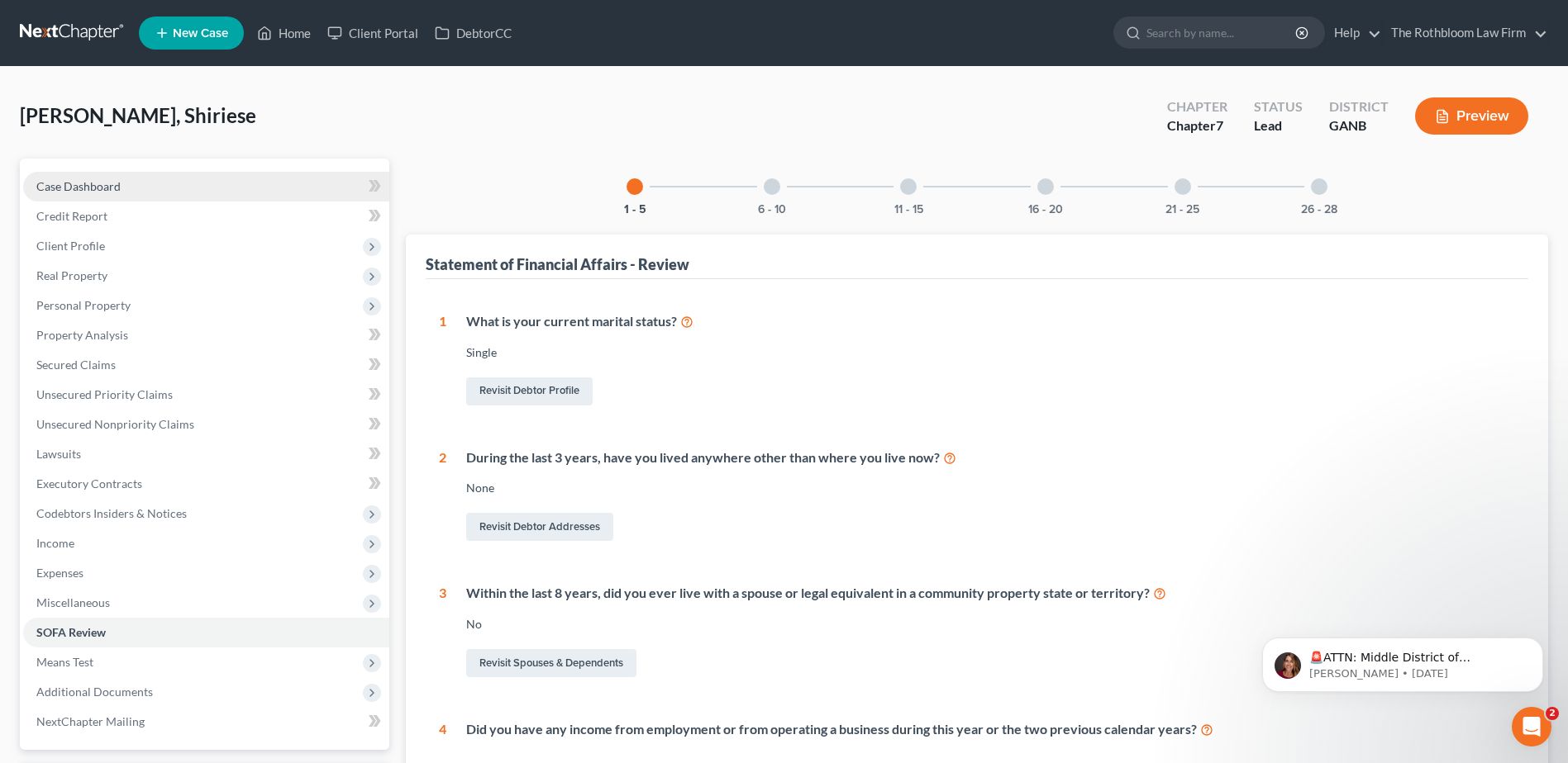
click at [74, 187] on span "Case Dashboard" at bounding box center [78, 186] width 84 height 14
